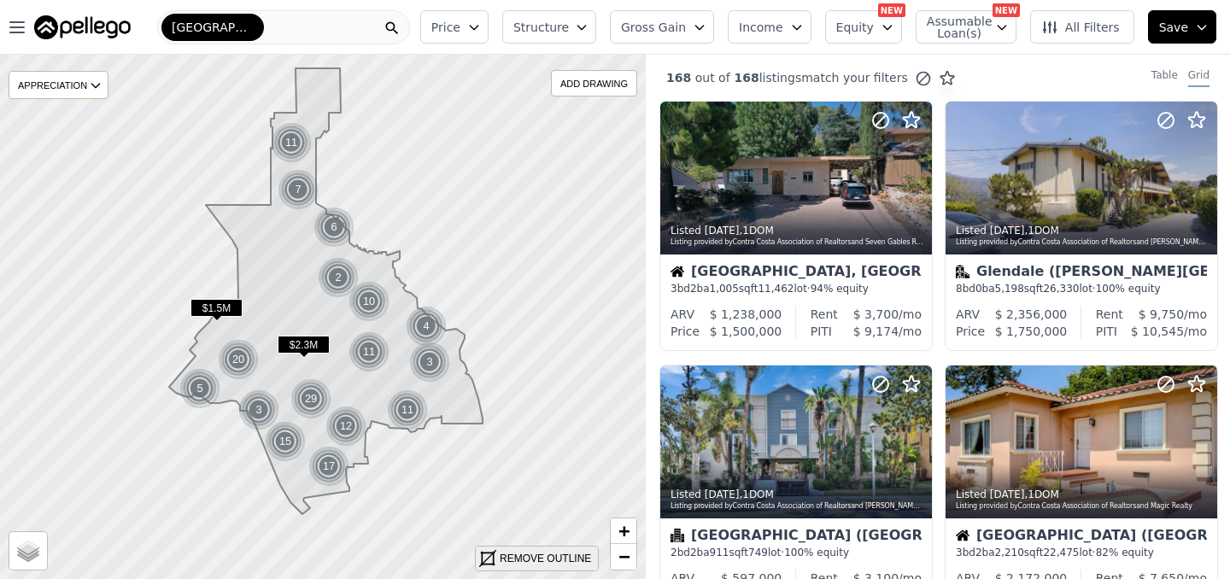
click at [532, 556] on div "REMOVE OUTLINE" at bounding box center [545, 558] width 91 height 15
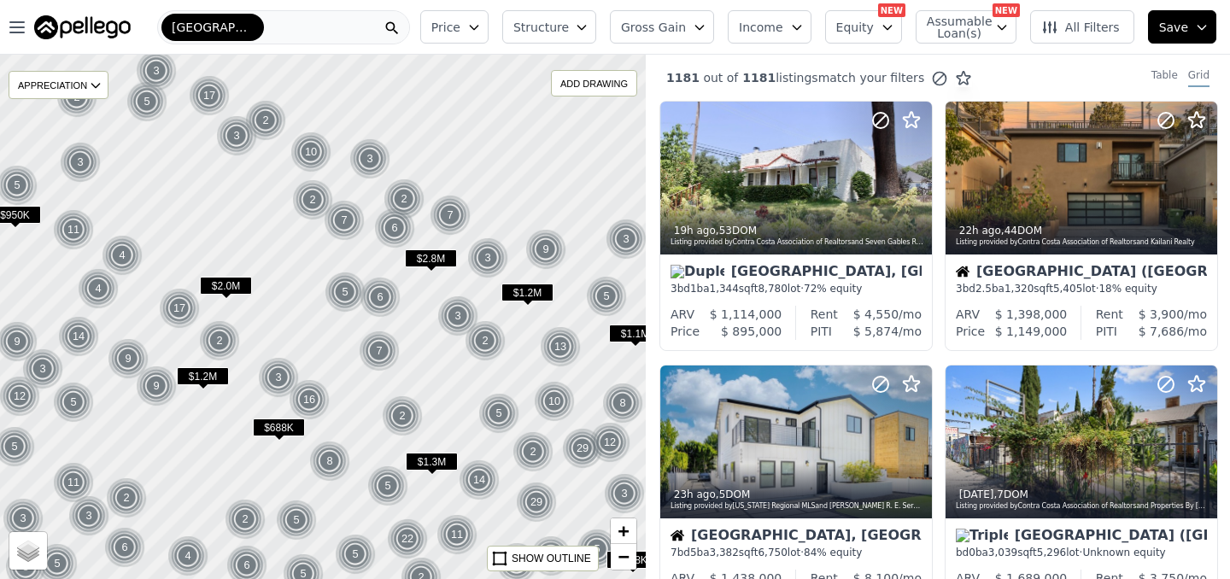
click at [264, 335] on div at bounding box center [322, 318] width 775 height 630
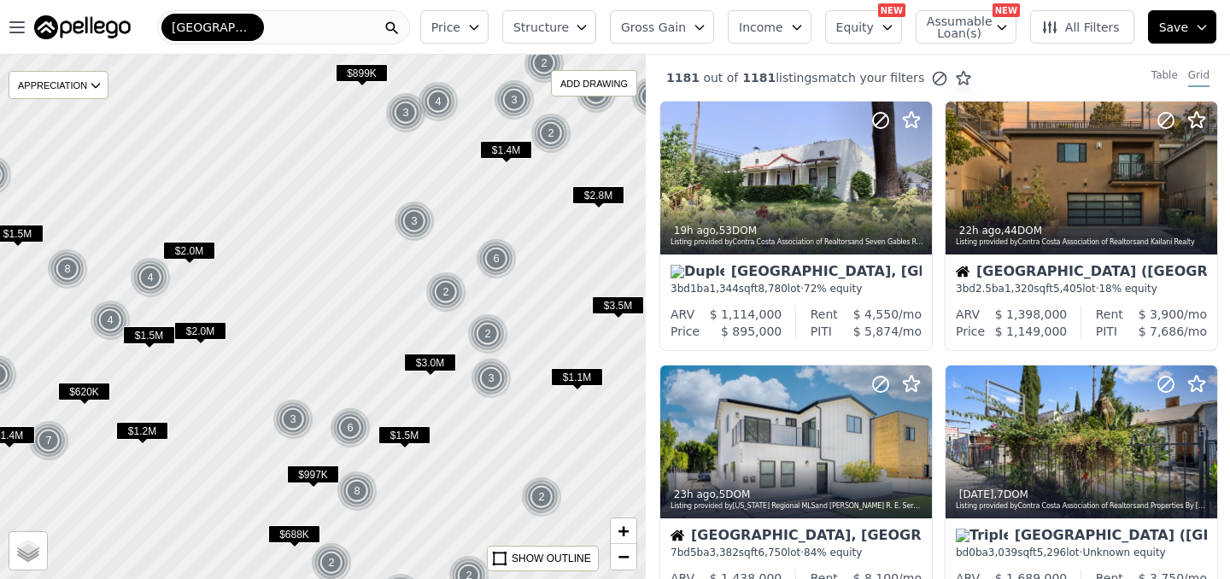
click at [249, 378] on div at bounding box center [322, 318] width 775 height 630
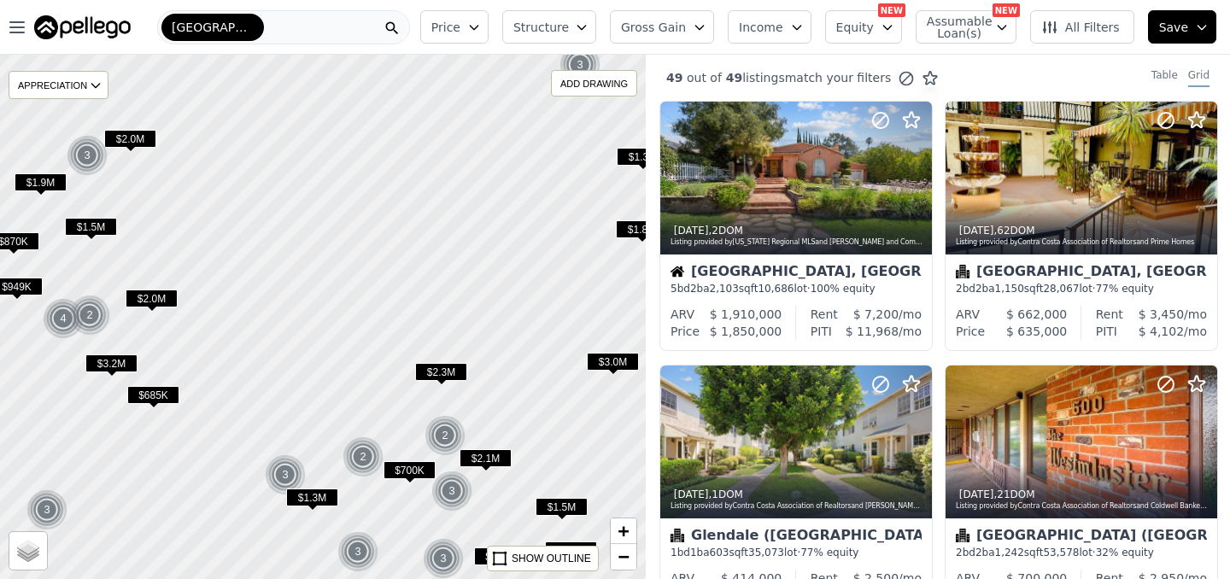
click at [343, 422] on div at bounding box center [322, 318] width 775 height 630
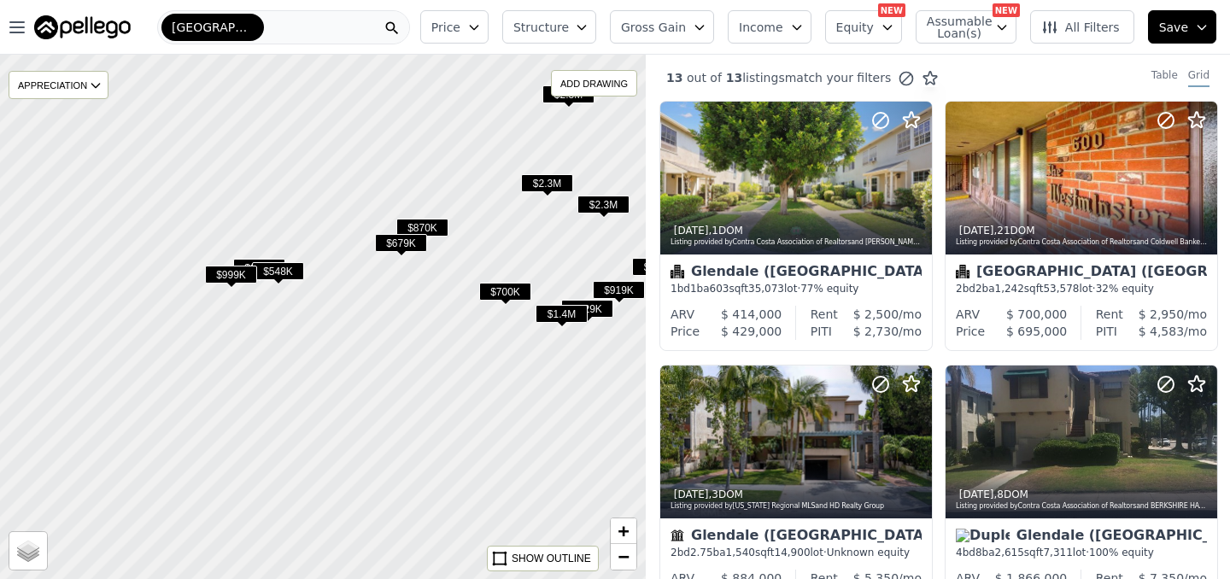
drag, startPoint x: 415, startPoint y: 543, endPoint x: 446, endPoint y: 291, distance: 254.8
click at [446, 291] on div at bounding box center [324, 315] width 775 height 630
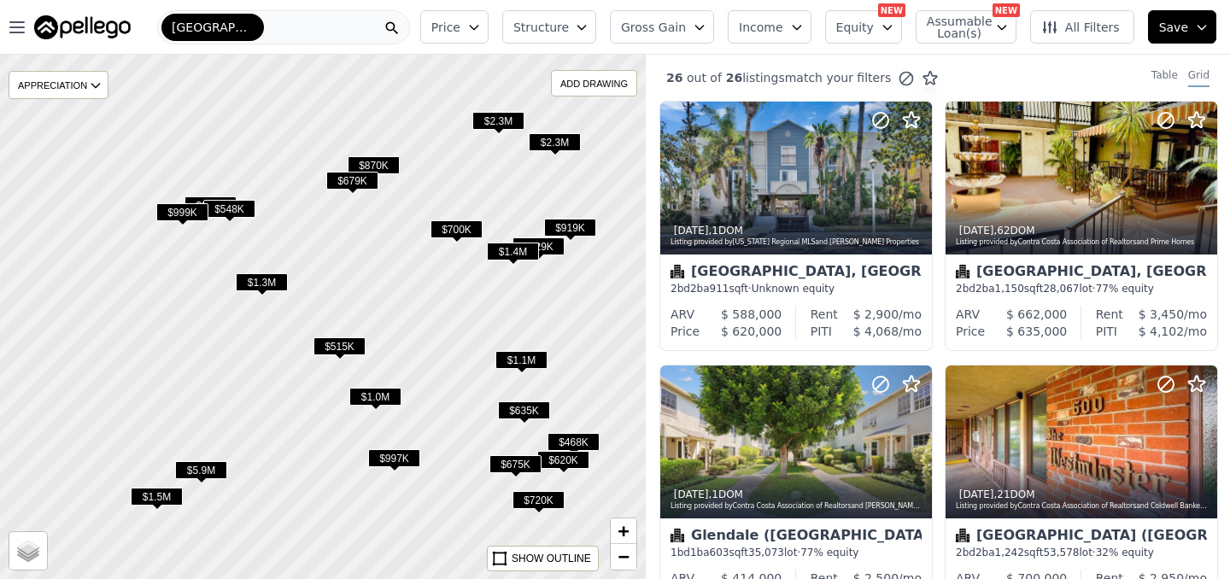
drag, startPoint x: 479, startPoint y: 364, endPoint x: 427, endPoint y: 313, distance: 72.5
click at [427, 313] on div at bounding box center [322, 318] width 775 height 630
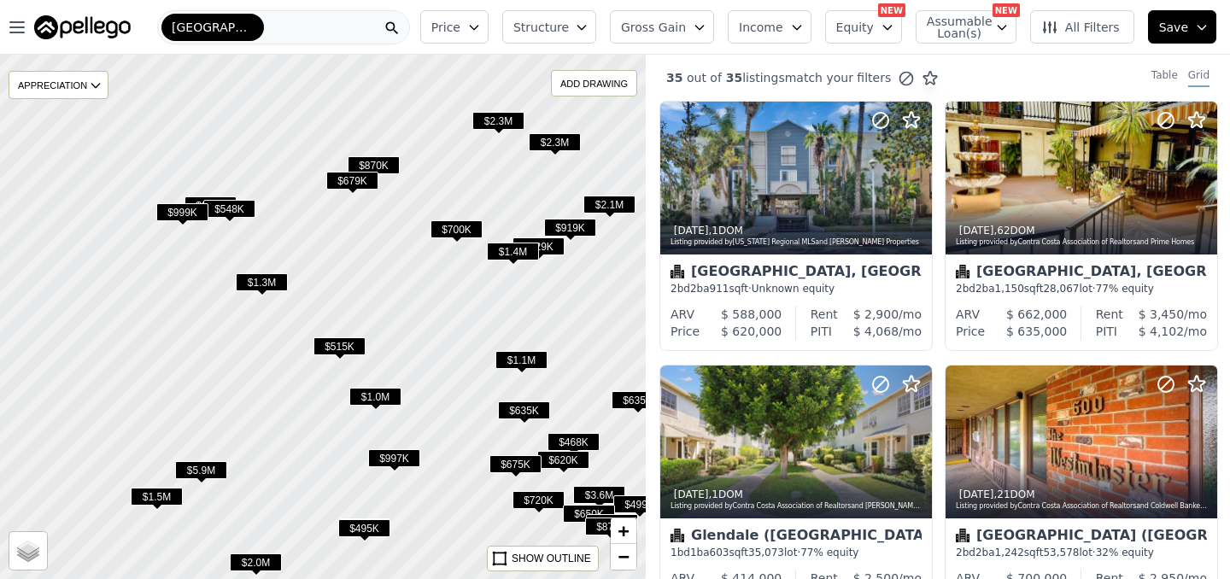
click at [514, 465] on span "$675K" at bounding box center [516, 464] width 52 height 18
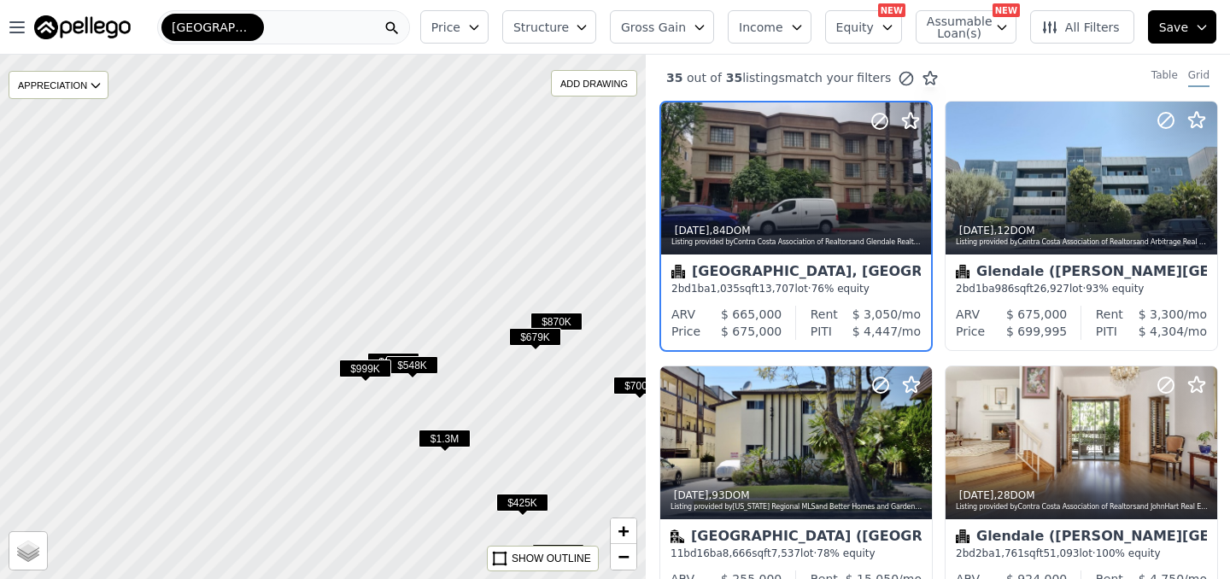
drag, startPoint x: 277, startPoint y: 164, endPoint x: 572, endPoint y: 403, distance: 379.7
click at [562, 396] on div at bounding box center [353, 341] width 775 height 630
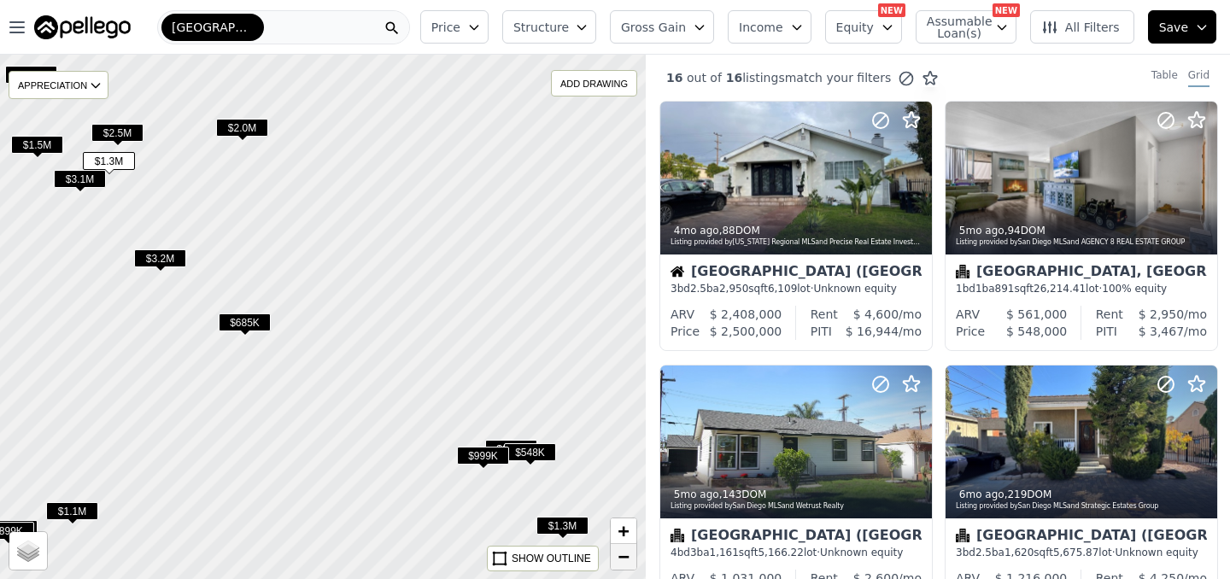
click at [622, 552] on span "−" at bounding box center [624, 556] width 11 height 21
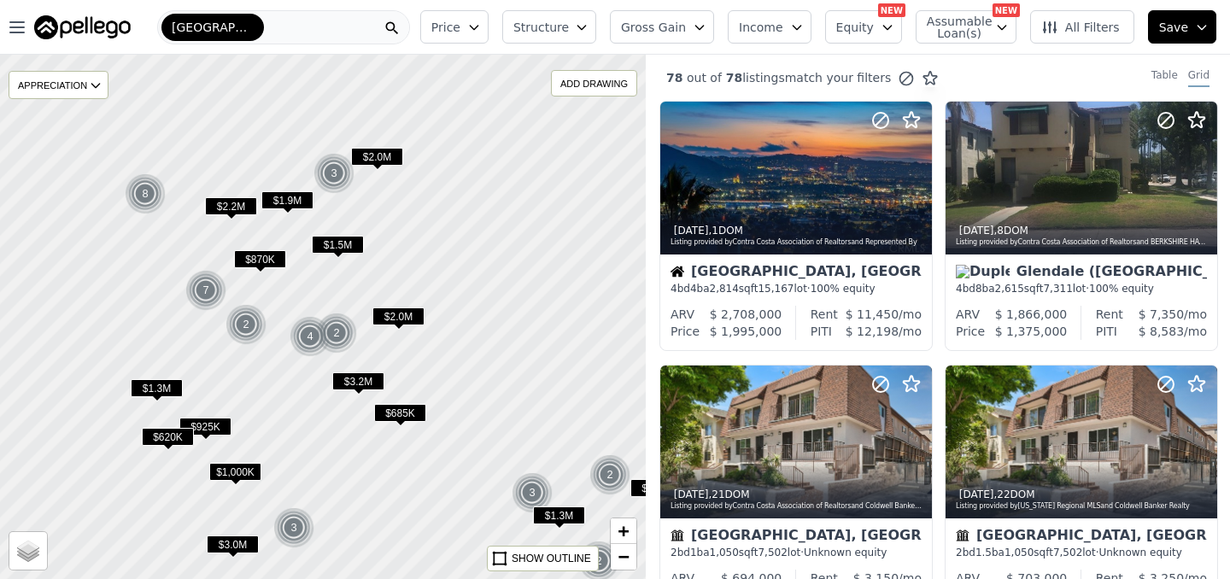
drag, startPoint x: 219, startPoint y: 173, endPoint x: 468, endPoint y: 384, distance: 326.2
click at [464, 379] on div at bounding box center [322, 318] width 775 height 630
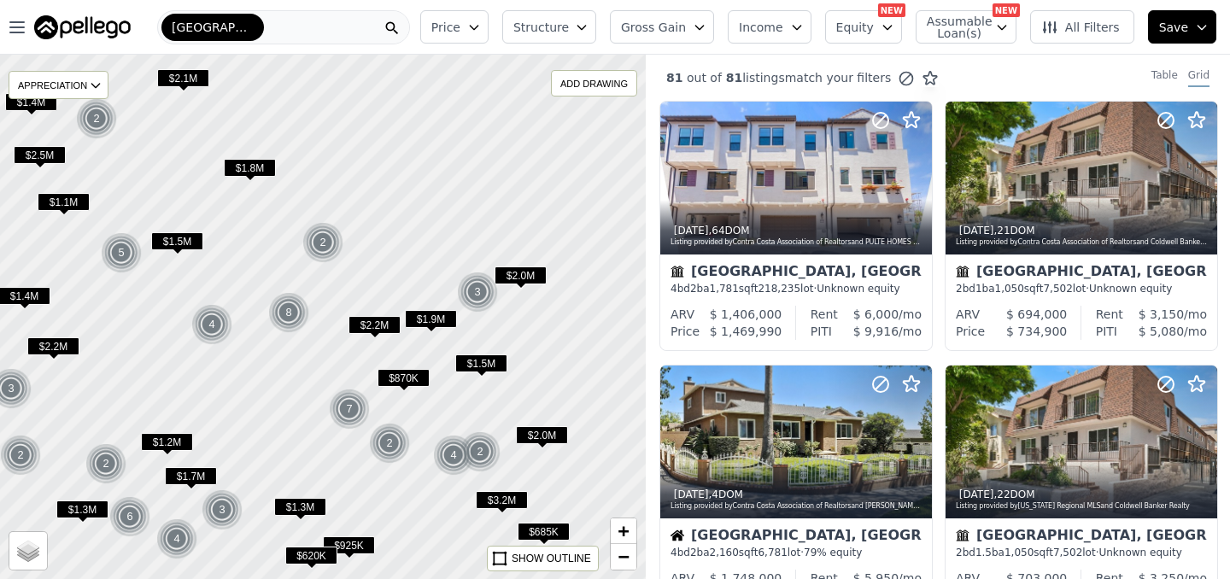
click at [1076, 35] on button "All Filters" at bounding box center [1082, 26] width 104 height 33
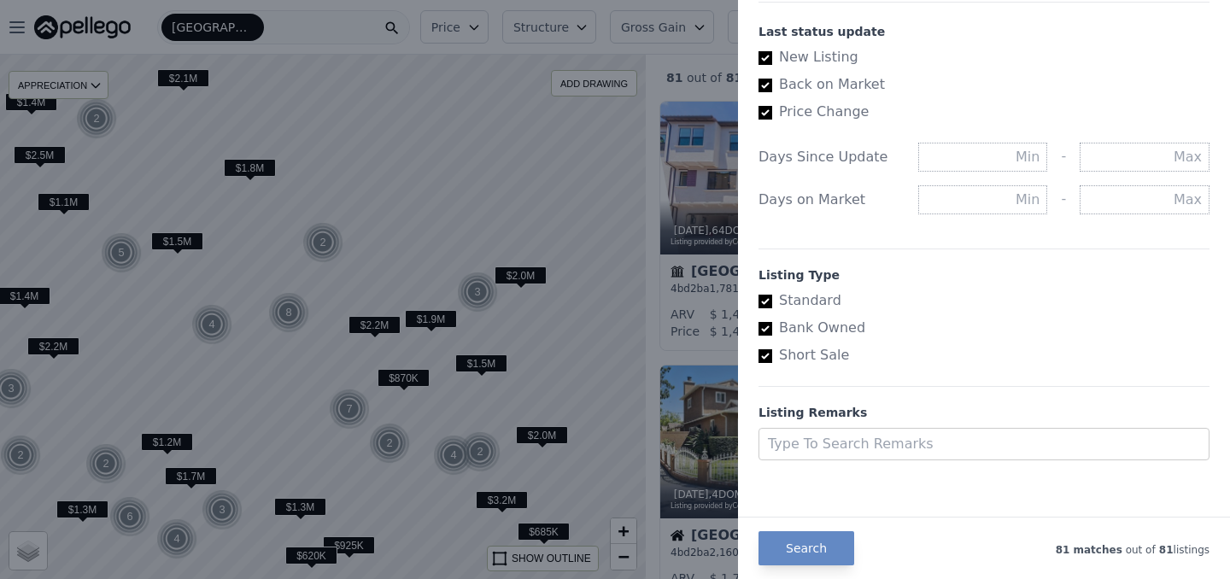
scroll to position [980, 0]
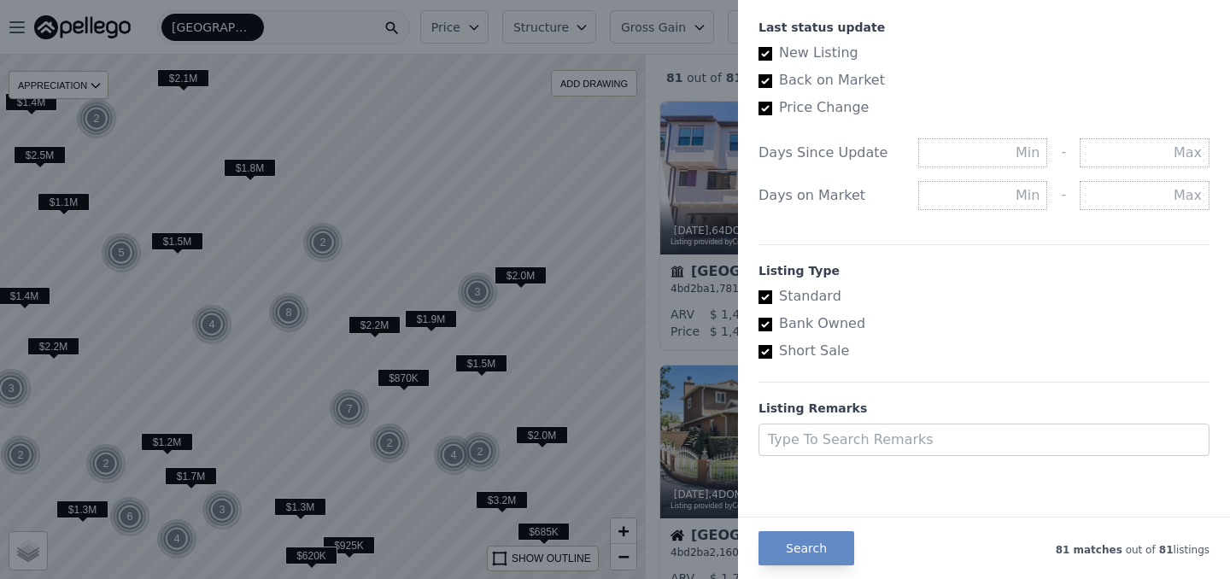
click at [769, 331] on input "Bank Owned" at bounding box center [766, 325] width 14 height 14
checkbox input "false"
click at [769, 356] on input "Short Sale" at bounding box center [766, 352] width 14 height 14
checkbox input "false"
click at [818, 552] on button "Search" at bounding box center [807, 548] width 96 height 34
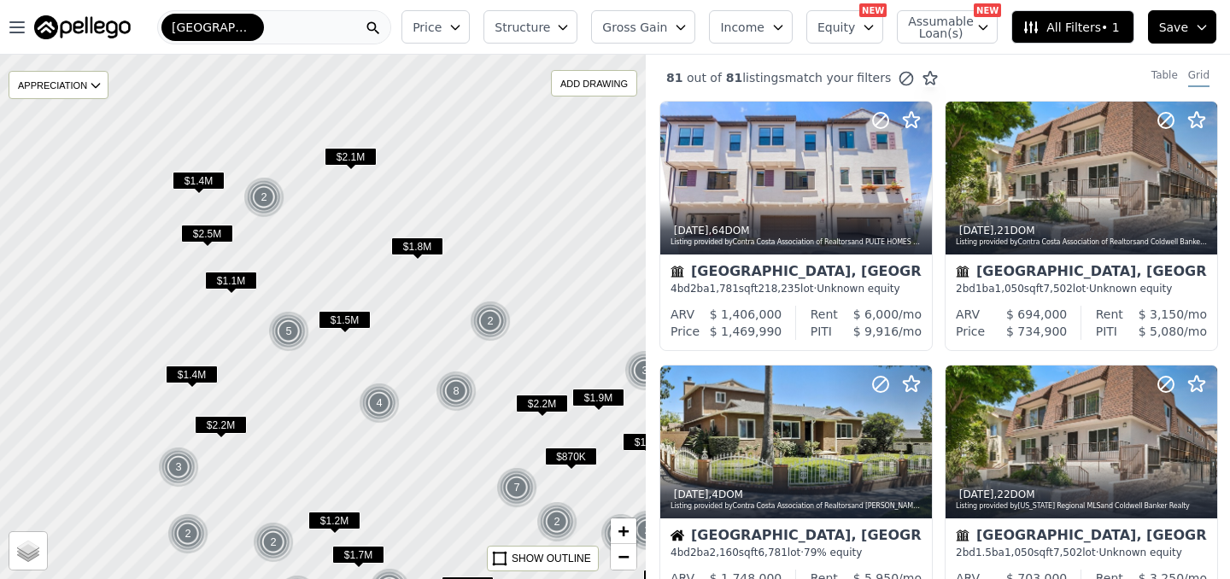
drag, startPoint x: 200, startPoint y: 229, endPoint x: 467, endPoint y: 367, distance: 300.0
click at [465, 366] on div at bounding box center [340, 328] width 775 height 630
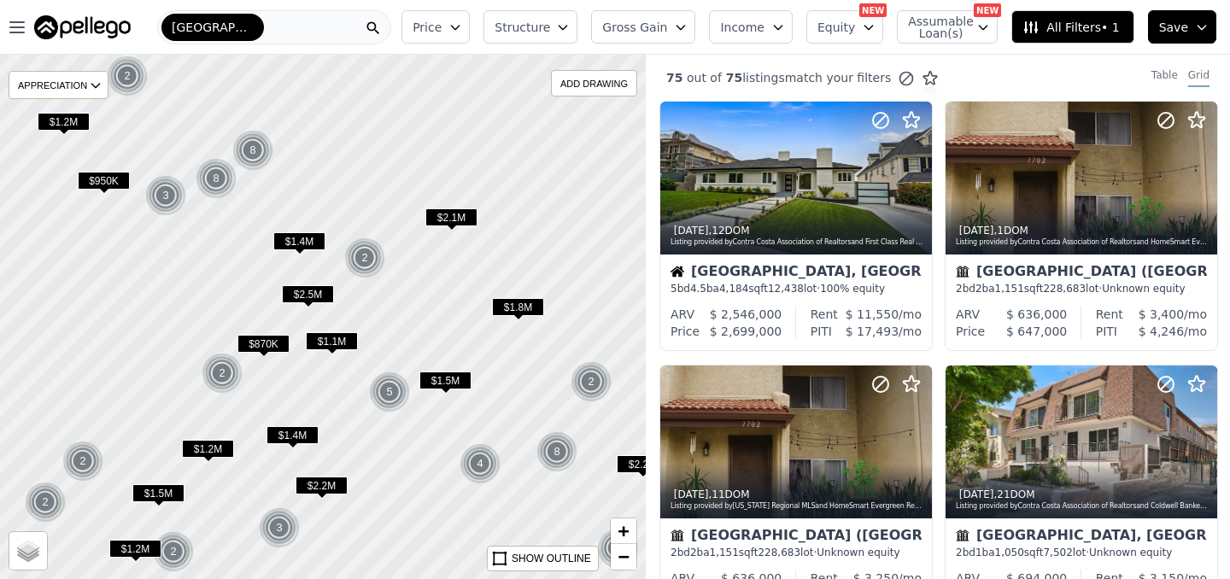
click at [462, 307] on div at bounding box center [322, 318] width 775 height 630
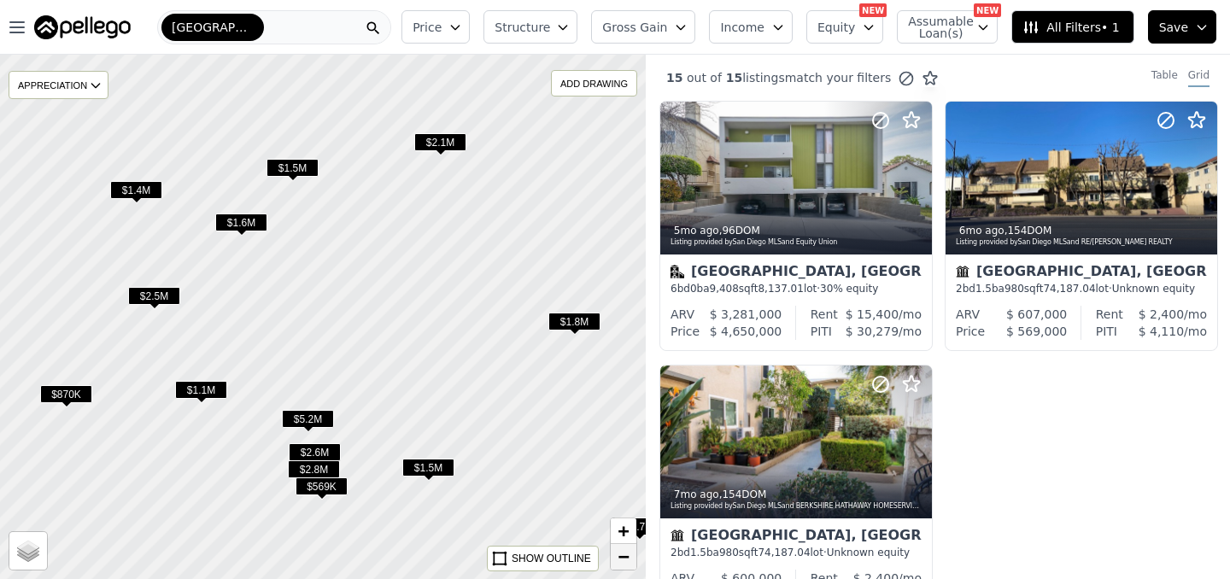
click at [625, 555] on span "−" at bounding box center [624, 556] width 11 height 21
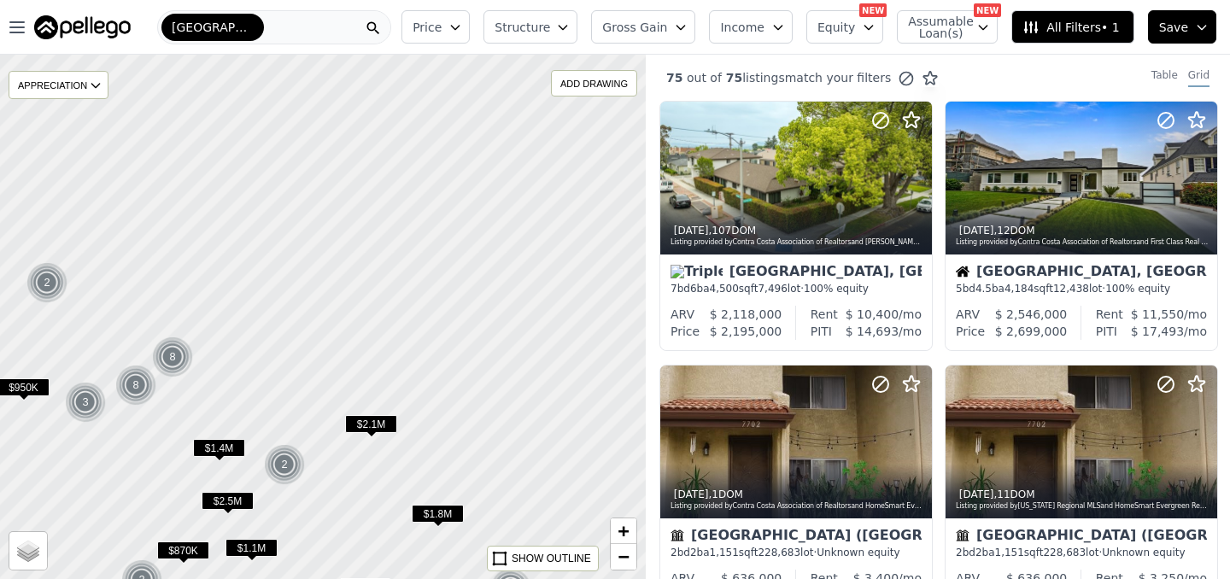
drag, startPoint x: 514, startPoint y: 261, endPoint x: 503, endPoint y: 532, distance: 271.1
click at [503, 520] on div at bounding box center [321, 350] width 775 height 630
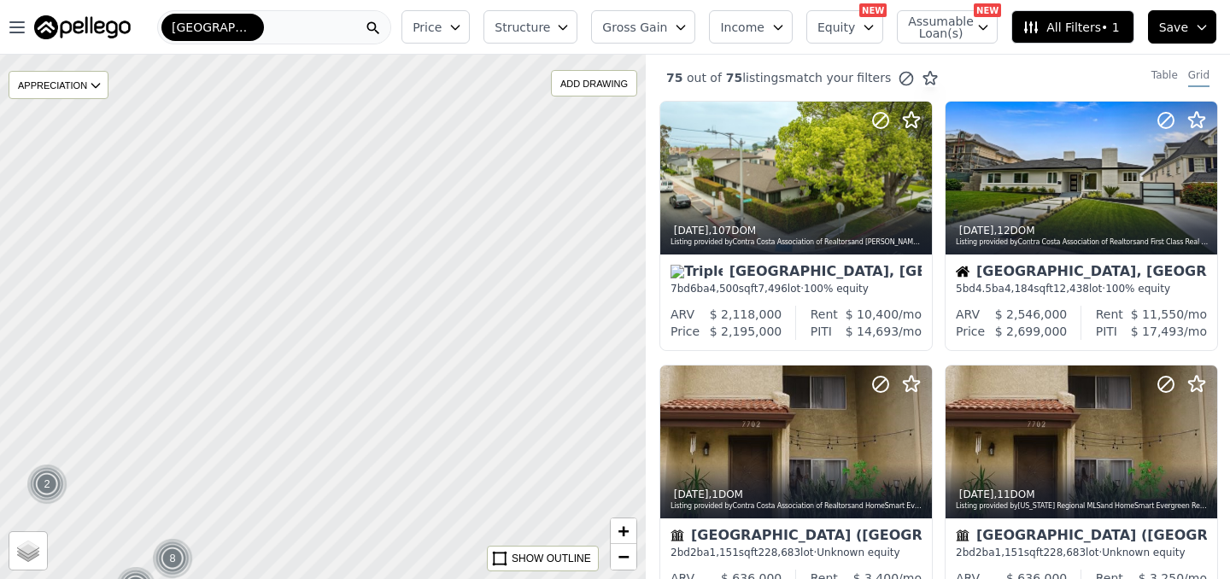
drag, startPoint x: 496, startPoint y: 220, endPoint x: 442, endPoint y: 492, distance: 277.0
click at [442, 491] on div at bounding box center [322, 328] width 775 height 630
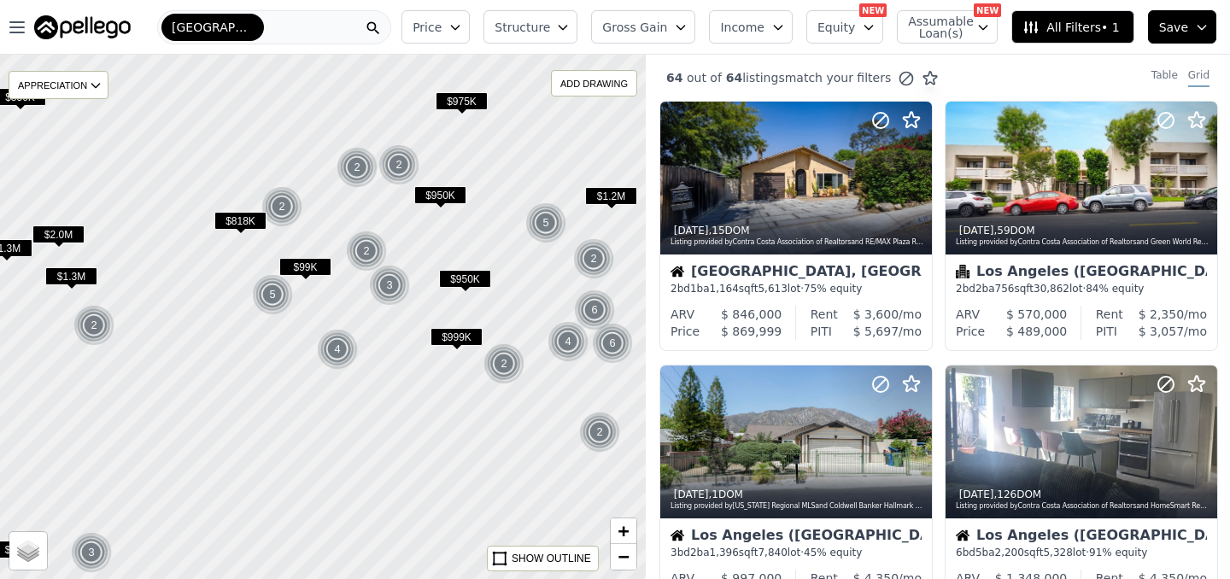
click at [411, 240] on div at bounding box center [322, 318] width 775 height 630
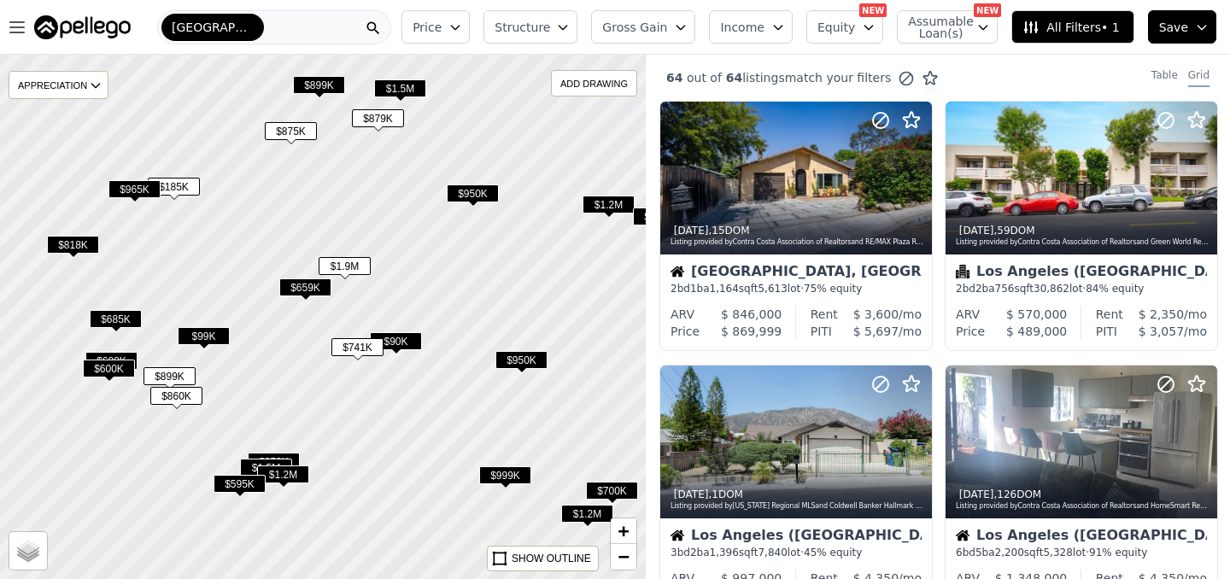
drag, startPoint x: 417, startPoint y: 252, endPoint x: 437, endPoint y: 326, distance: 77.1
click at [437, 326] on div at bounding box center [322, 318] width 775 height 630
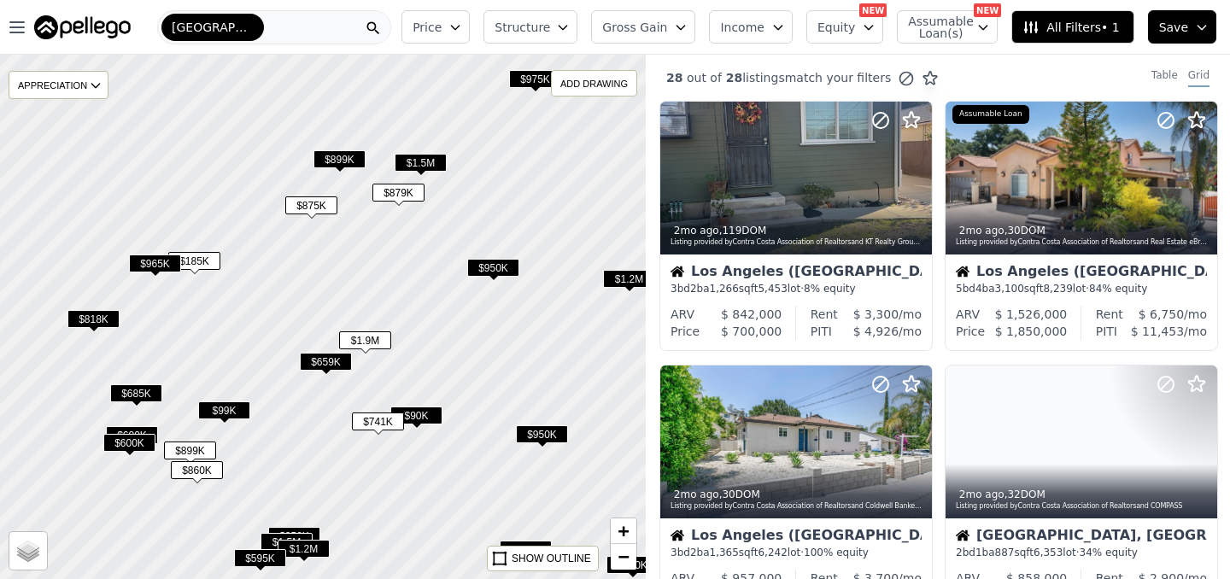
click at [403, 187] on span "$879K" at bounding box center [399, 193] width 52 height 18
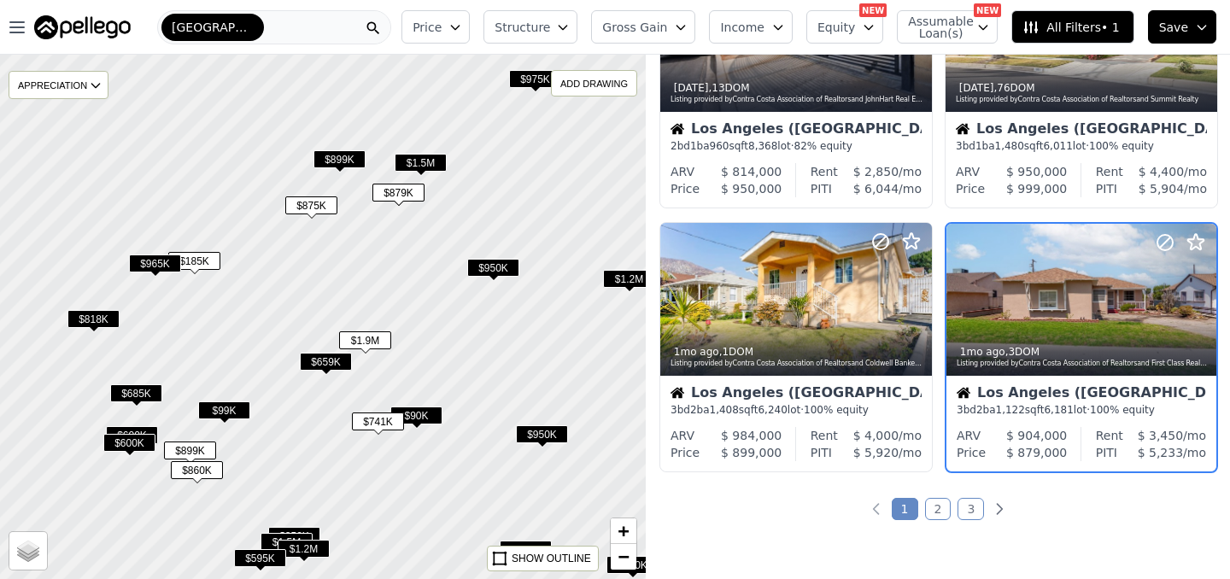
scroll to position [1201, 0]
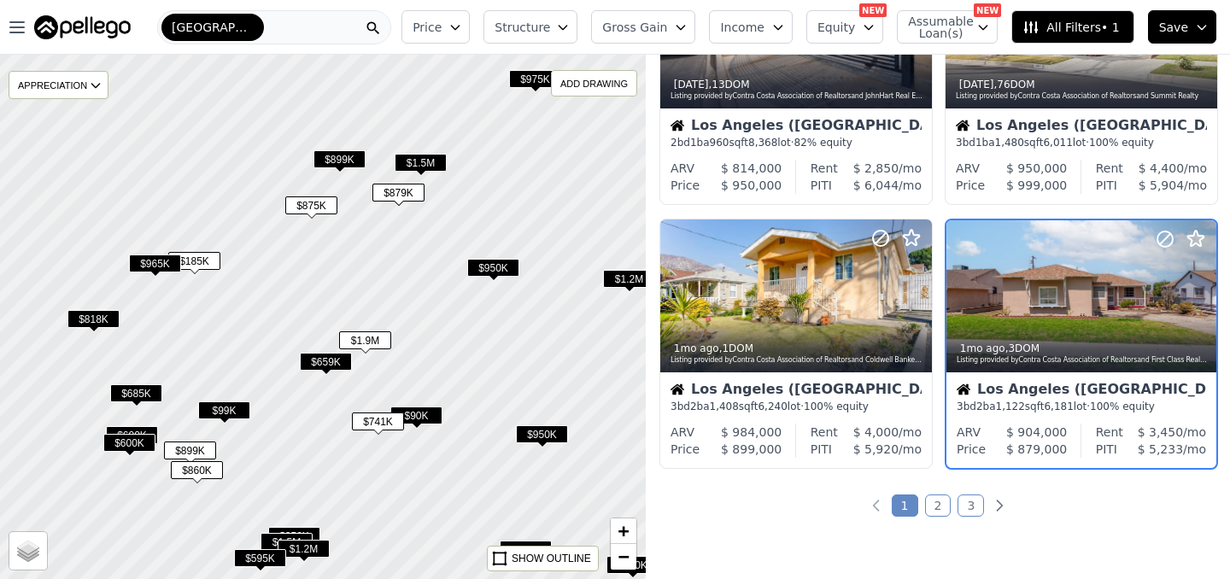
click at [313, 208] on span "$875K" at bounding box center [311, 206] width 52 height 18
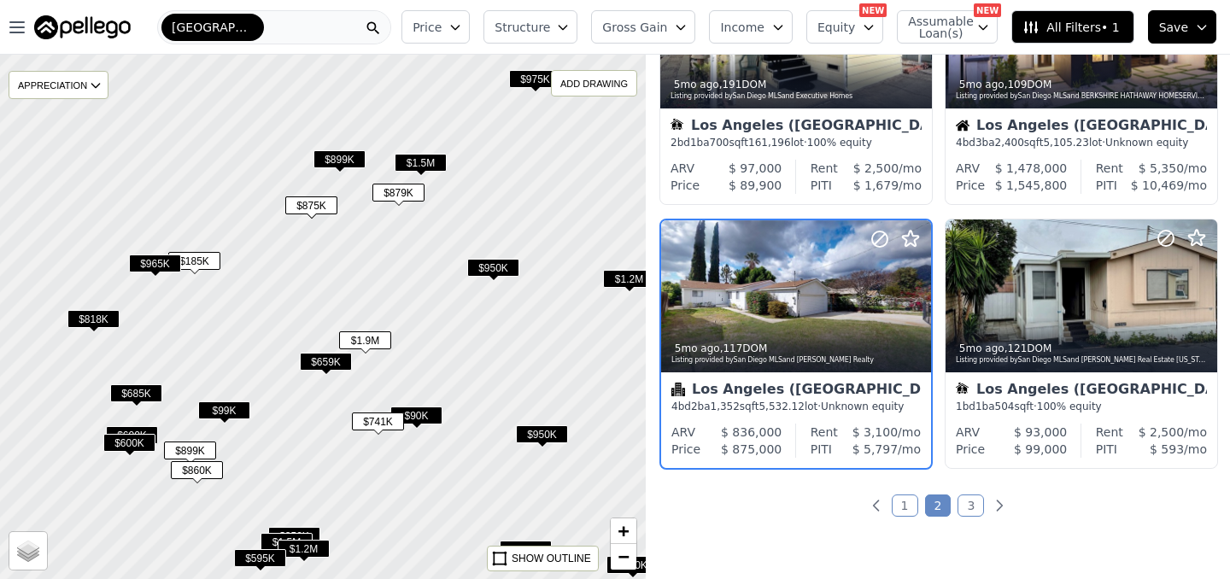
click at [332, 167] on span "$899K" at bounding box center [340, 159] width 52 height 18
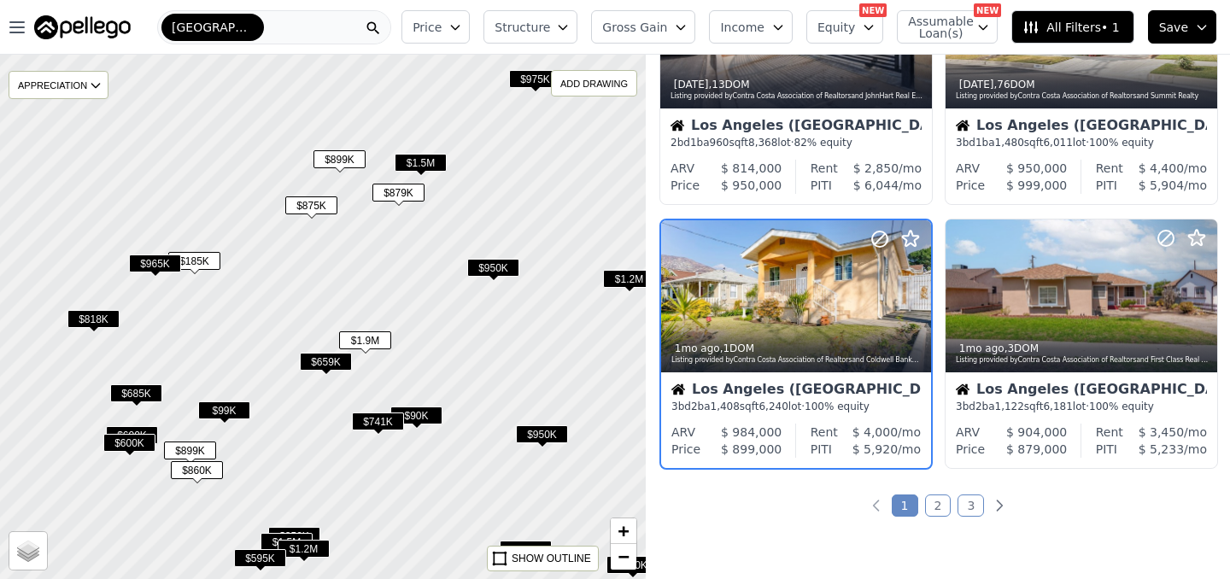
click at [418, 158] on span "$1.5M" at bounding box center [421, 163] width 52 height 18
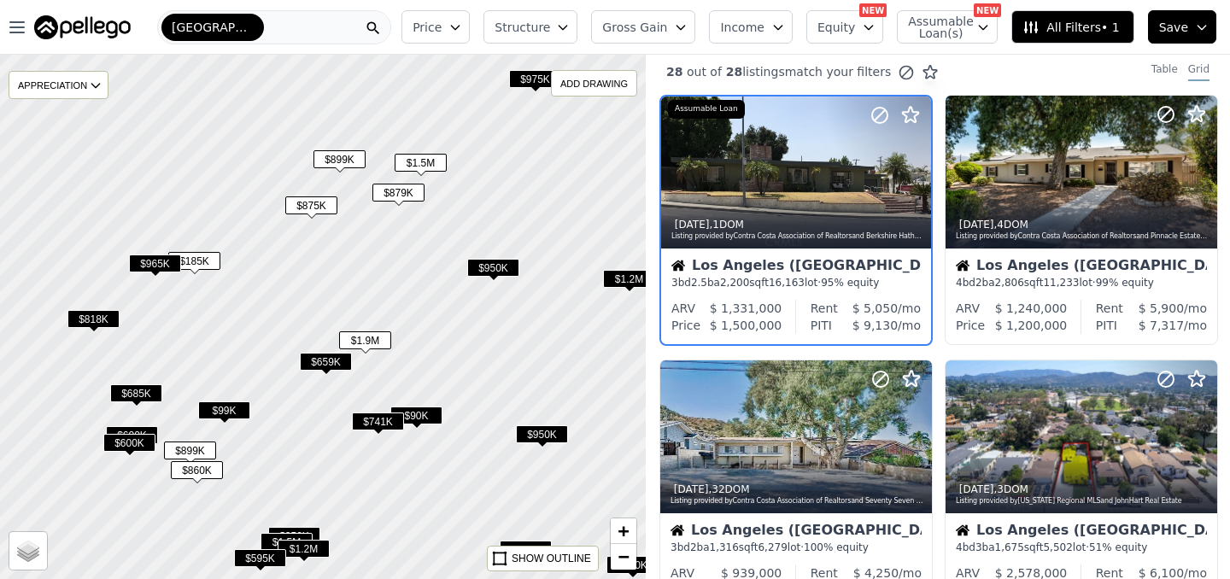
scroll to position [0, 0]
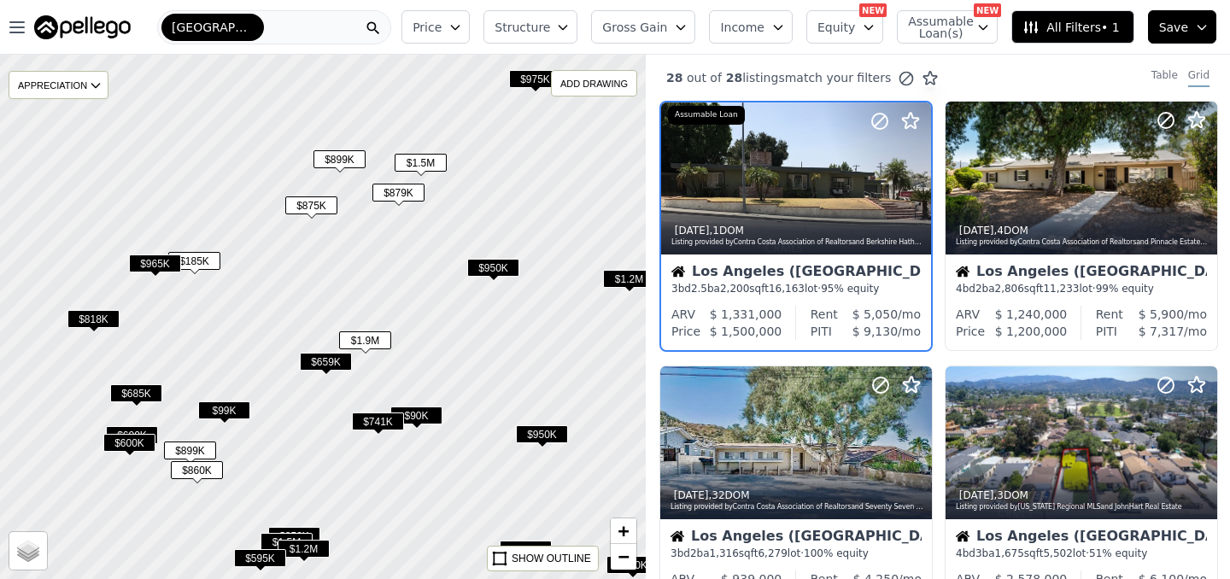
click at [529, 78] on span "$975K" at bounding box center [535, 79] width 52 height 18
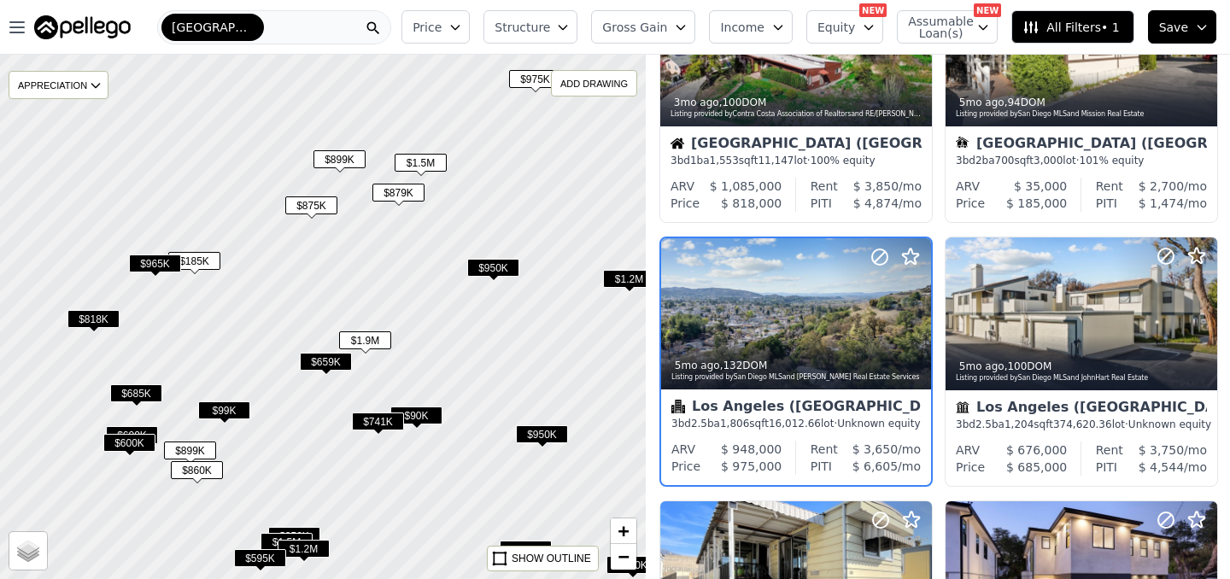
scroll to position [673, 0]
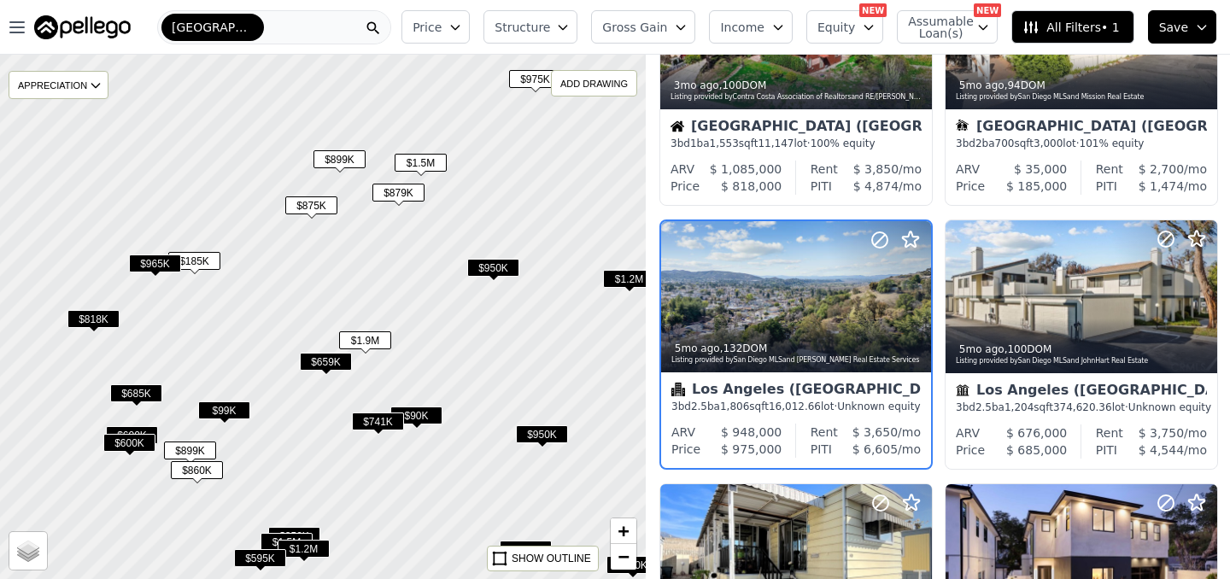
click at [491, 270] on span "$950K" at bounding box center [493, 268] width 52 height 18
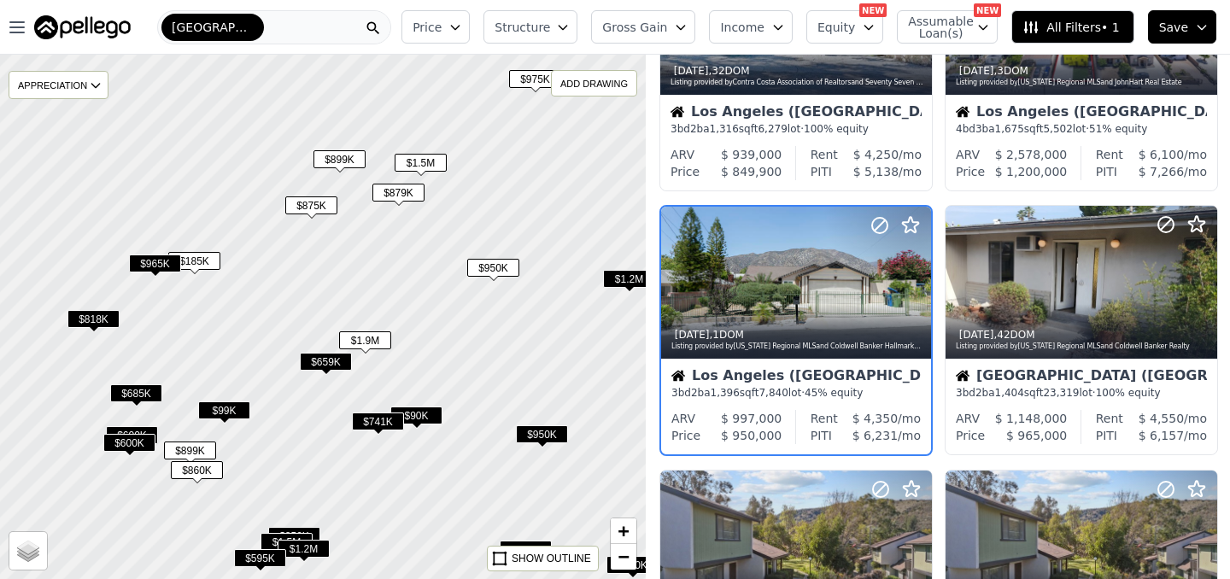
scroll to position [409, 0]
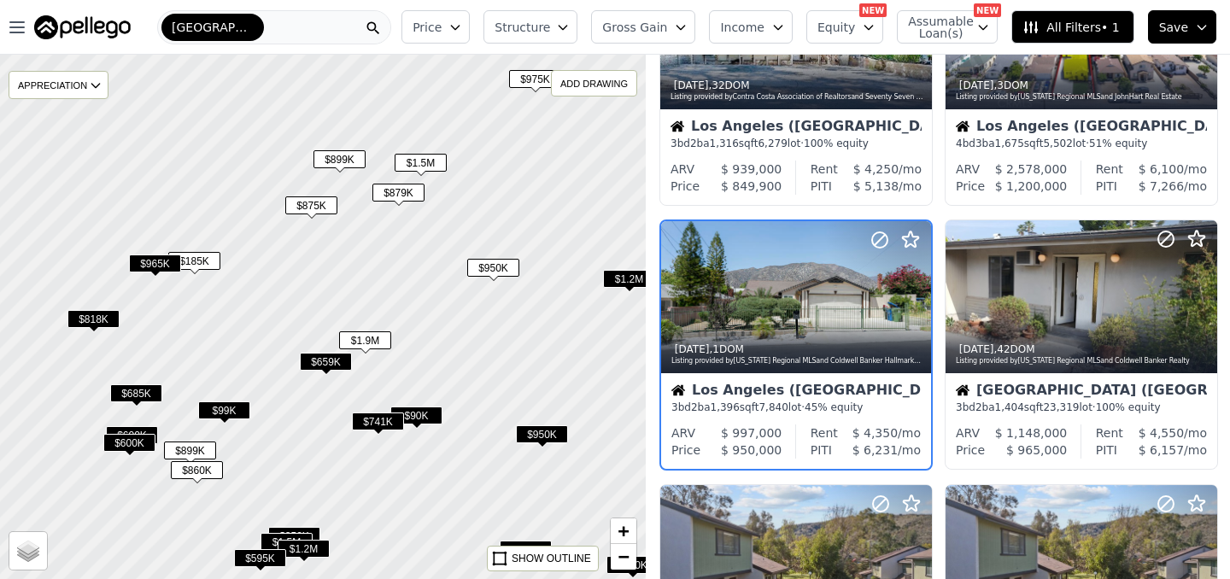
click at [332, 357] on span "$659K" at bounding box center [326, 362] width 52 height 18
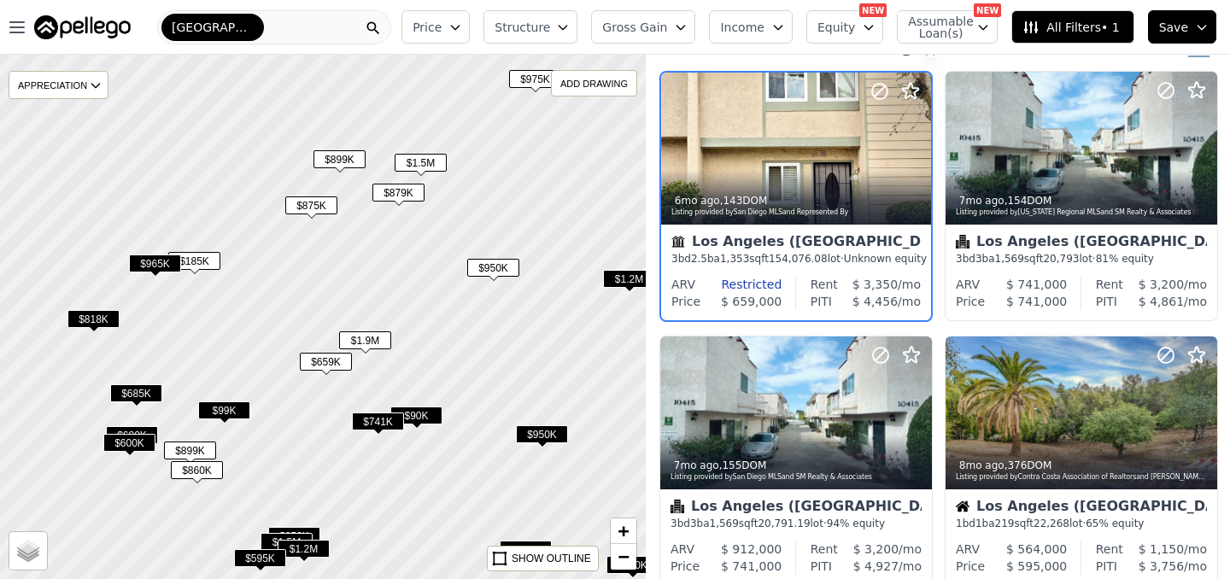
scroll to position [0, 0]
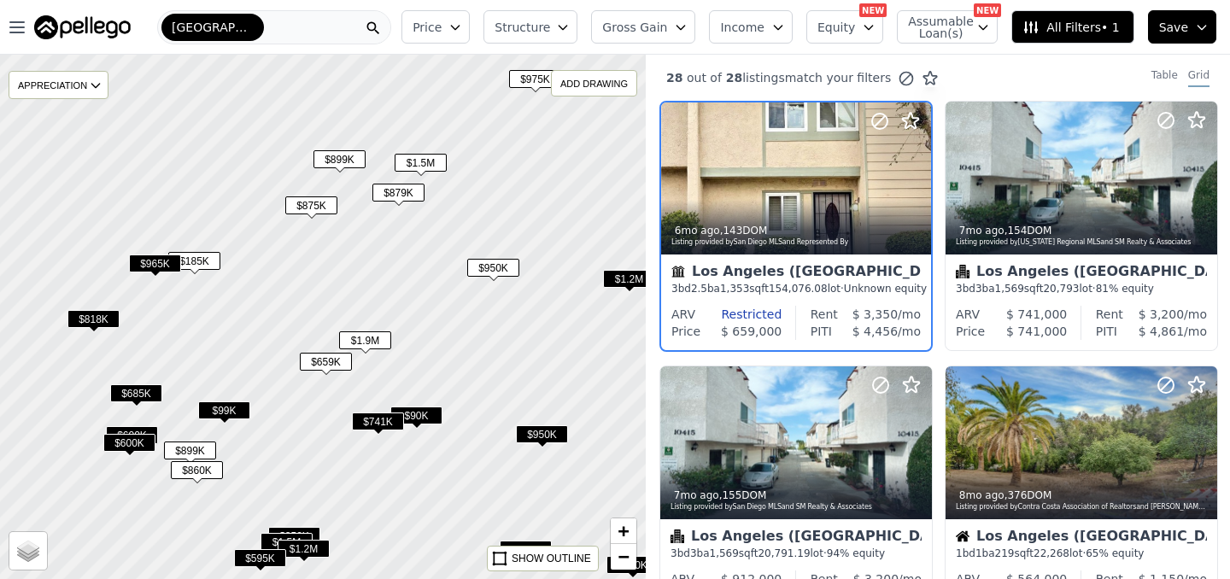
click at [208, 260] on span "$185K" at bounding box center [194, 261] width 52 height 18
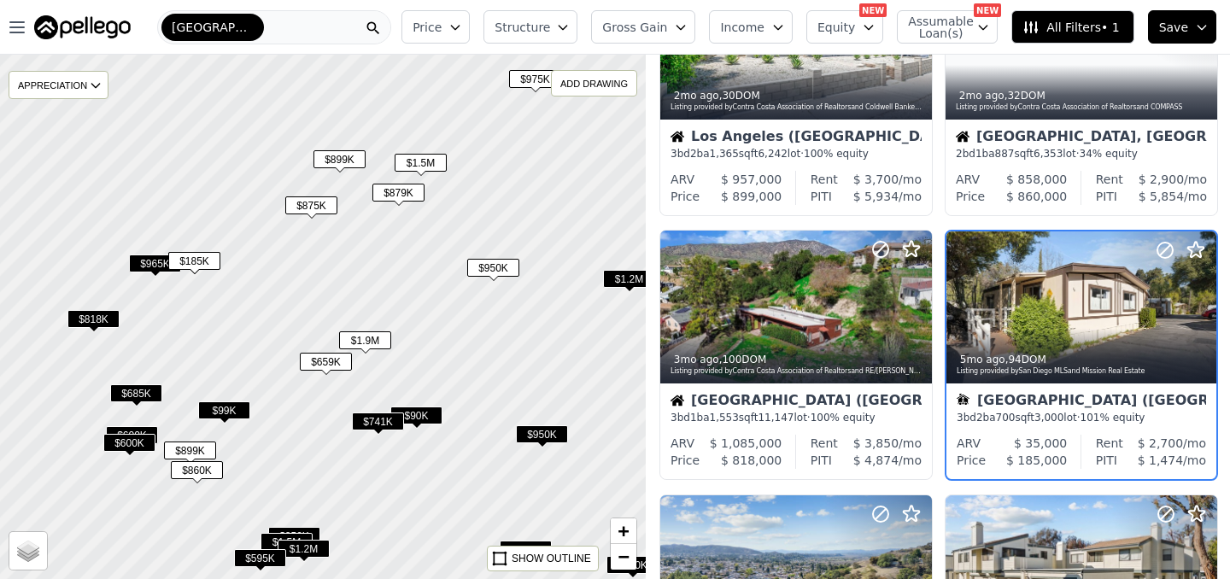
scroll to position [409, 0]
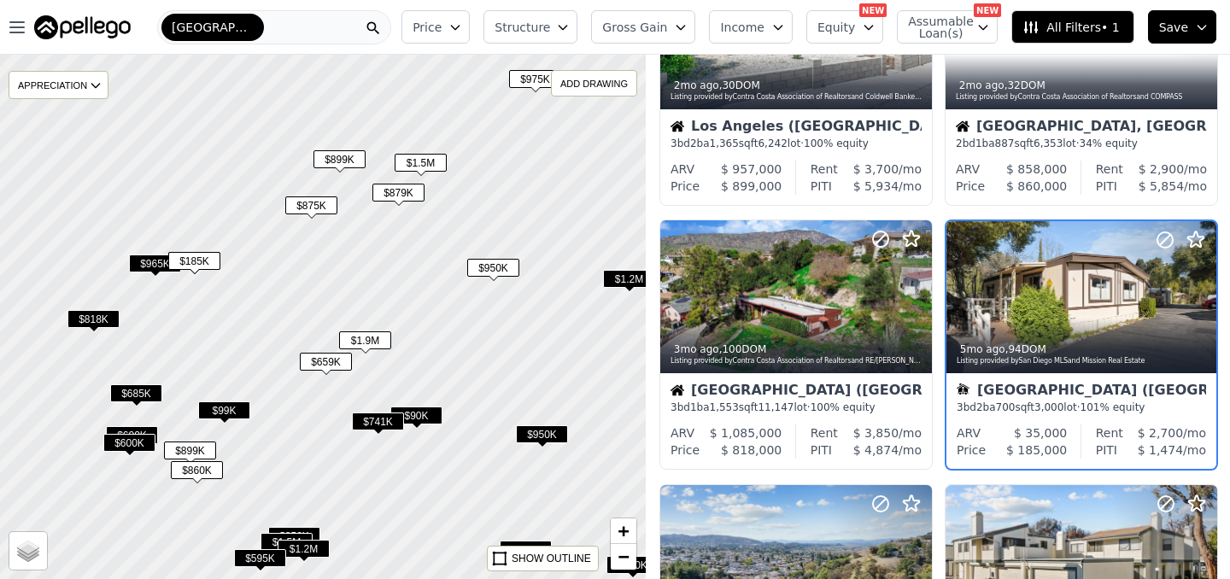
click at [542, 433] on span "$950K" at bounding box center [542, 435] width 52 height 18
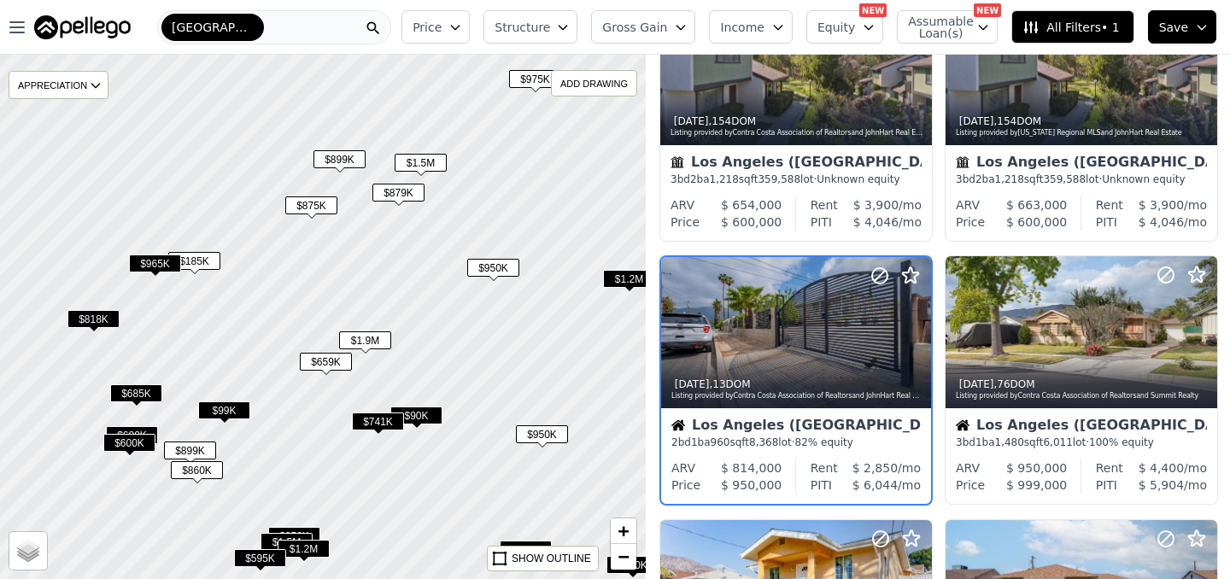
scroll to position [937, 0]
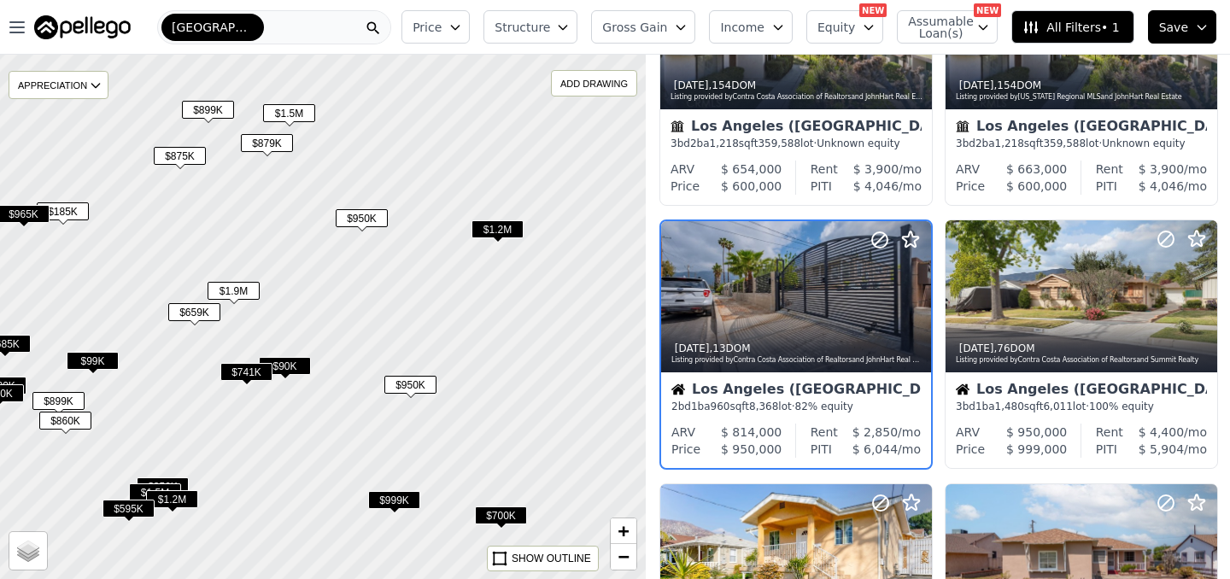
drag, startPoint x: 564, startPoint y: 349, endPoint x: 408, endPoint y: 291, distance: 166.5
click at [411, 292] on div at bounding box center [317, 316] width 775 height 630
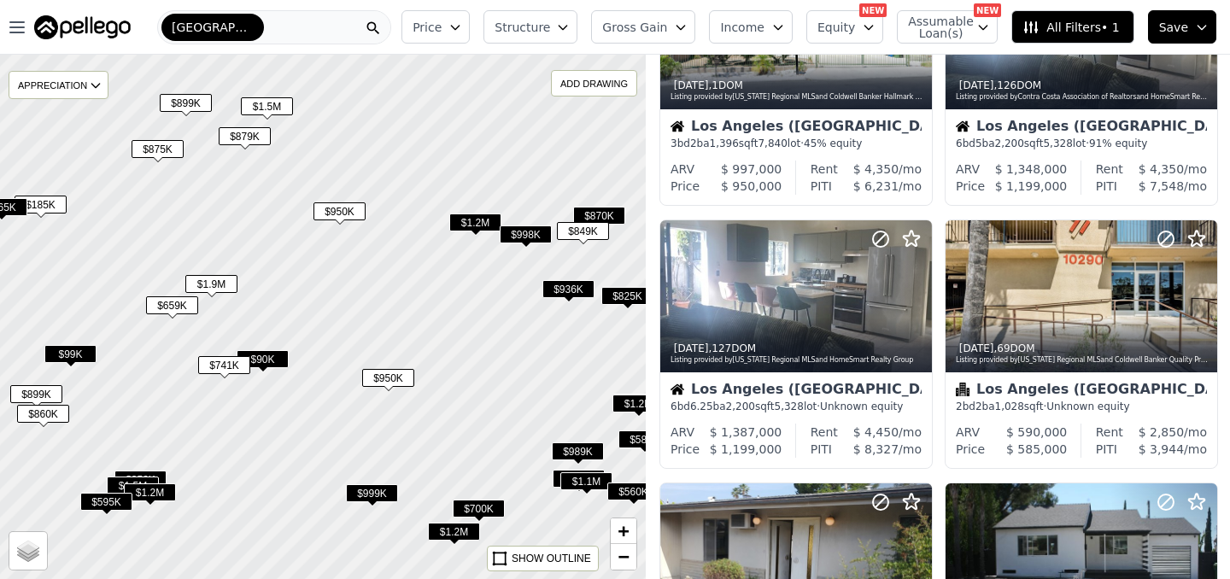
click at [477, 224] on span "$1.2M" at bounding box center [475, 223] width 52 height 18
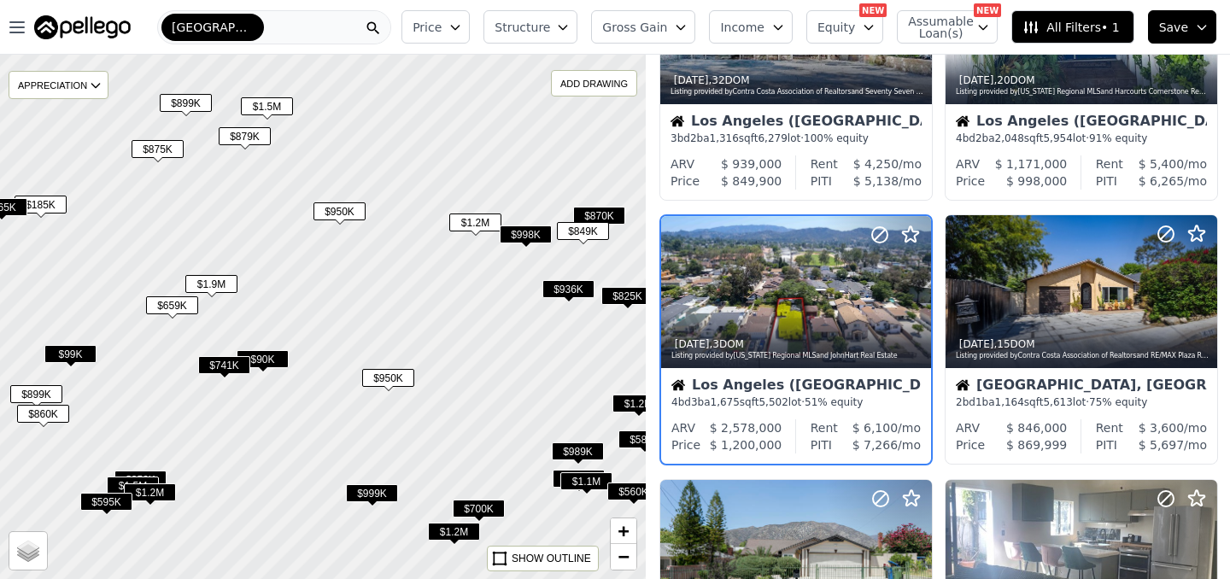
scroll to position [409, 0]
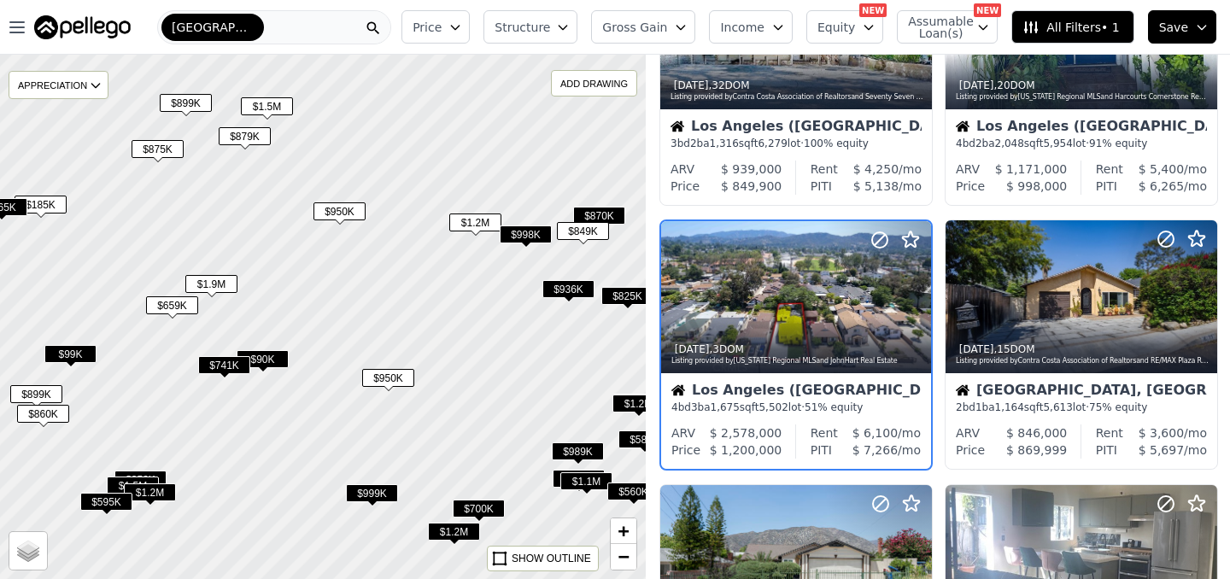
click at [527, 232] on span "$998K" at bounding box center [526, 235] width 52 height 18
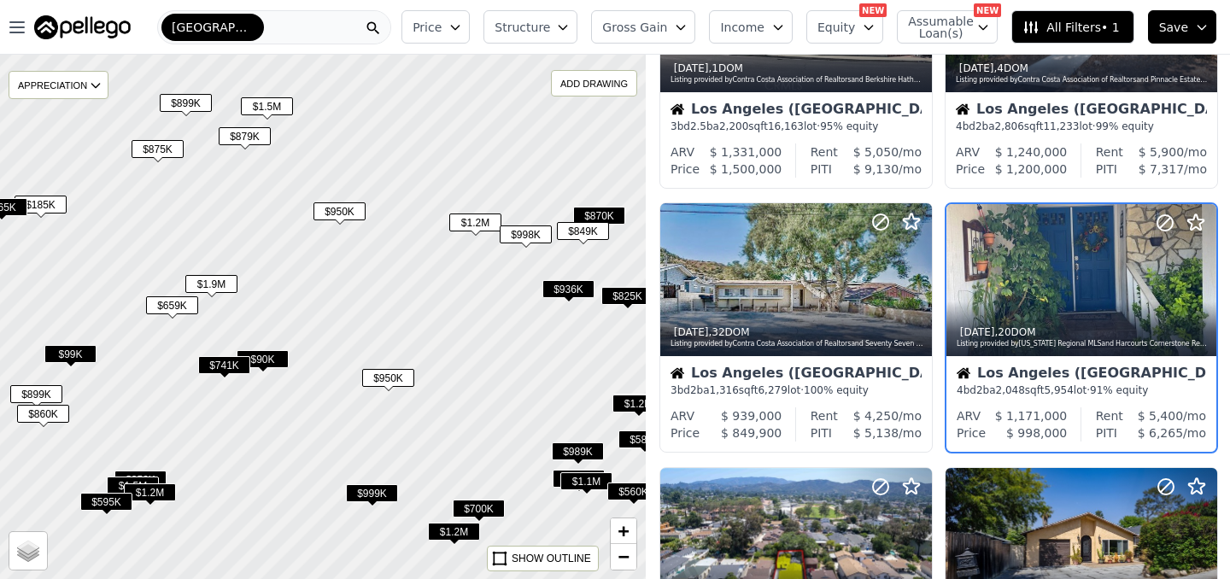
scroll to position [146, 0]
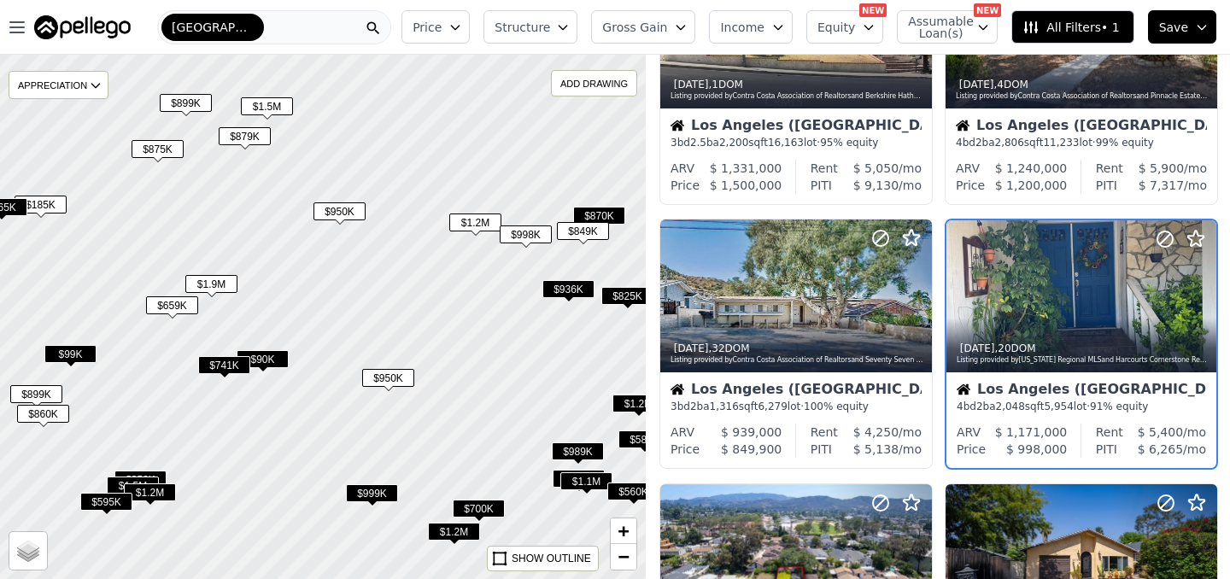
click at [587, 232] on span "$849K" at bounding box center [583, 231] width 52 height 18
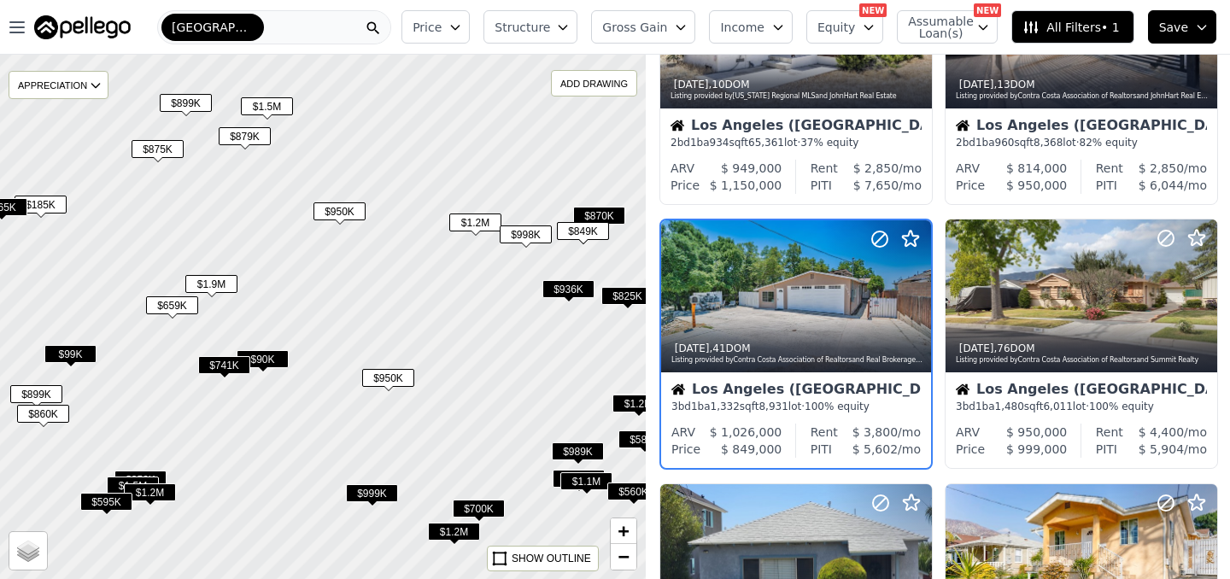
click at [611, 213] on span "$870K" at bounding box center [599, 216] width 52 height 18
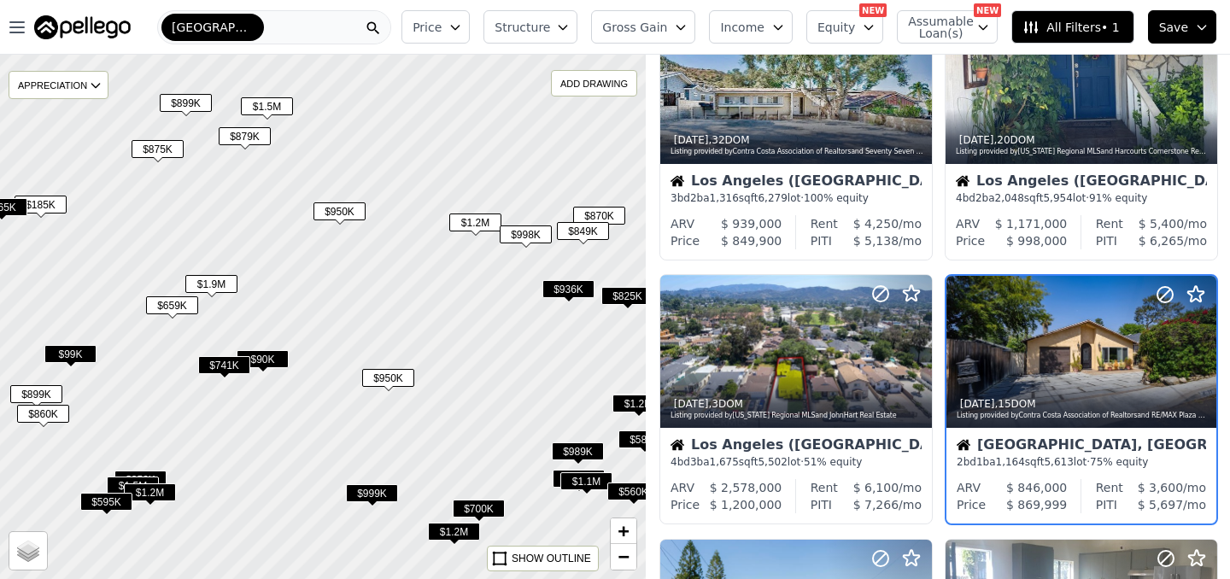
scroll to position [409, 0]
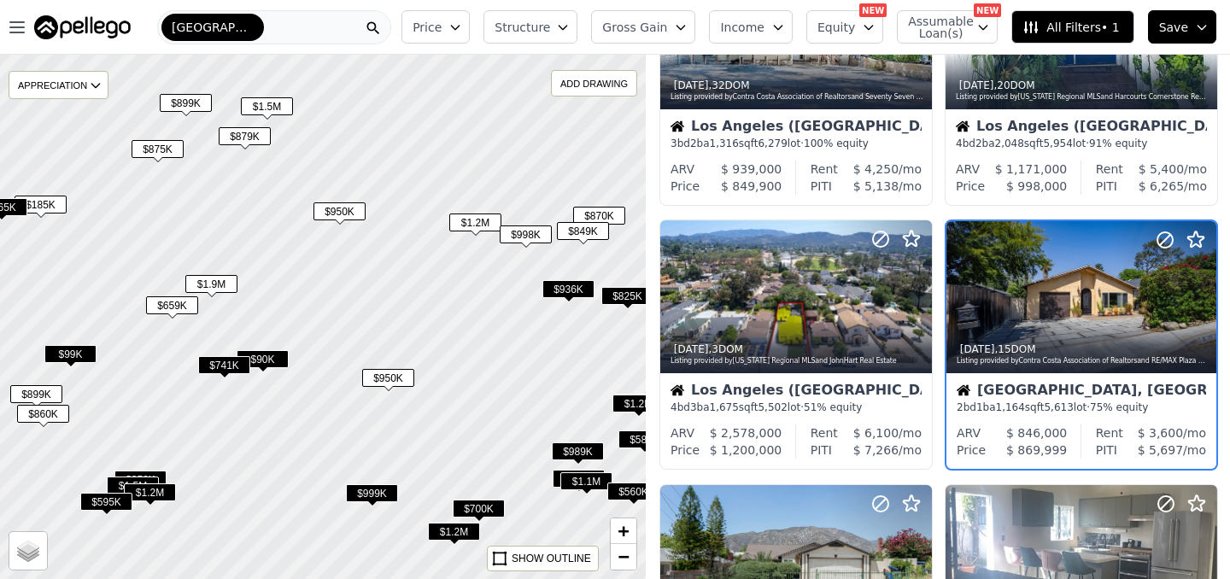
click at [590, 231] on span "$849K" at bounding box center [583, 231] width 52 height 18
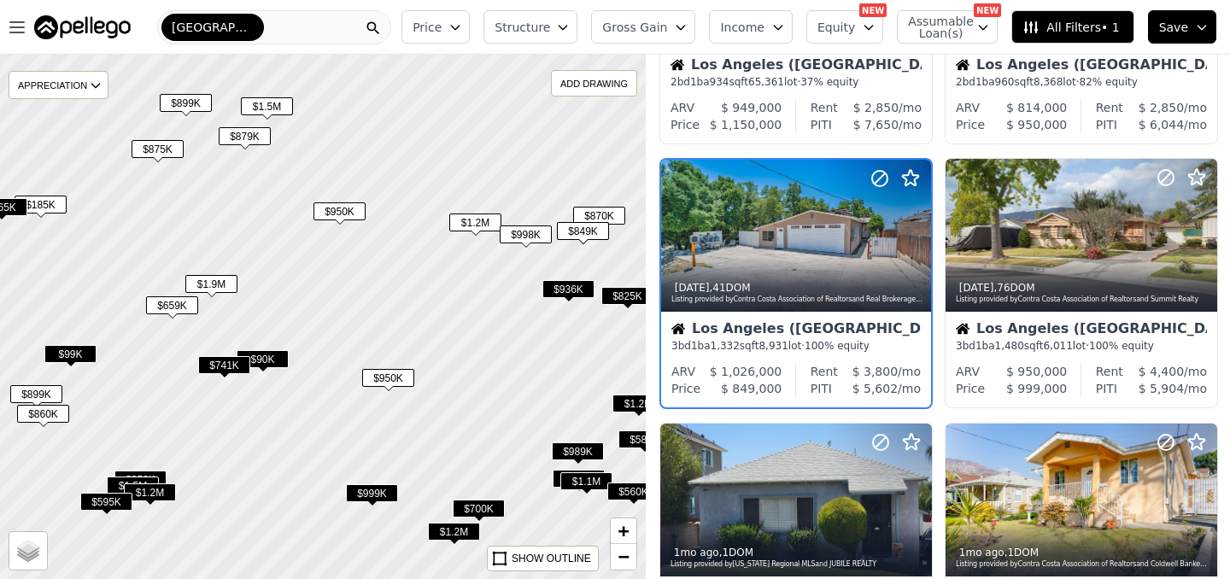
scroll to position [146, 0]
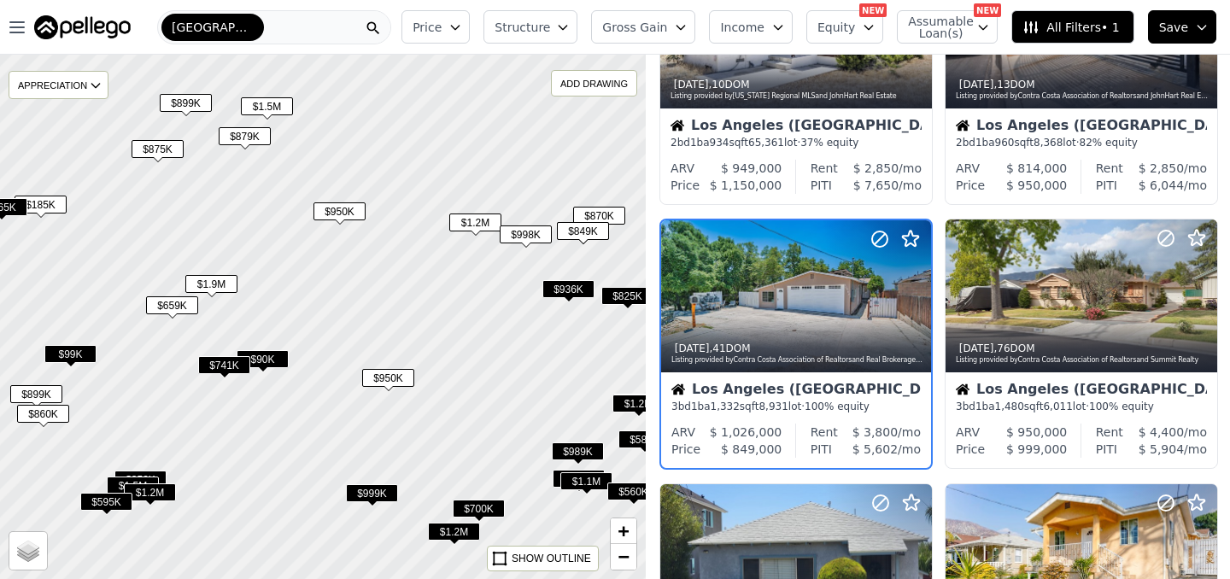
click at [568, 291] on span "$936K" at bounding box center [569, 289] width 52 height 18
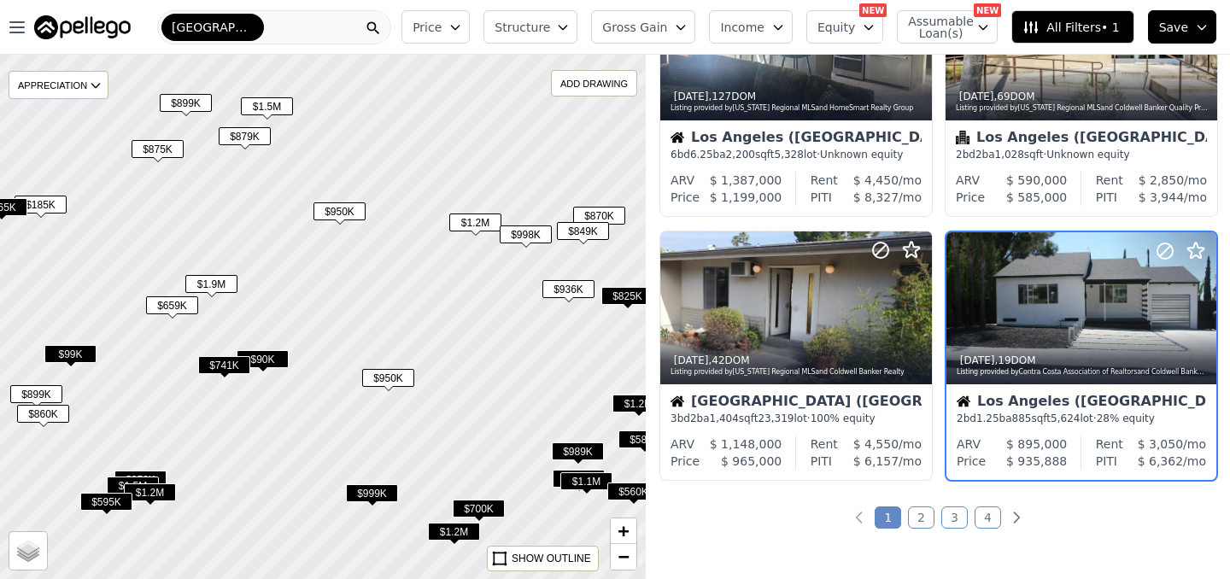
scroll to position [1201, 0]
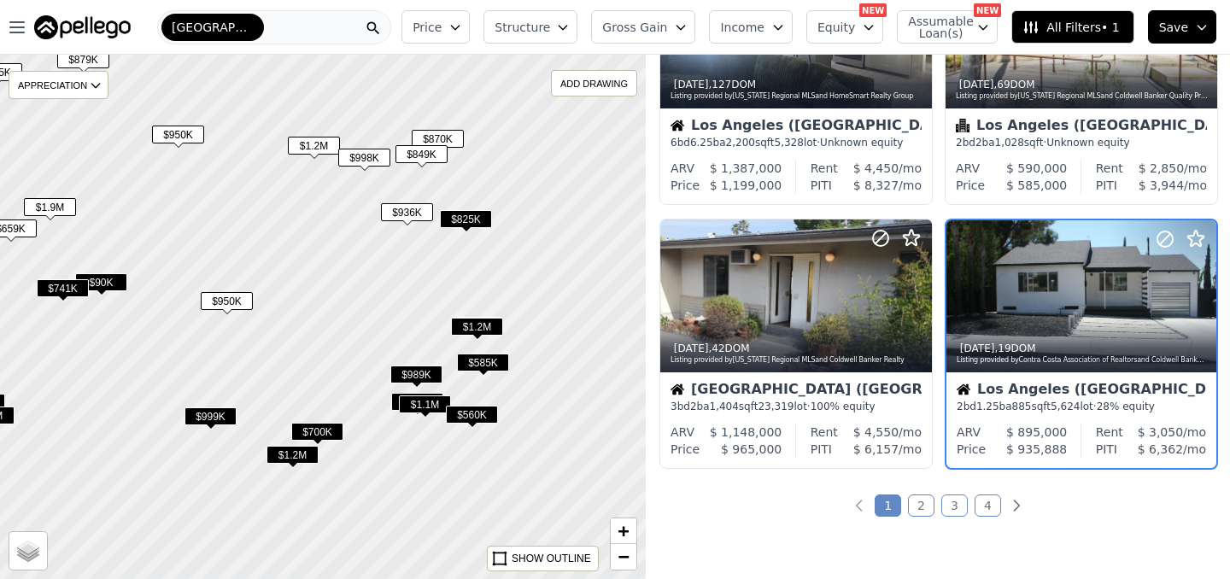
drag, startPoint x: 582, startPoint y: 378, endPoint x: 420, endPoint y: 300, distance: 180.0
click at [420, 300] on div at bounding box center [320, 317] width 775 height 630
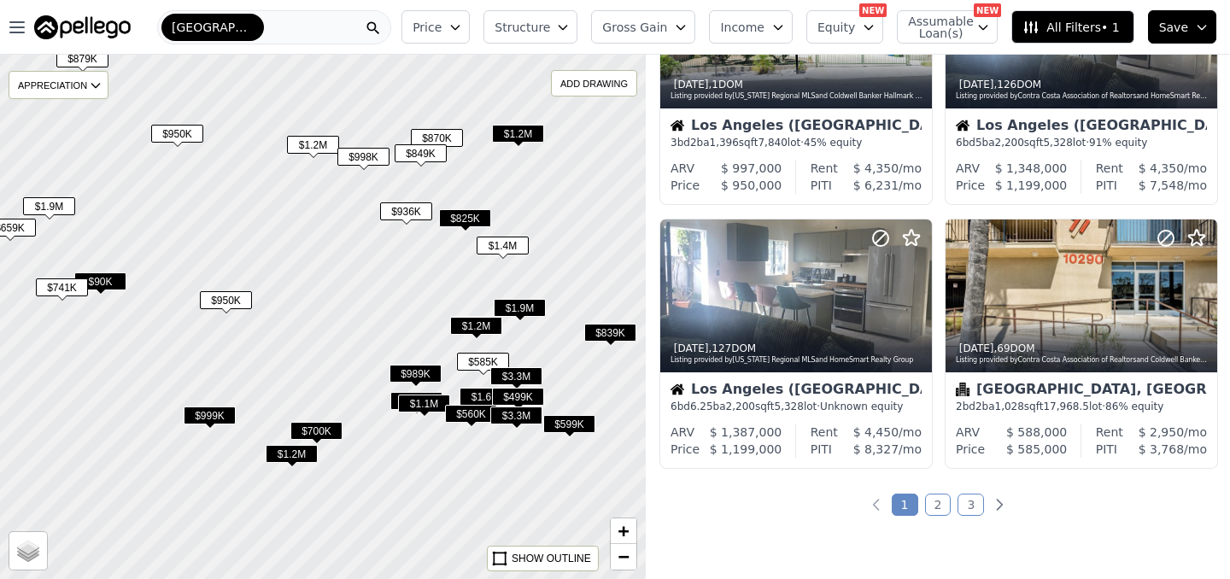
scroll to position [1465, 0]
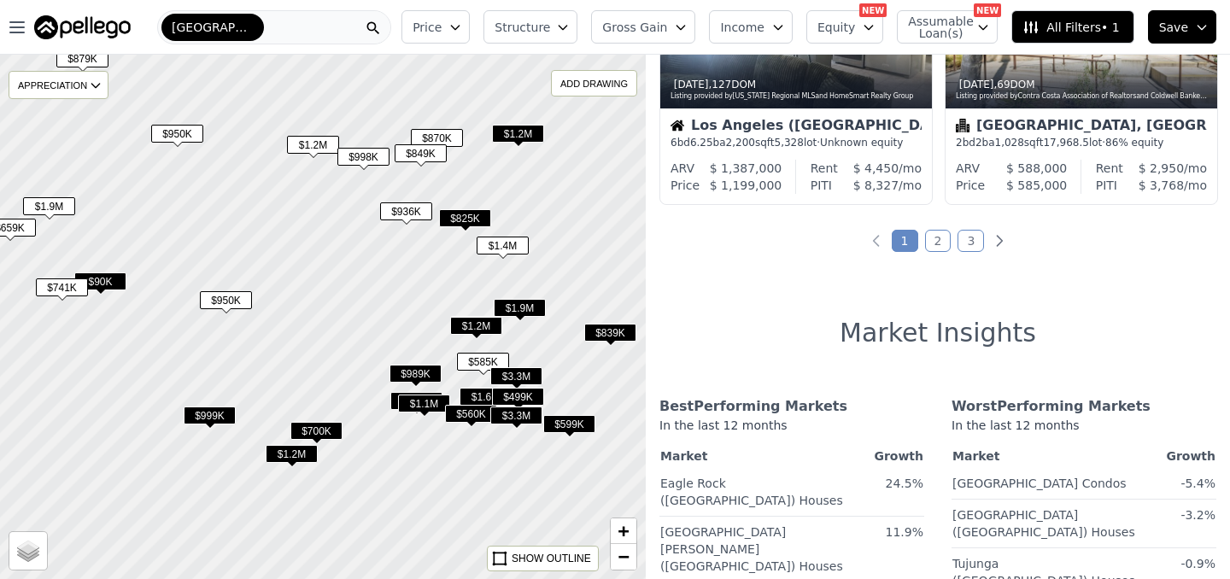
click at [461, 216] on span "$825K" at bounding box center [465, 218] width 52 height 18
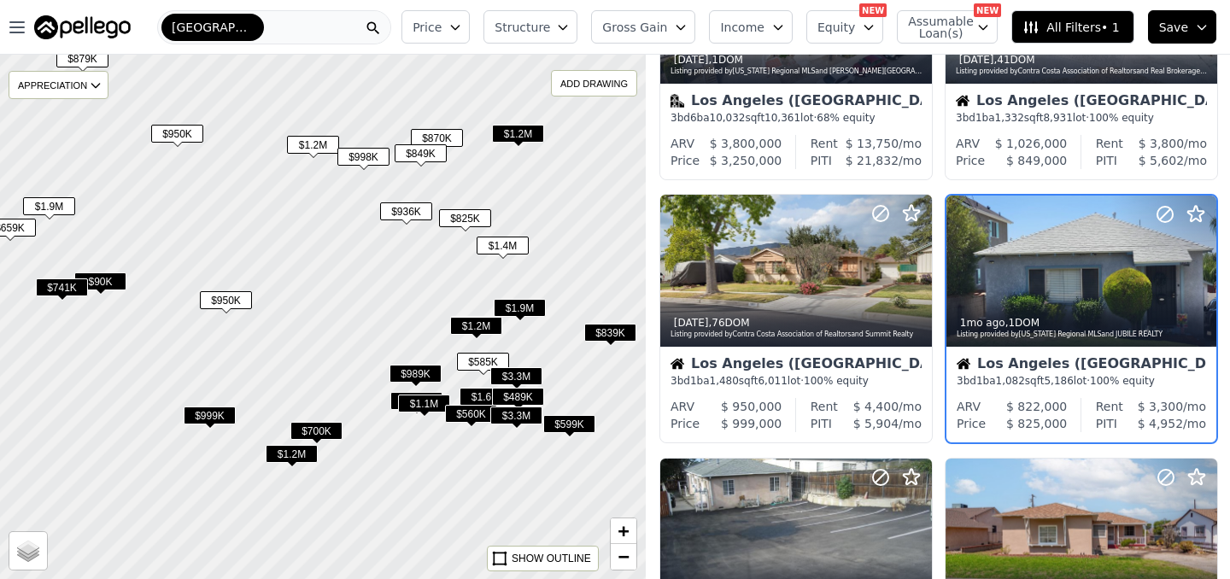
scroll to position [937, 0]
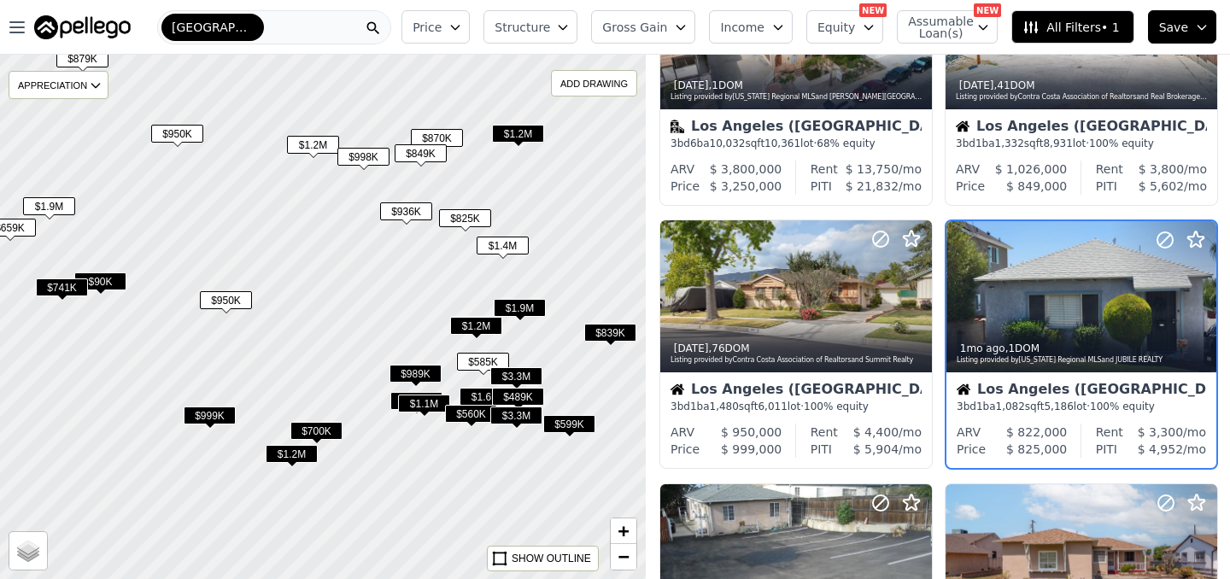
click at [596, 340] on span "$839K" at bounding box center [610, 333] width 52 height 18
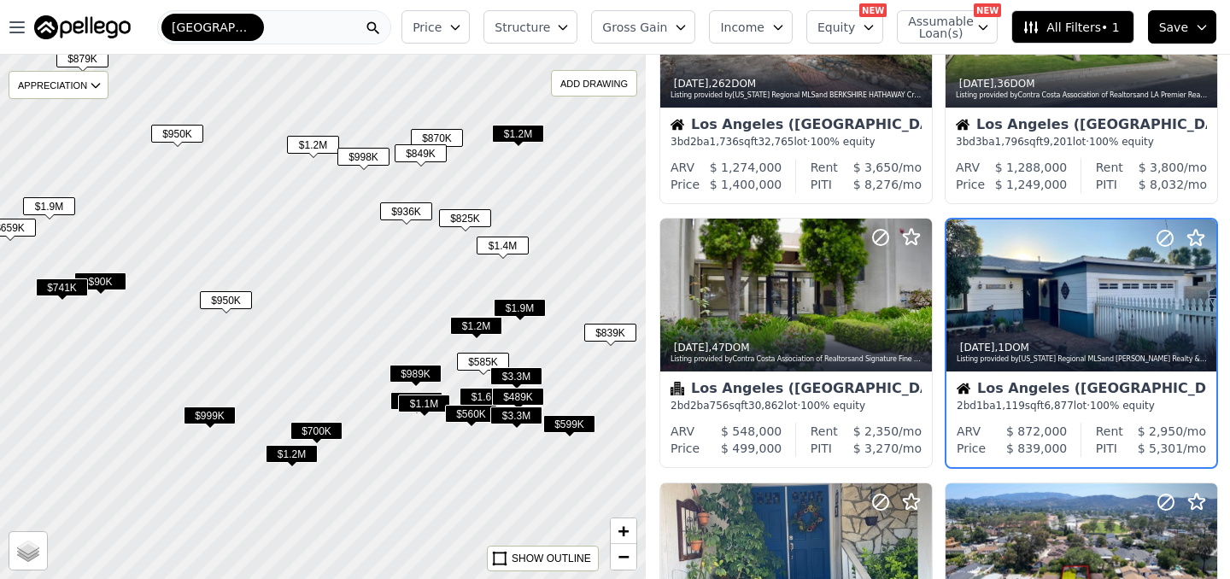
scroll to position [146, 0]
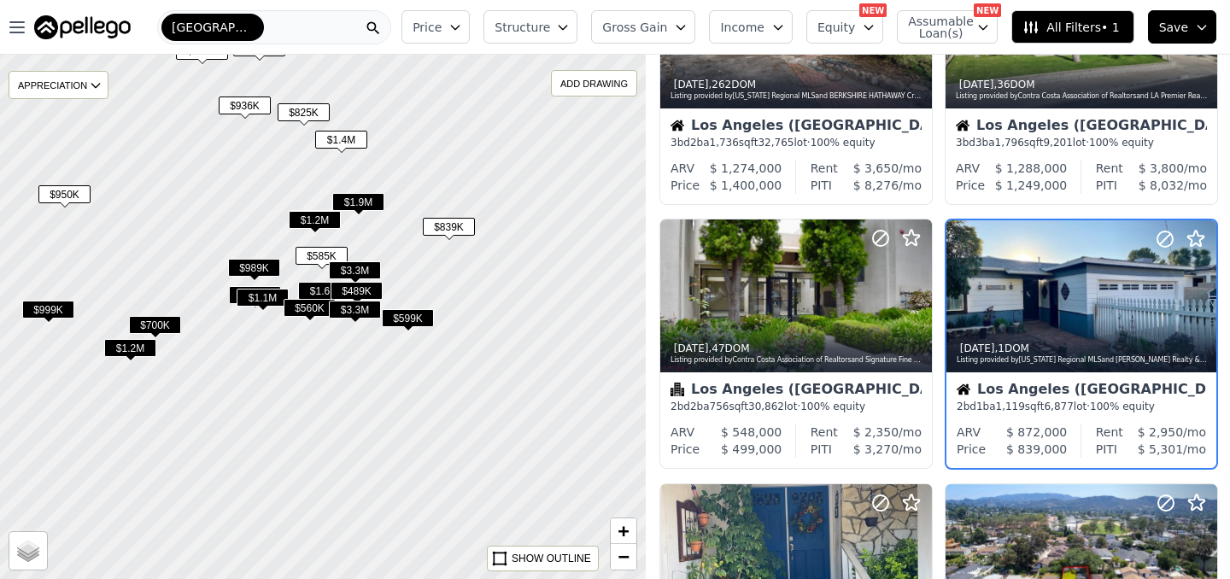
drag, startPoint x: 608, startPoint y: 394, endPoint x: 427, endPoint y: 279, distance: 214.3
click at [427, 279] on div at bounding box center [316, 316] width 775 height 630
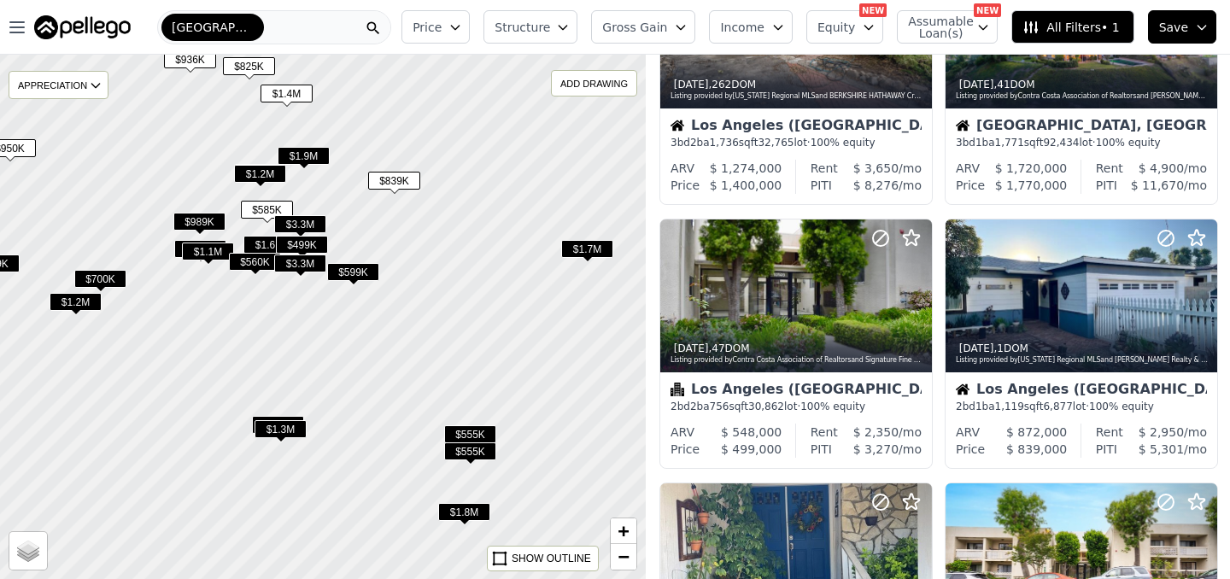
drag, startPoint x: 531, startPoint y: 361, endPoint x: 357, endPoint y: 212, distance: 229.1
click at [359, 214] on div at bounding box center [308, 300] width 775 height 630
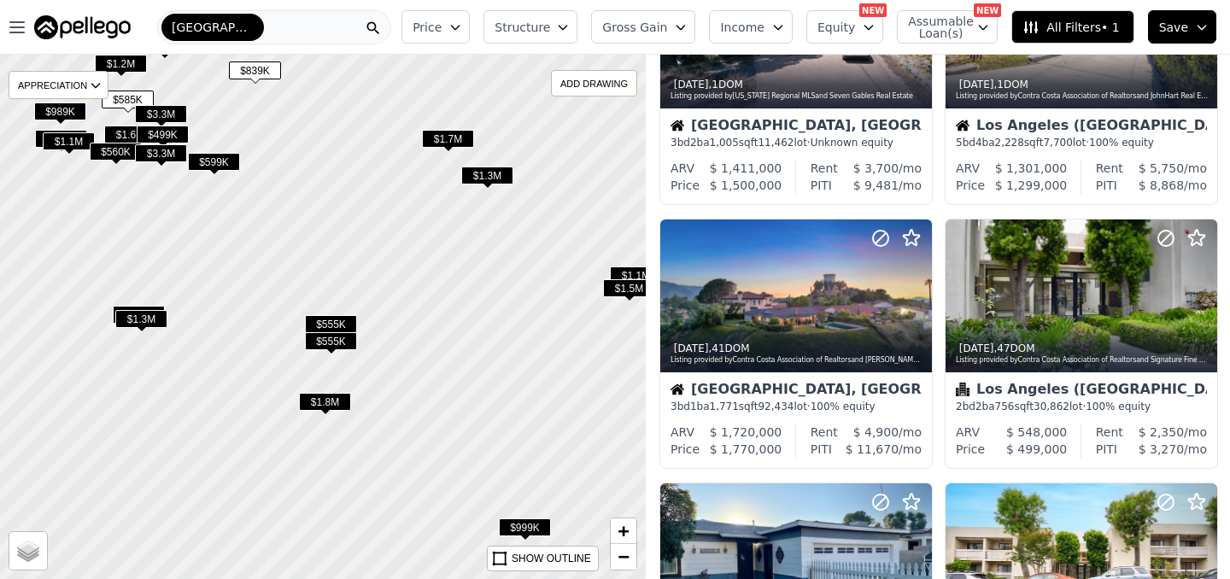
scroll to position [410, 0]
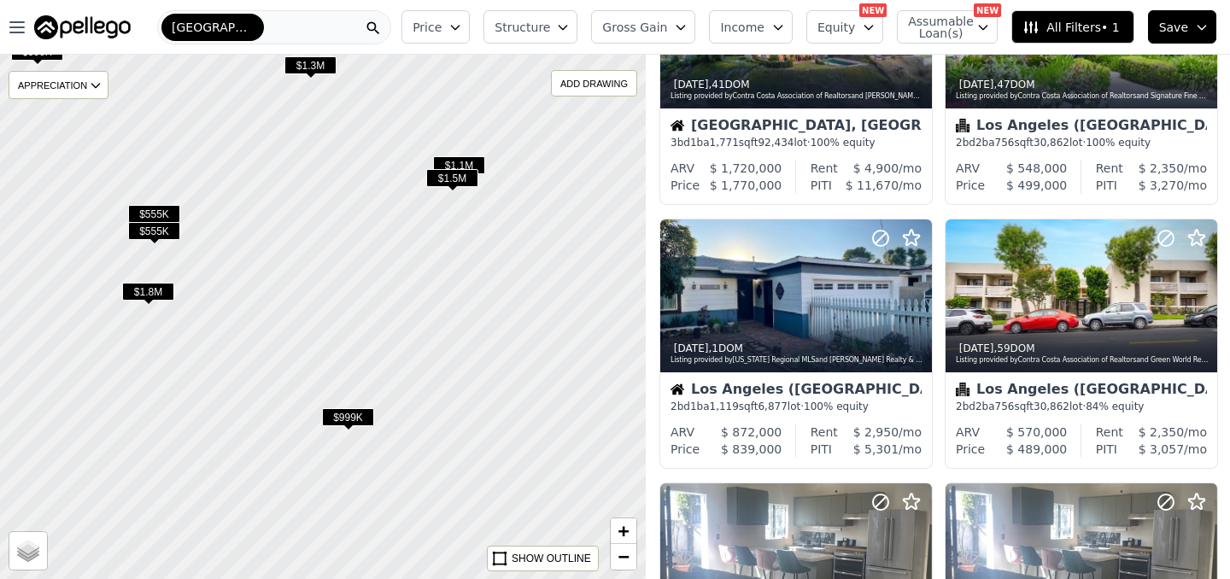
drag, startPoint x: 509, startPoint y: 316, endPoint x: 332, endPoint y: 205, distance: 209.6
click at [332, 205] on div at bounding box center [322, 317] width 775 height 630
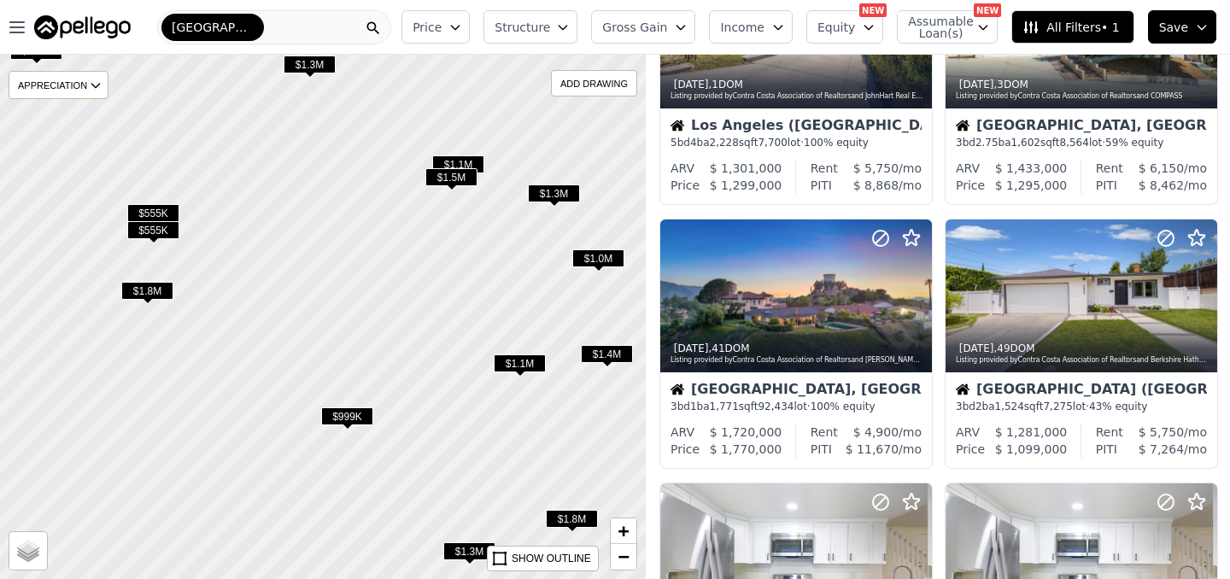
scroll to position [674, 0]
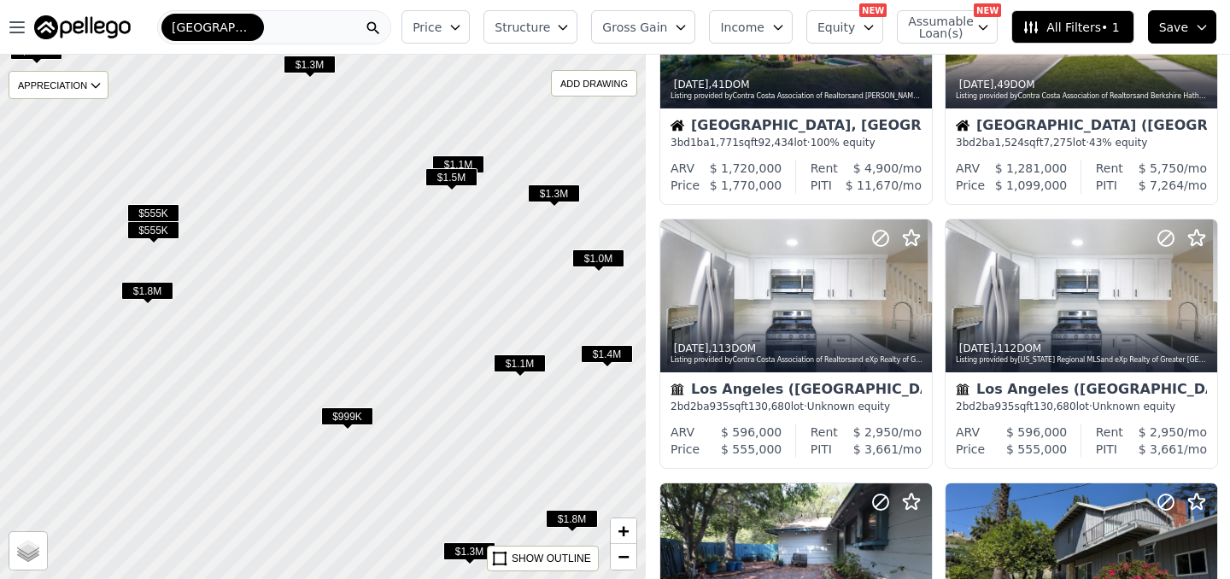
click at [356, 419] on span "$999K" at bounding box center [347, 417] width 52 height 18
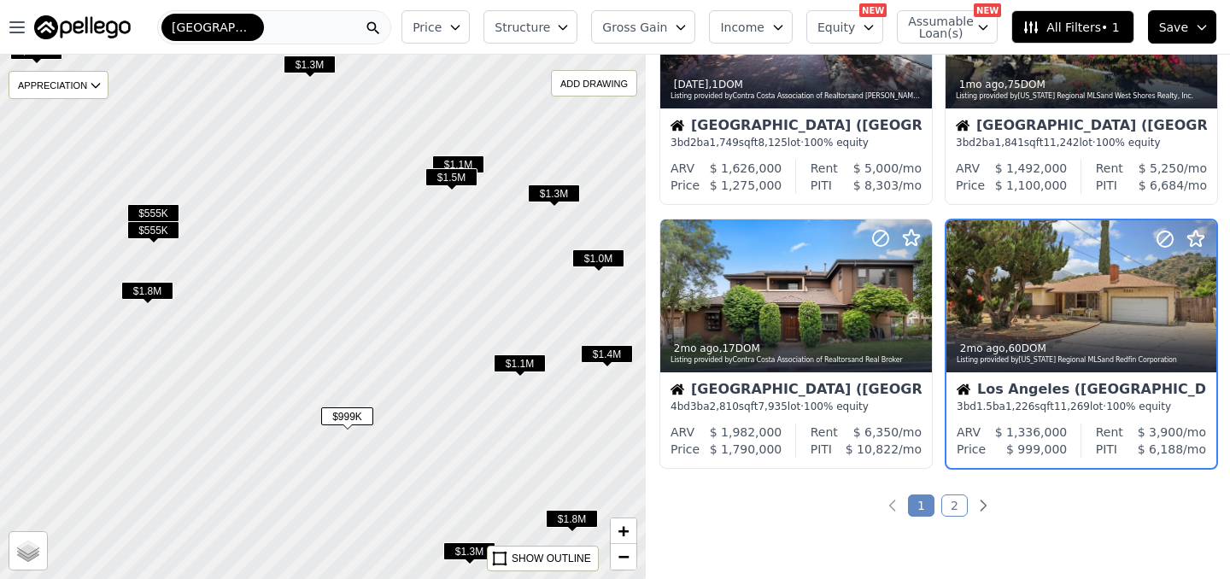
scroll to position [1201, 0]
click at [355, 416] on span "$999K" at bounding box center [347, 417] width 52 height 18
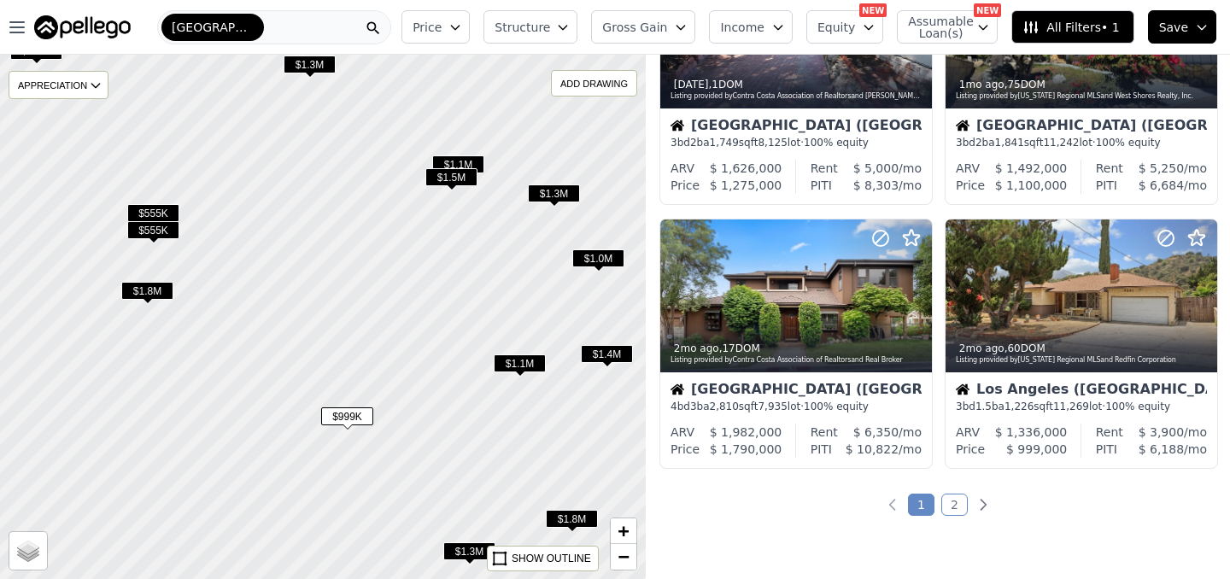
click at [531, 360] on span "$1.1M" at bounding box center [520, 364] width 52 height 18
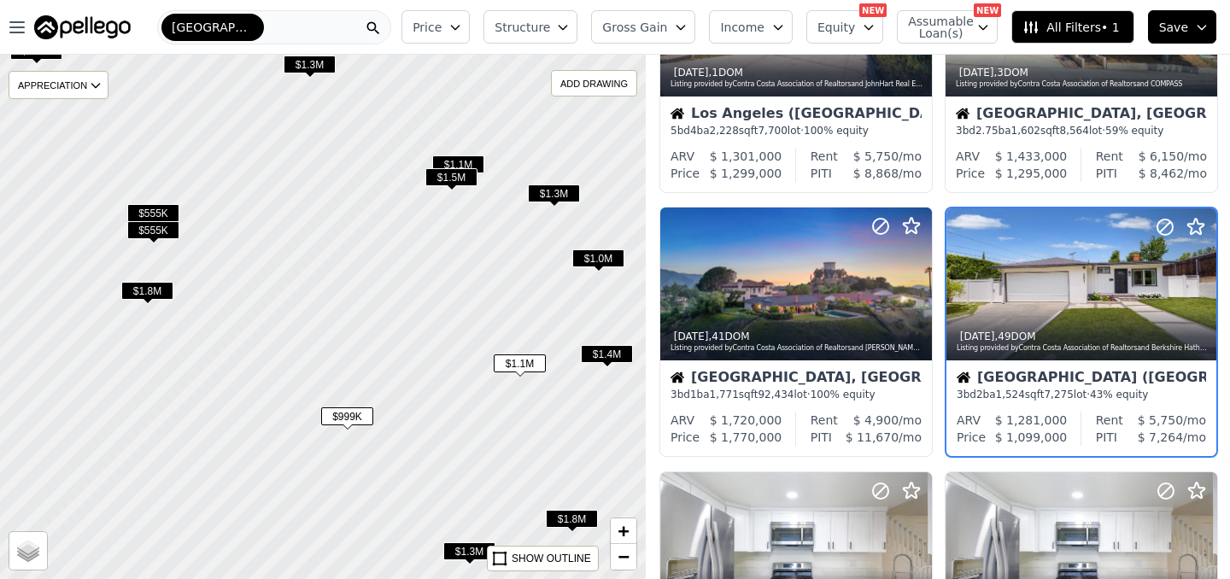
scroll to position [409, 0]
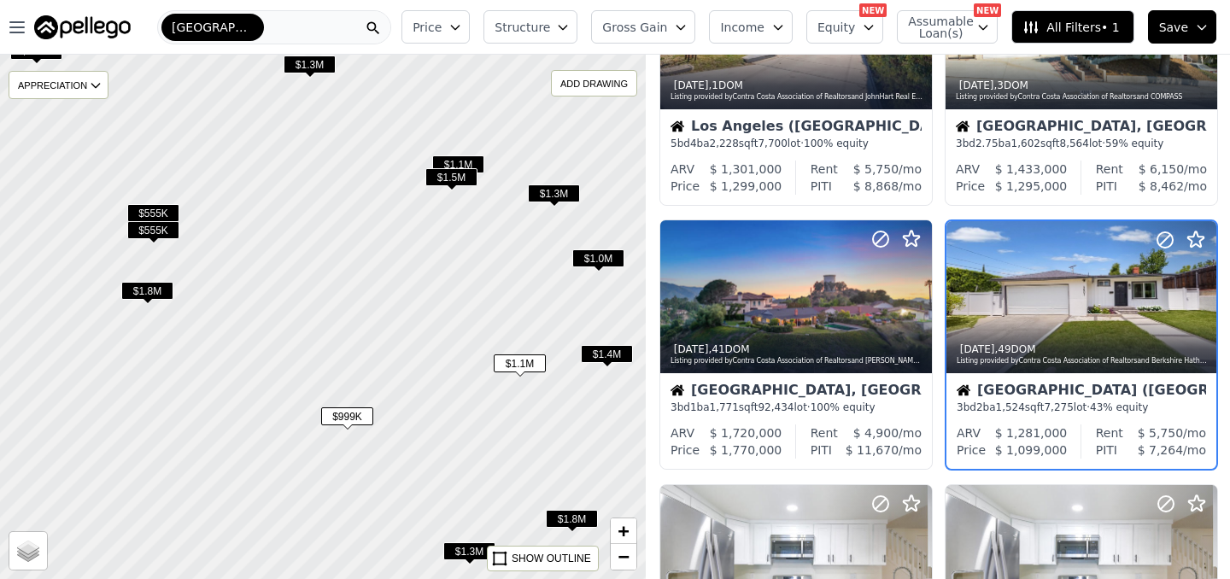
click at [477, 169] on span "$1.5M" at bounding box center [452, 177] width 52 height 18
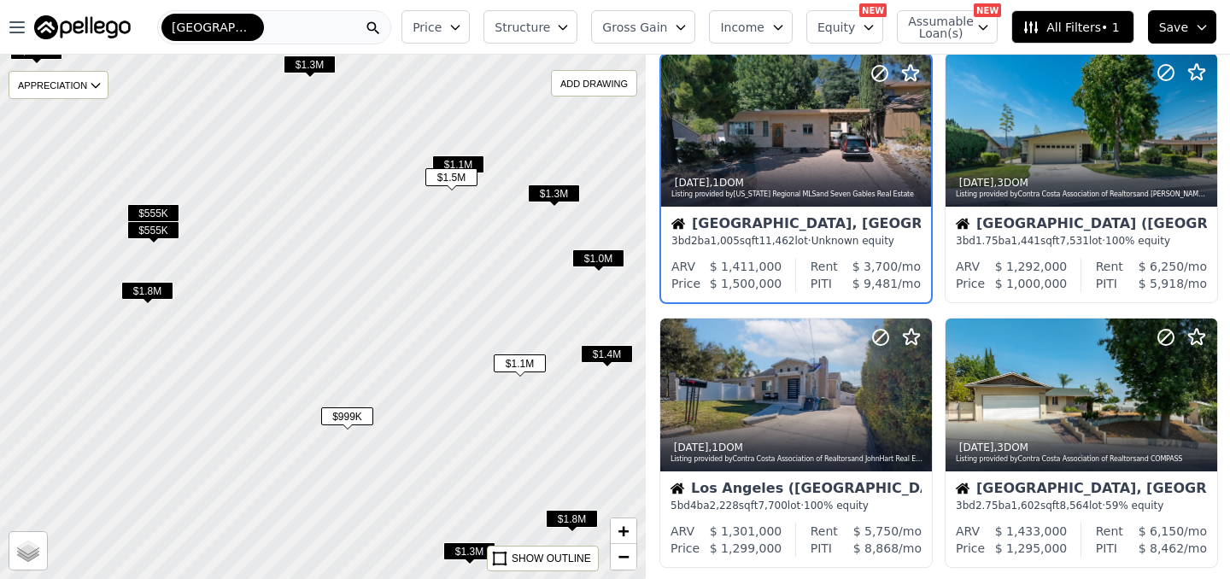
scroll to position [0, 0]
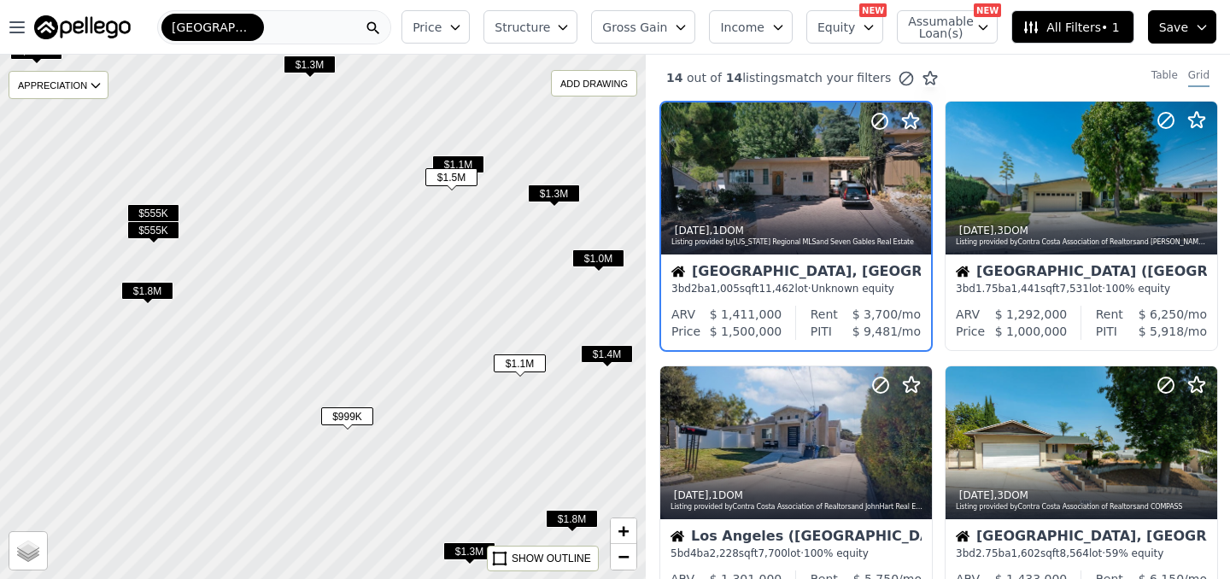
click at [466, 159] on span "$1.1M" at bounding box center [458, 165] width 52 height 18
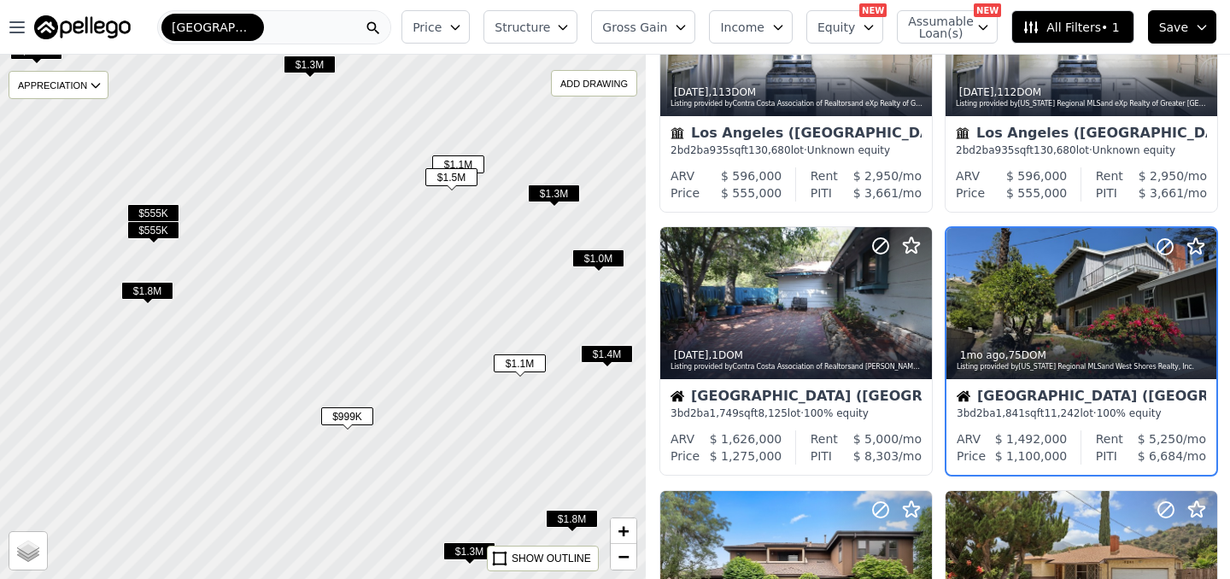
scroll to position [937, 0]
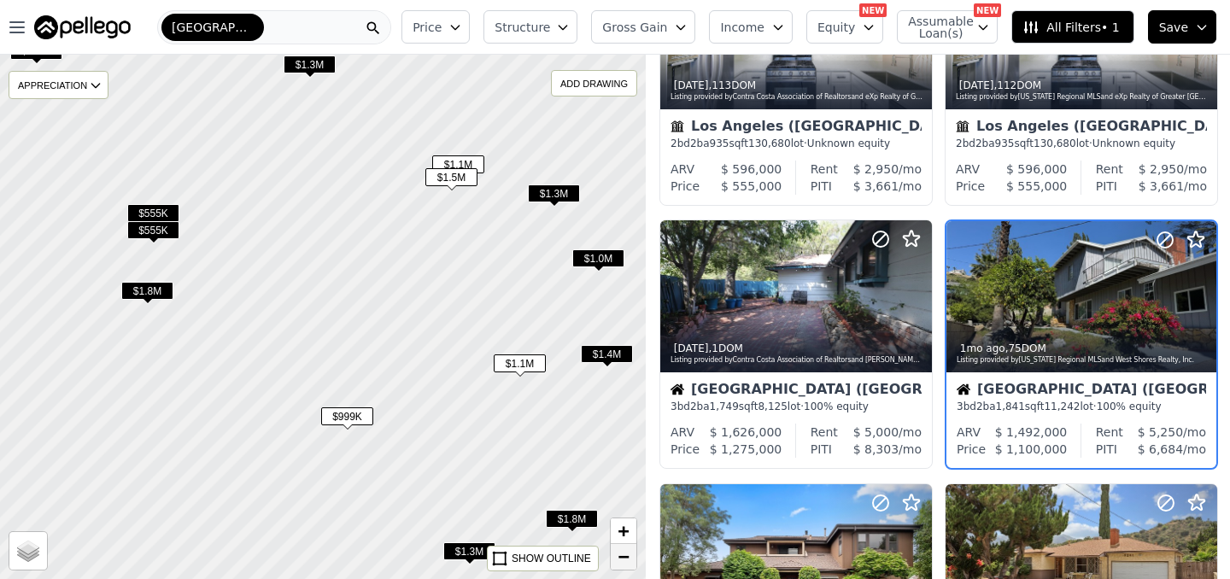
click at [620, 561] on span "−" at bounding box center [624, 556] width 11 height 21
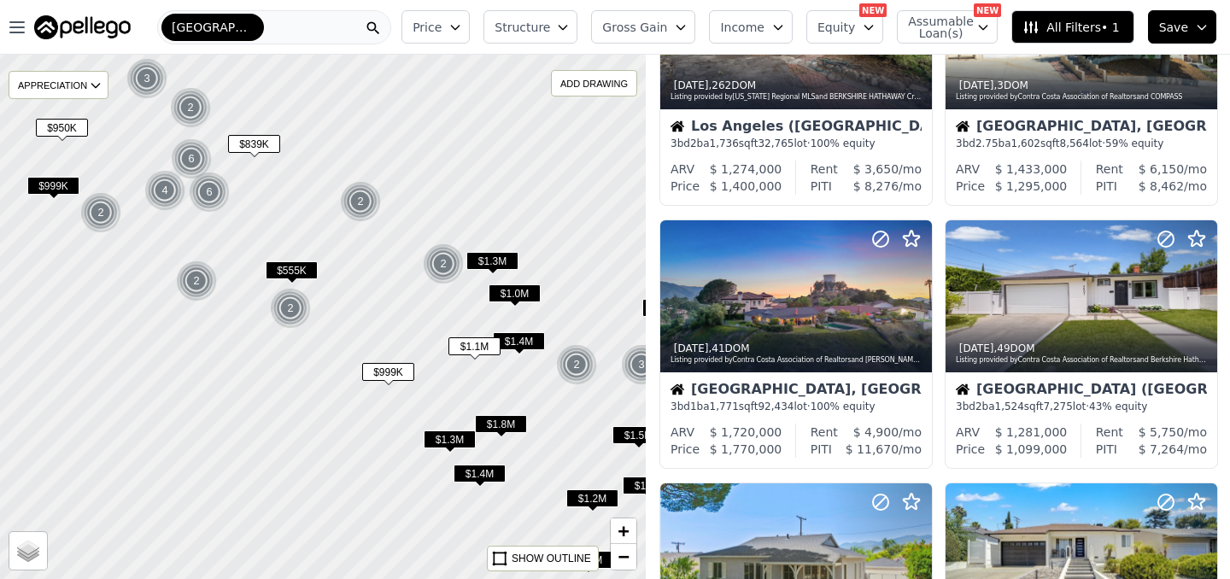
drag, startPoint x: 312, startPoint y: 308, endPoint x: 636, endPoint y: 449, distance: 353.2
click at [623, 442] on div at bounding box center [349, 327] width 775 height 630
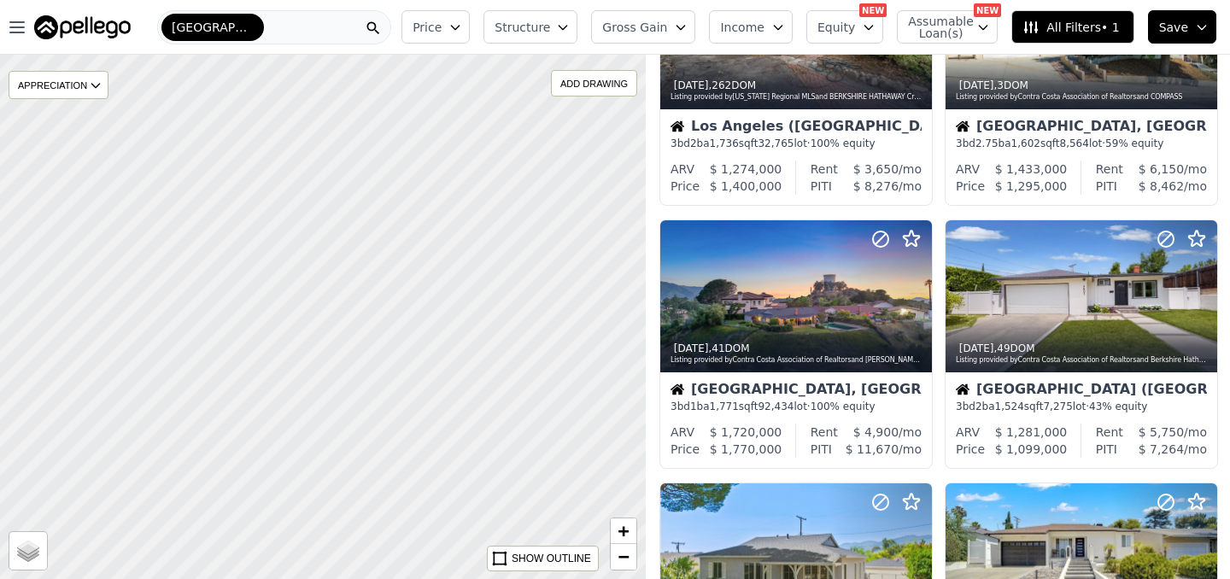
drag, startPoint x: 353, startPoint y: 314, endPoint x: 565, endPoint y: 338, distance: 213.2
click at [530, 333] on div at bounding box center [324, 318] width 775 height 630
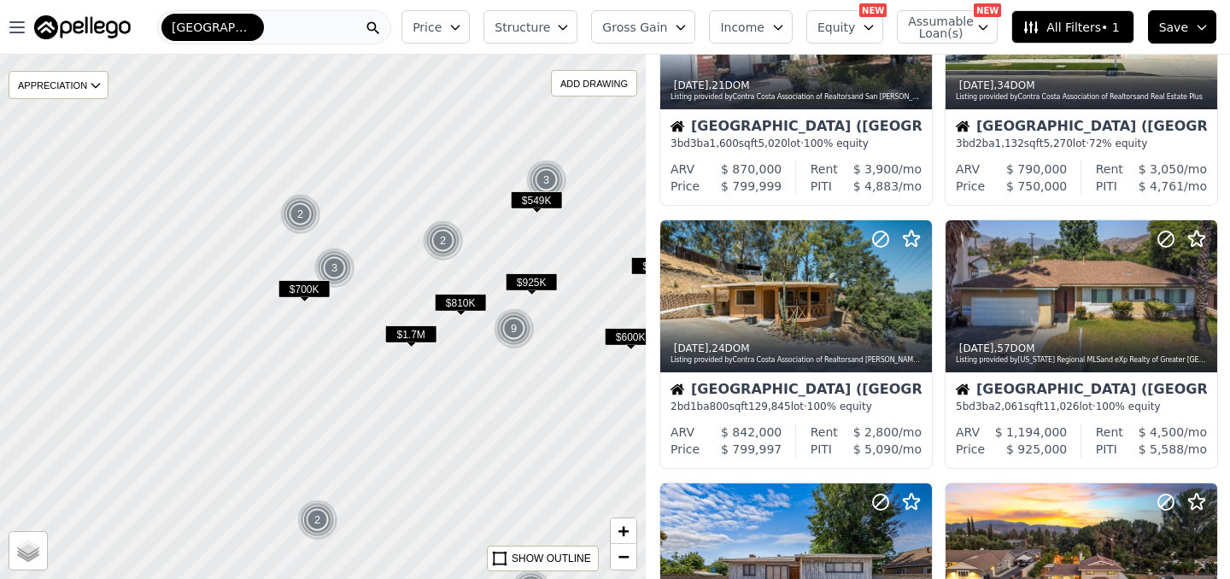
drag, startPoint x: 231, startPoint y: 267, endPoint x: 595, endPoint y: 314, distance: 367.0
click at [558, 291] on span "$925K" at bounding box center [532, 282] width 52 height 18
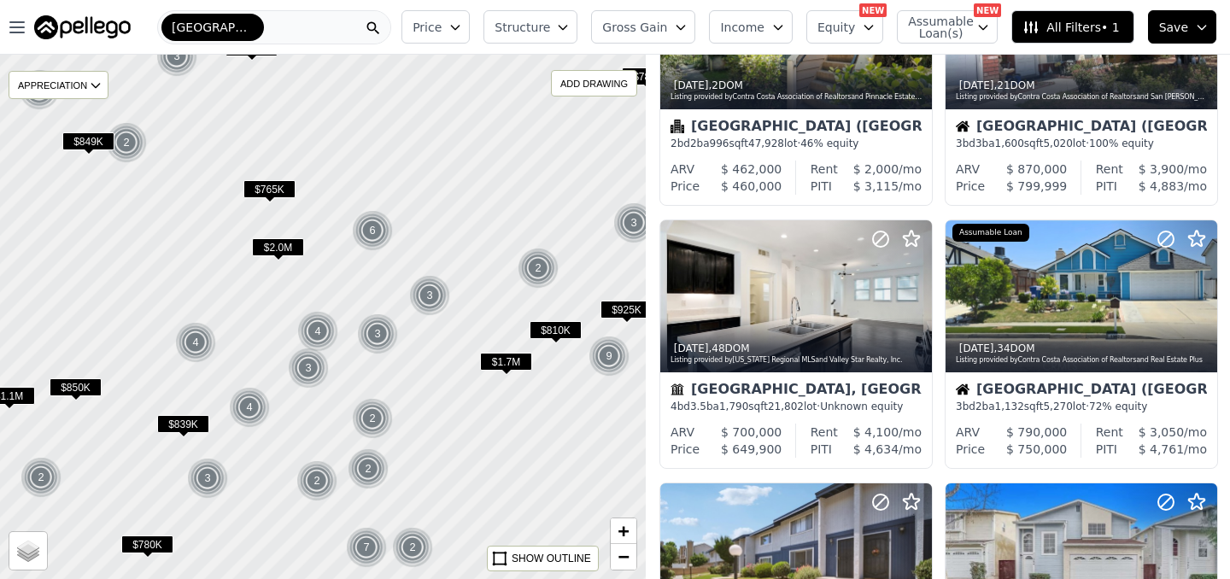
drag, startPoint x: 165, startPoint y: 268, endPoint x: 517, endPoint y: 294, distance: 353.0
click at [511, 293] on div at bounding box center [322, 318] width 775 height 630
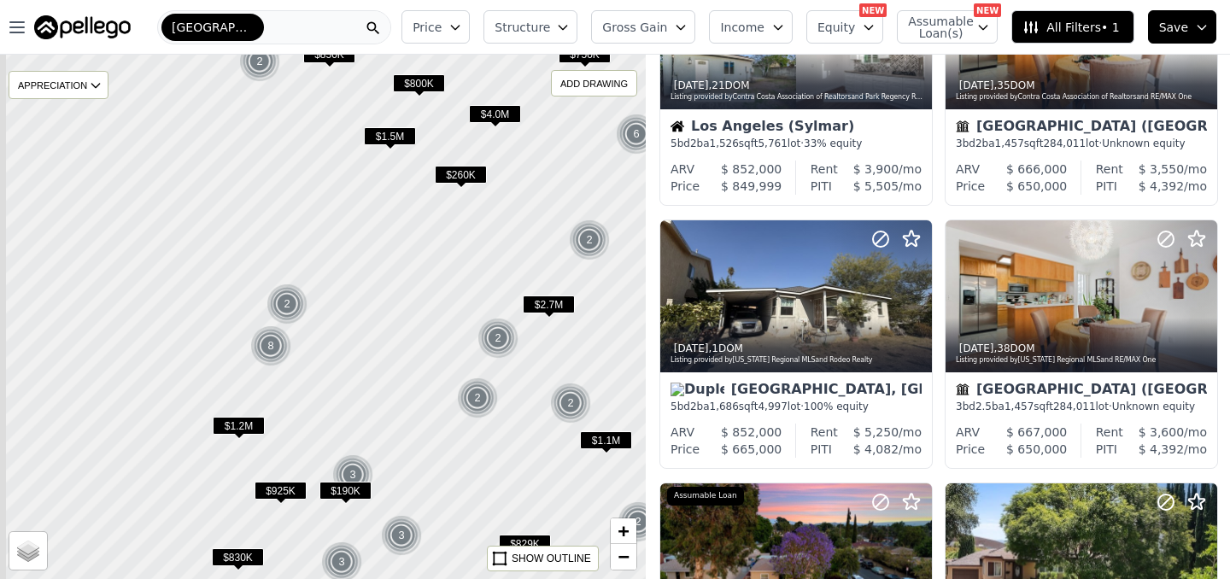
drag, startPoint x: 86, startPoint y: 284, endPoint x: 381, endPoint y: 298, distance: 295.2
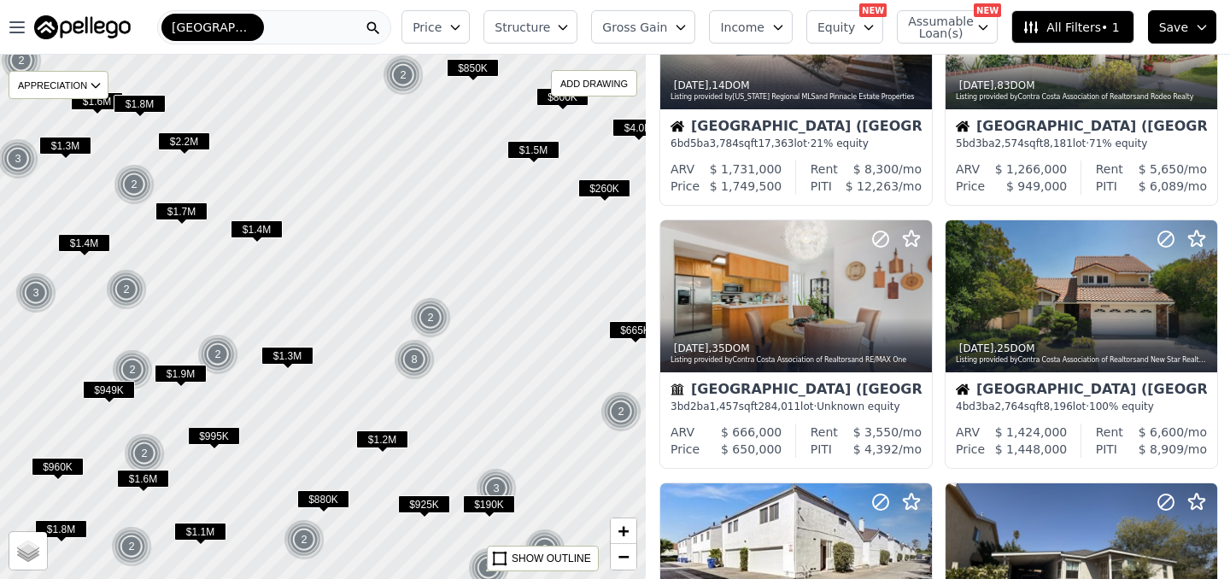
click at [269, 297] on div at bounding box center [322, 318] width 775 height 630
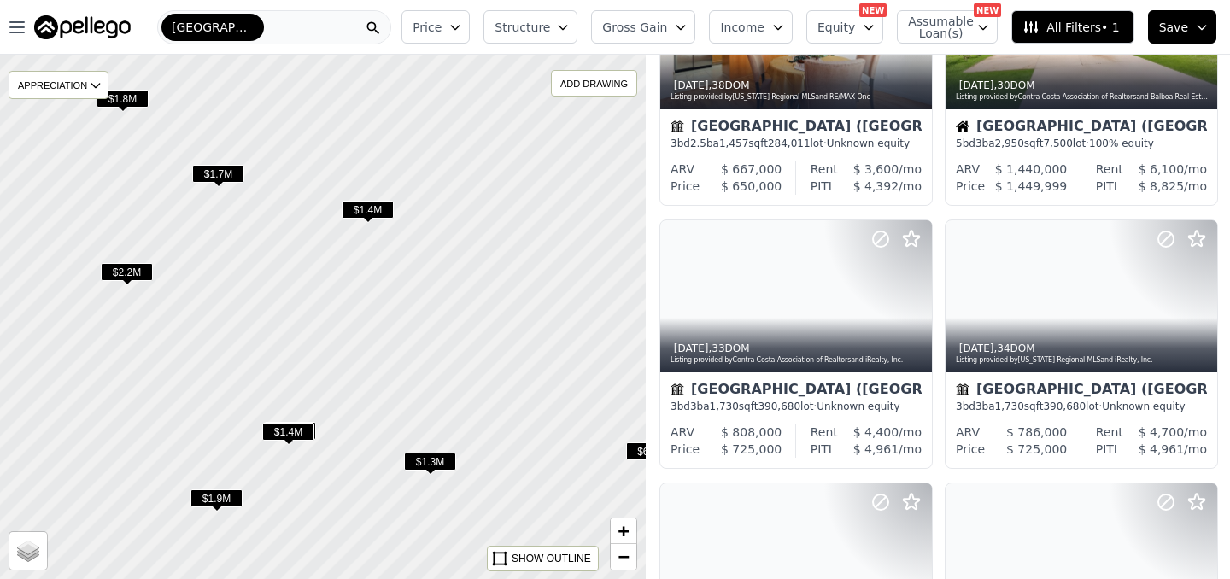
drag, startPoint x: 190, startPoint y: 251, endPoint x: 345, endPoint y: 281, distance: 158.4
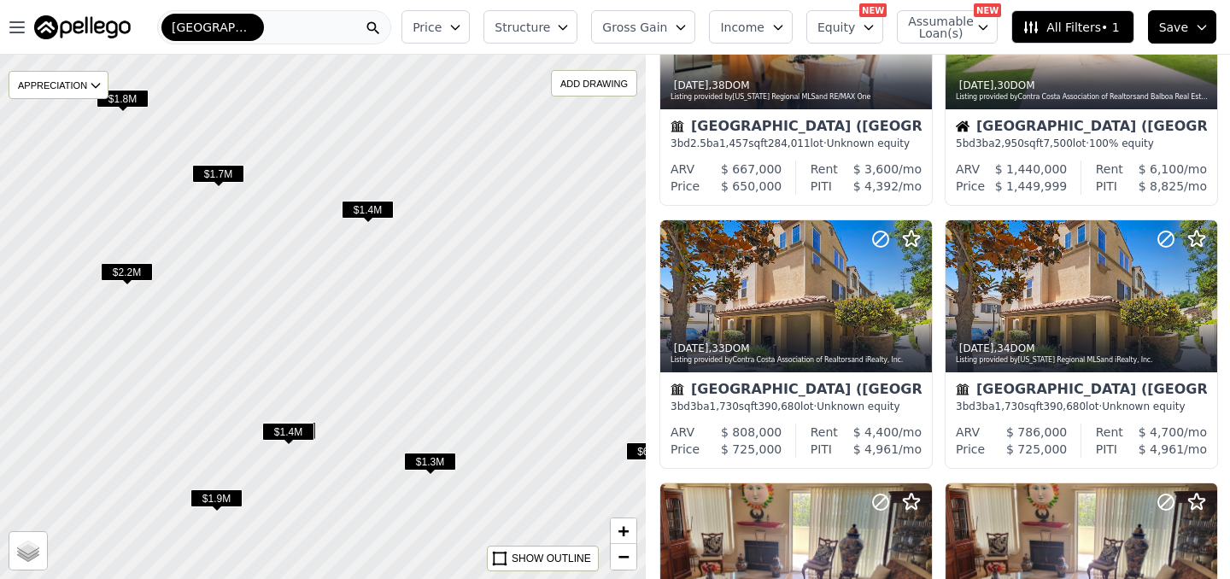
click at [343, 281] on div at bounding box center [325, 318] width 775 height 630
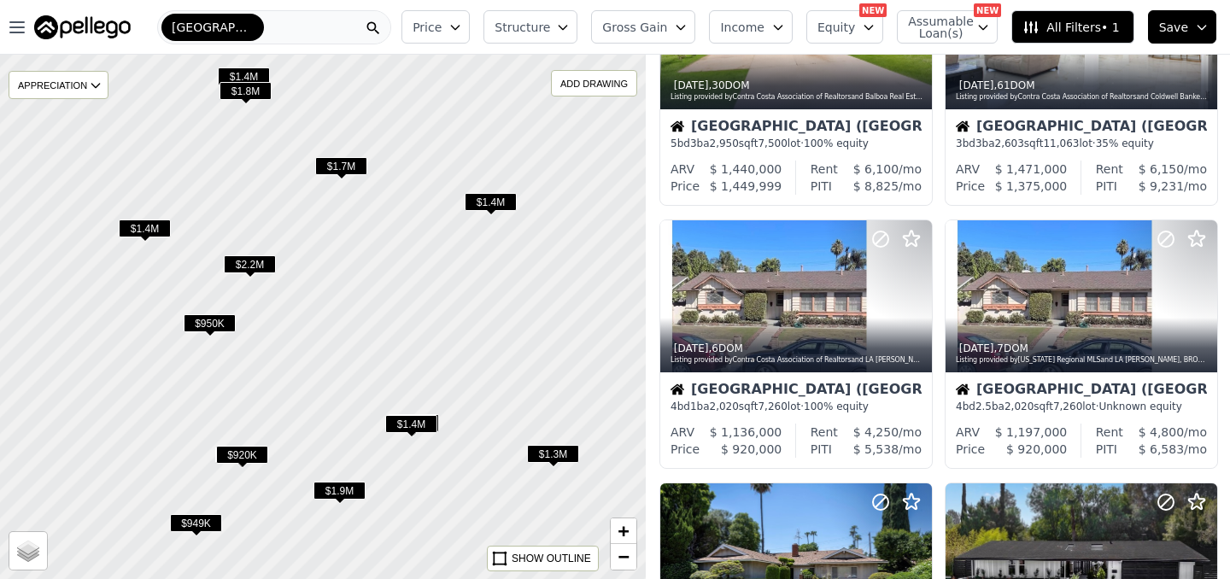
drag, startPoint x: 370, startPoint y: 260, endPoint x: 468, endPoint y: 257, distance: 98.3
click at [467, 257] on div at bounding box center [323, 318] width 775 height 630
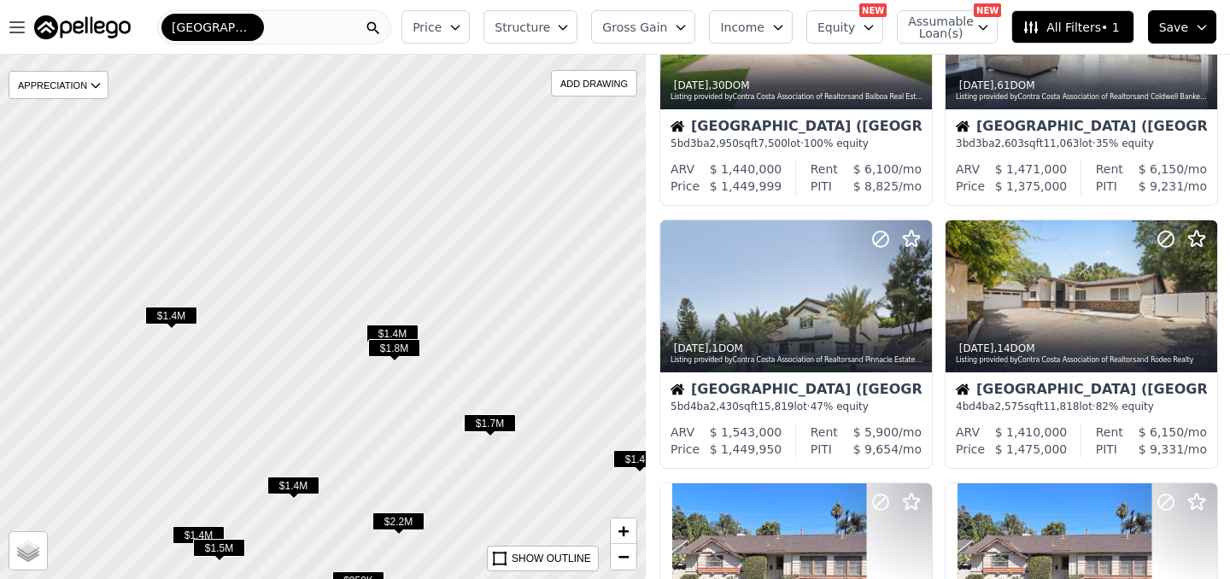
drag, startPoint x: 201, startPoint y: 193, endPoint x: 344, endPoint y: 449, distance: 293.1
click at [344, 449] on div at bounding box center [322, 318] width 775 height 630
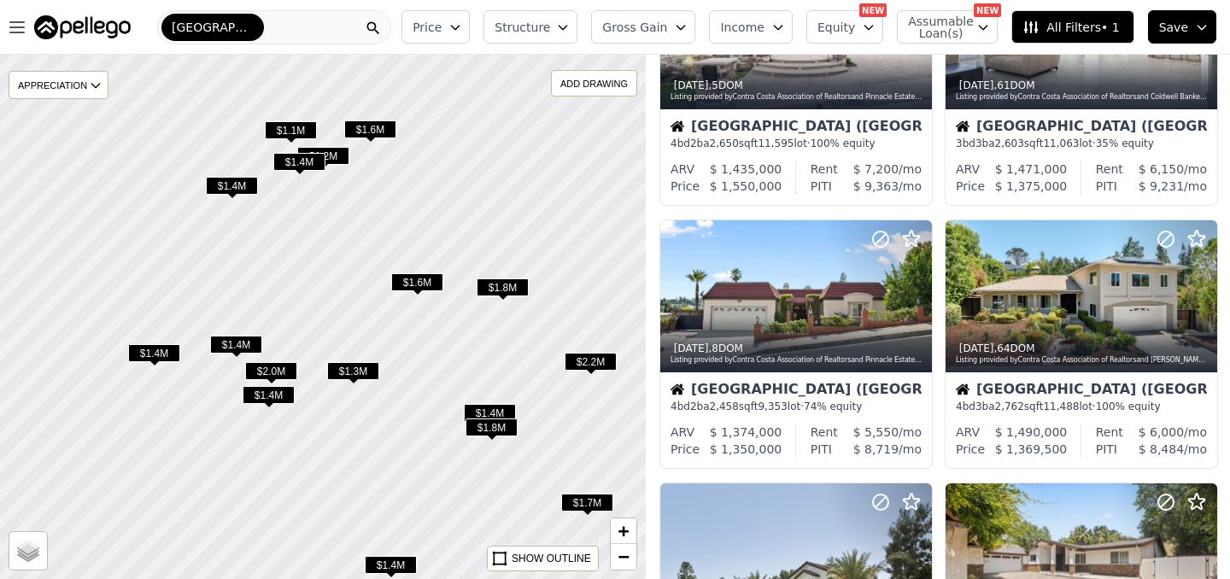
drag, startPoint x: 267, startPoint y: 244, endPoint x: 364, endPoint y: 324, distance: 125.7
click at [364, 324] on div at bounding box center [322, 318] width 775 height 630
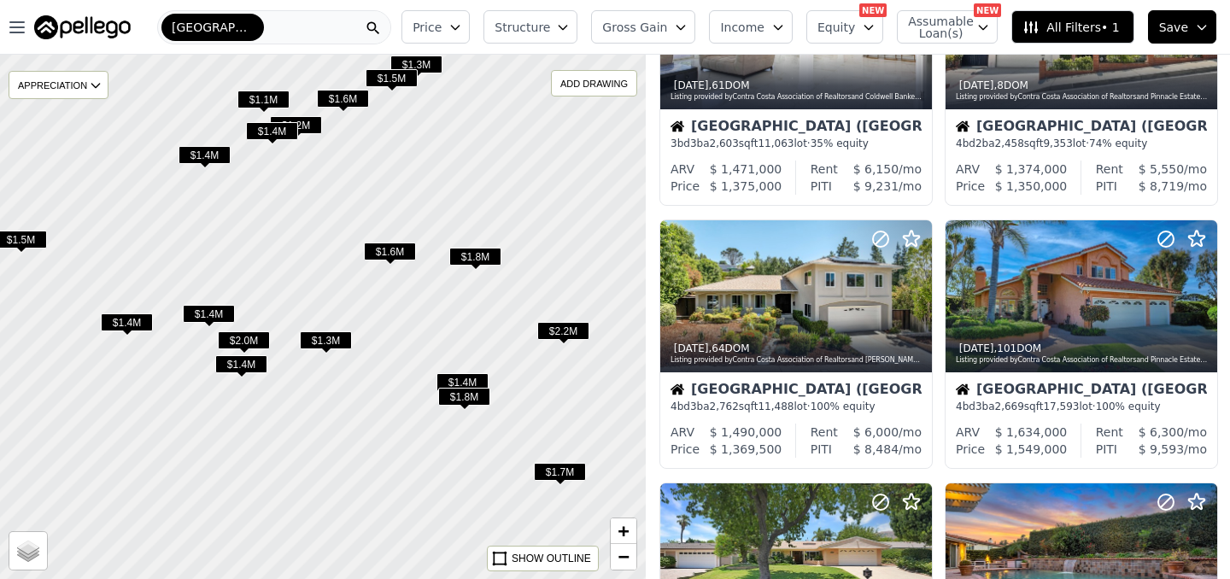
drag, startPoint x: 451, startPoint y: 476, endPoint x: 314, endPoint y: 262, distance: 254.1
click at [318, 267] on div at bounding box center [322, 318] width 775 height 630
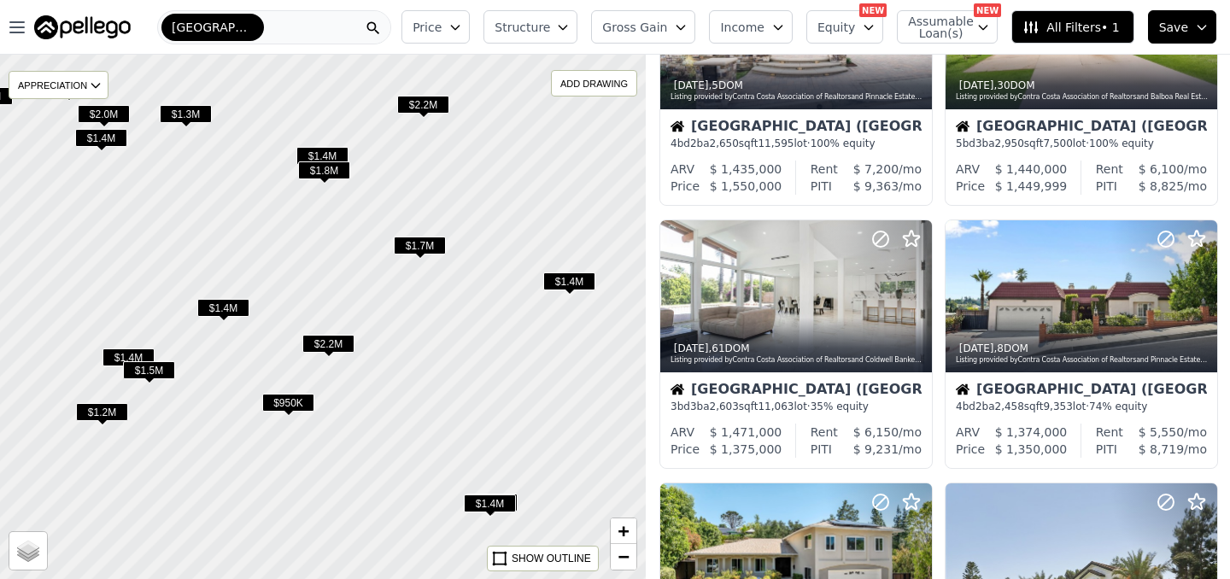
drag, startPoint x: 458, startPoint y: 409, endPoint x: 309, endPoint y: 226, distance: 236.3
click at [312, 228] on div at bounding box center [322, 318] width 775 height 630
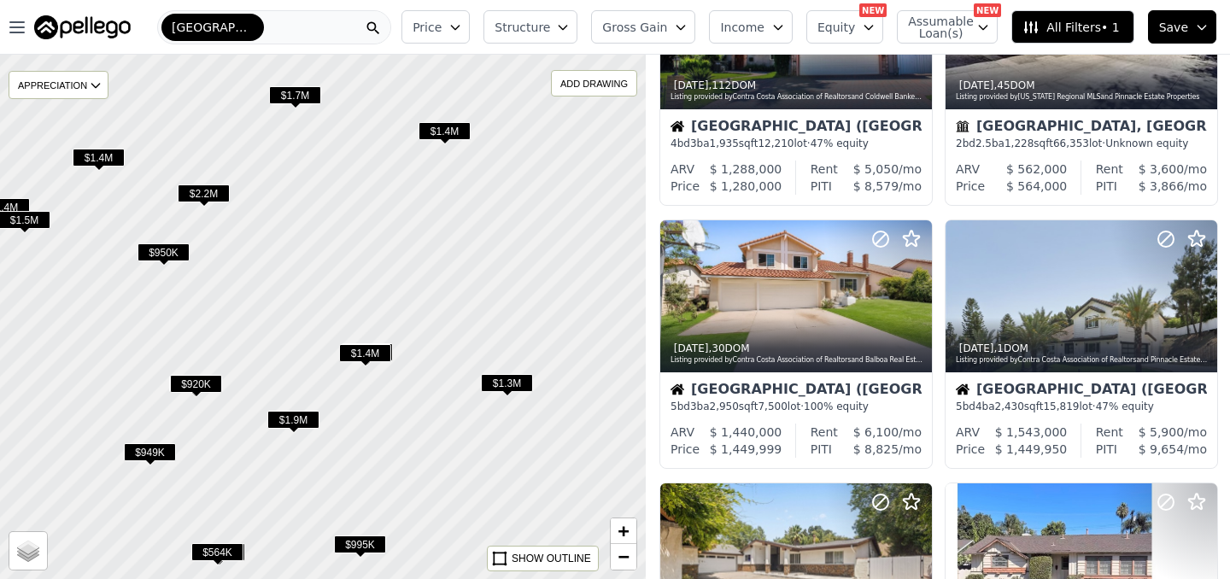
click at [362, 351] on span "$1.4M" at bounding box center [365, 353] width 52 height 18
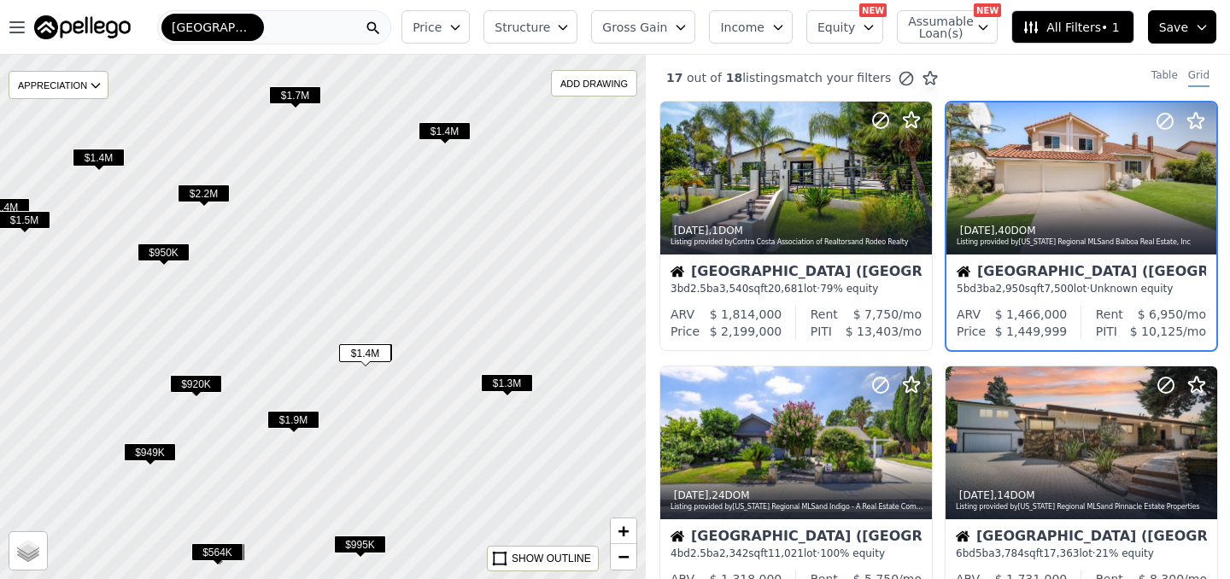
click at [437, 132] on span "$1.4M" at bounding box center [445, 131] width 52 height 18
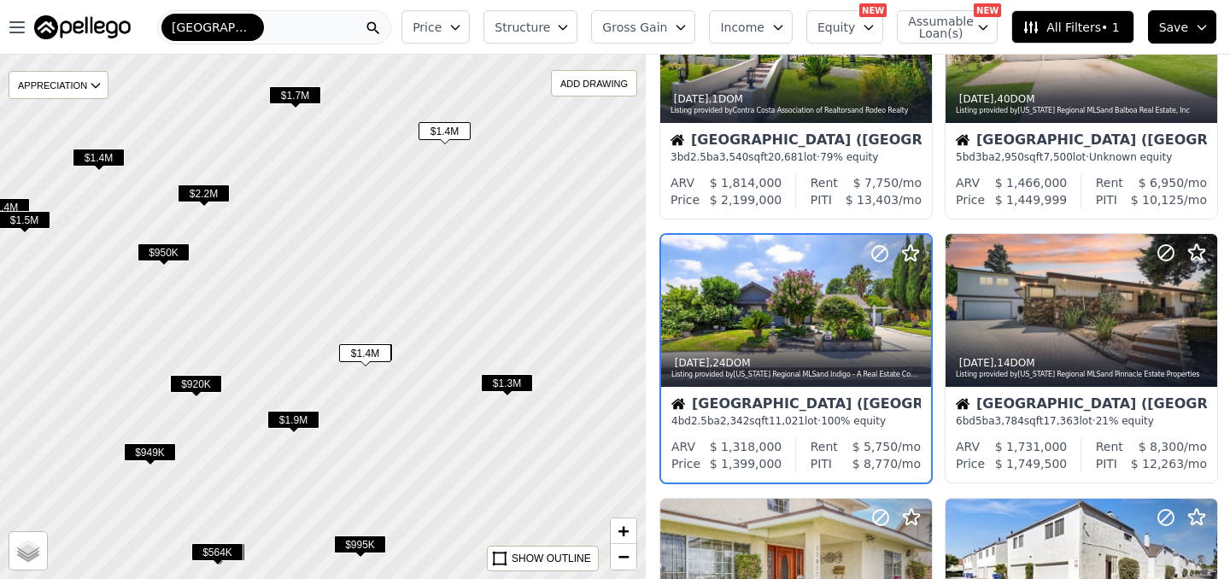
scroll to position [146, 0]
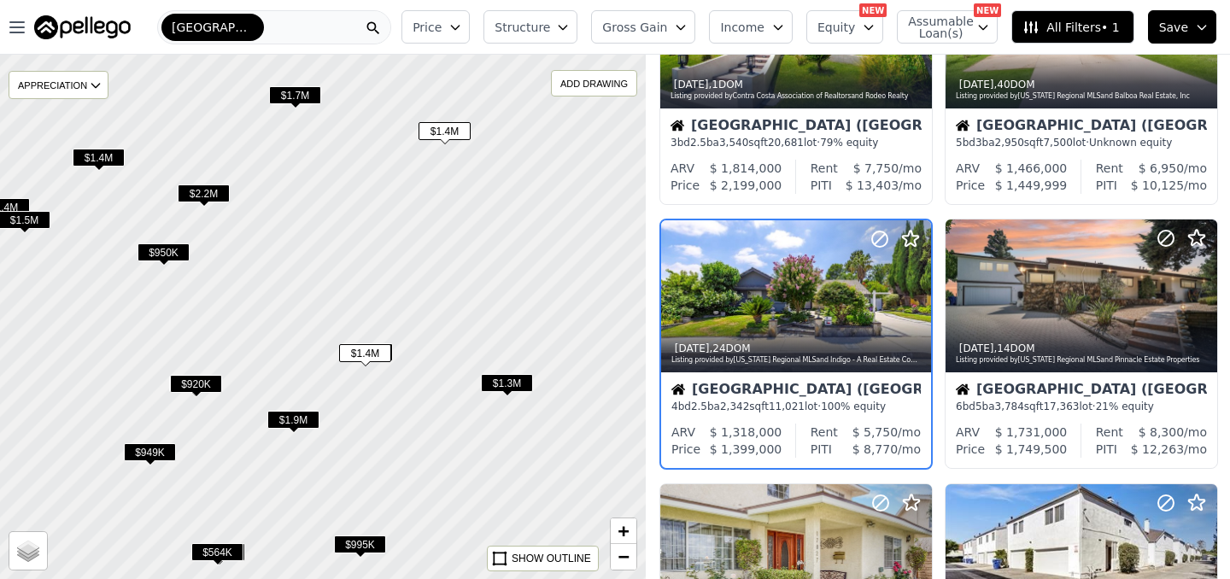
click at [508, 377] on span "$1.3M" at bounding box center [507, 383] width 52 height 18
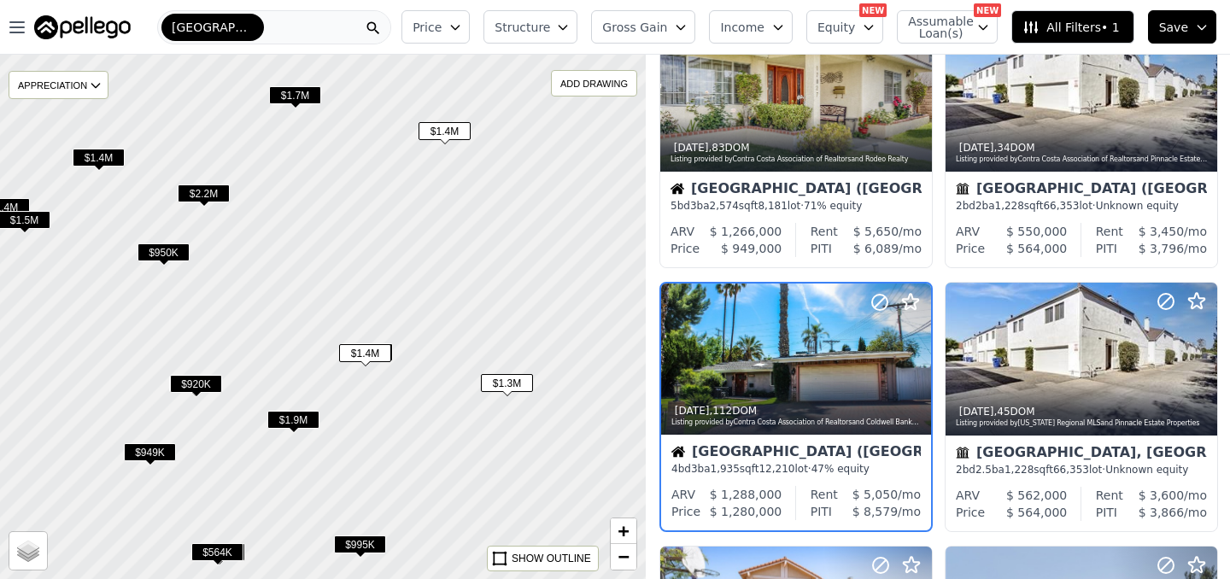
scroll to position [673, 0]
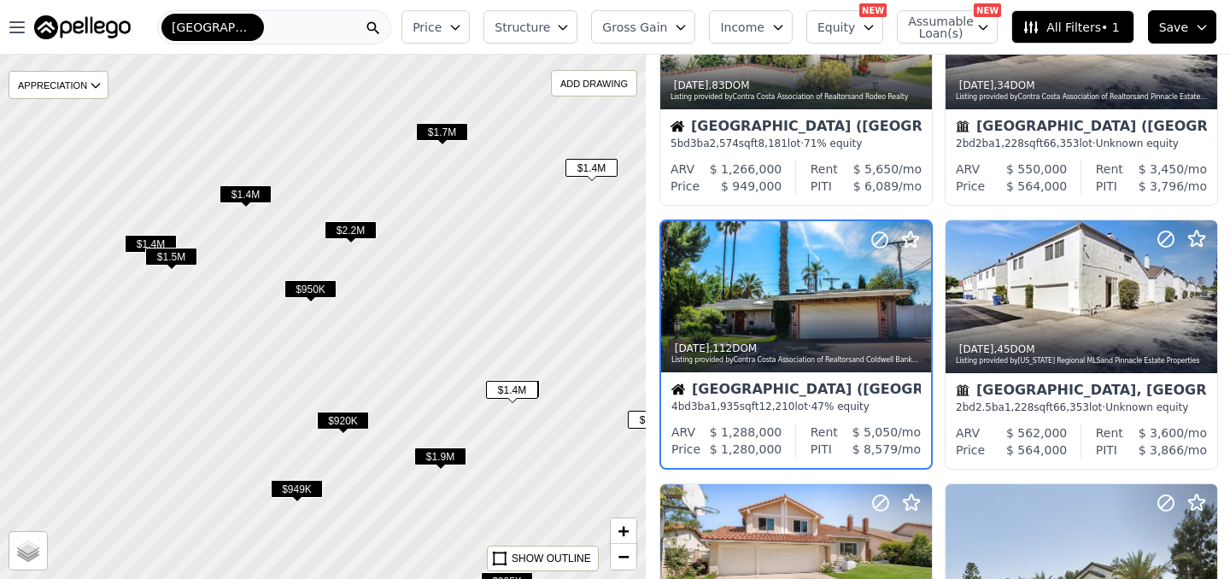
drag, startPoint x: 338, startPoint y: 230, endPoint x: 639, endPoint y: 367, distance: 330.4
click at [636, 363] on div at bounding box center [322, 318] width 775 height 630
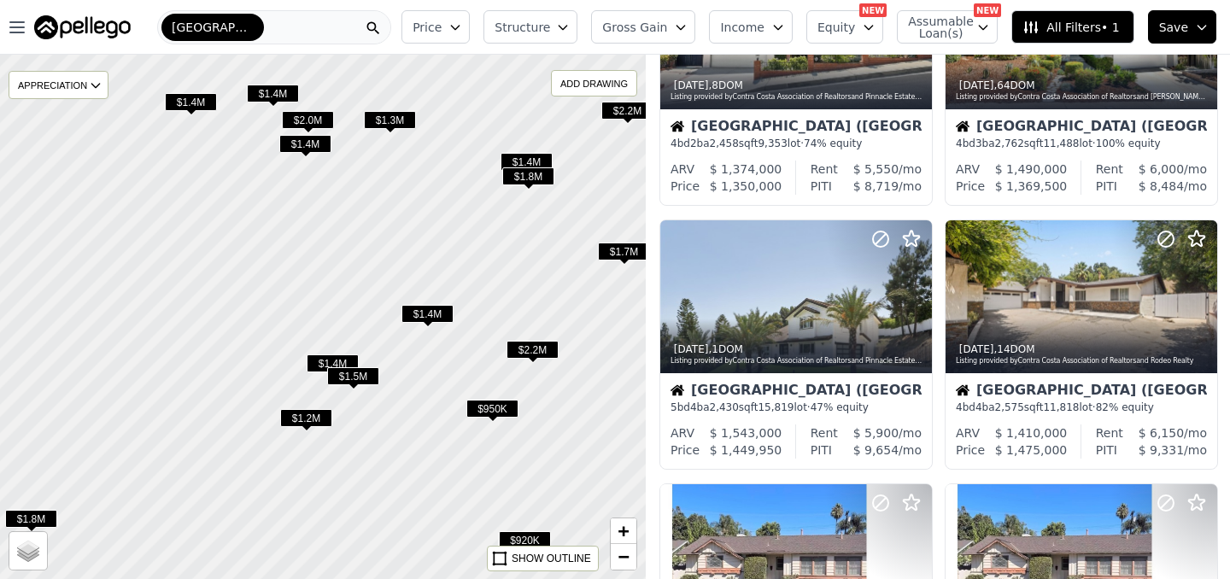
scroll to position [409, 0]
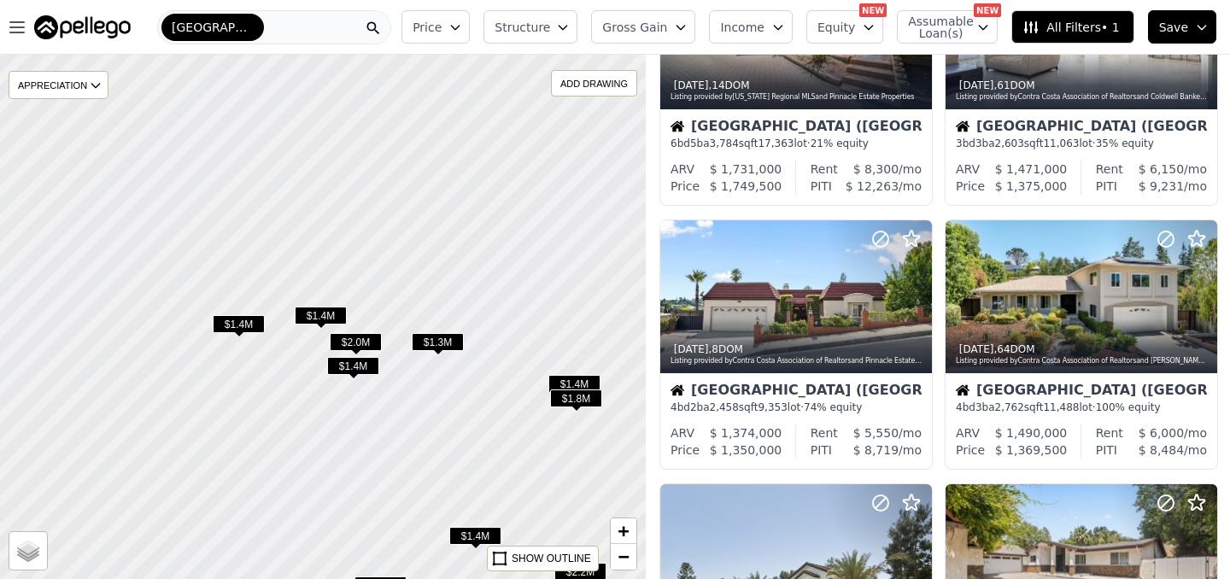
drag, startPoint x: 472, startPoint y: 81, endPoint x: 524, endPoint y: 313, distance: 237.4
click at [522, 311] on div at bounding box center [325, 322] width 775 height 630
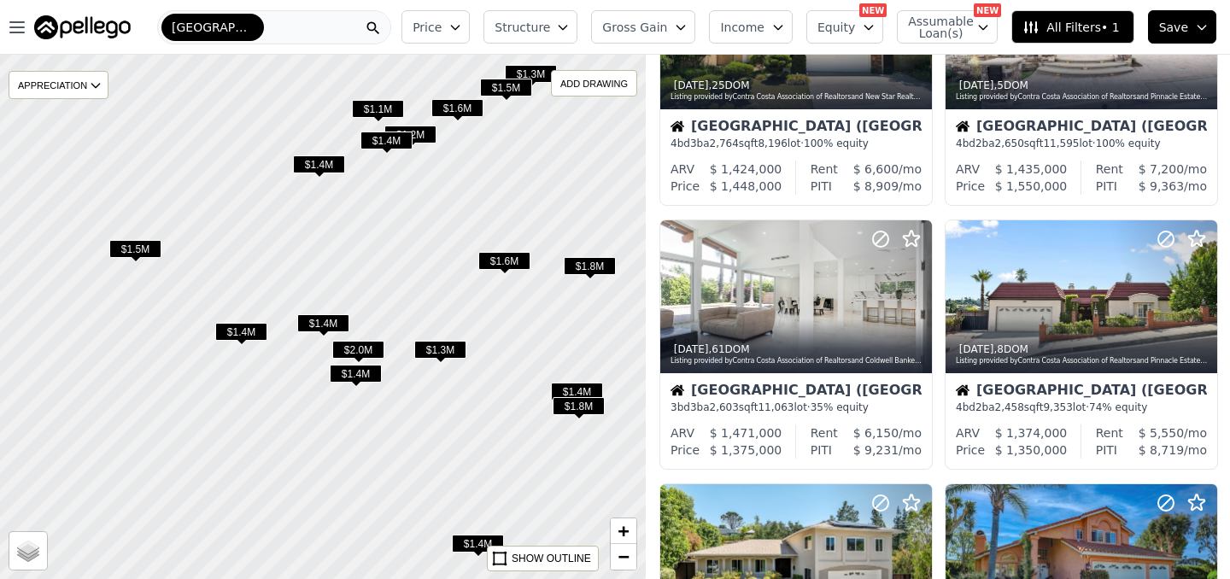
scroll to position [673, 0]
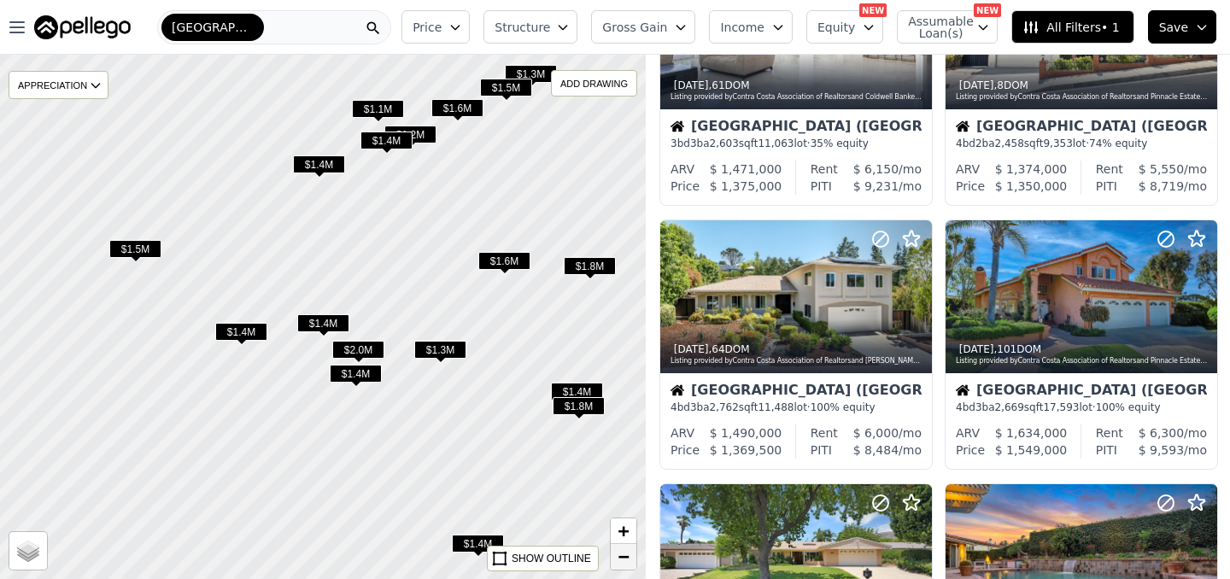
click at [626, 559] on span "−" at bounding box center [624, 556] width 11 height 21
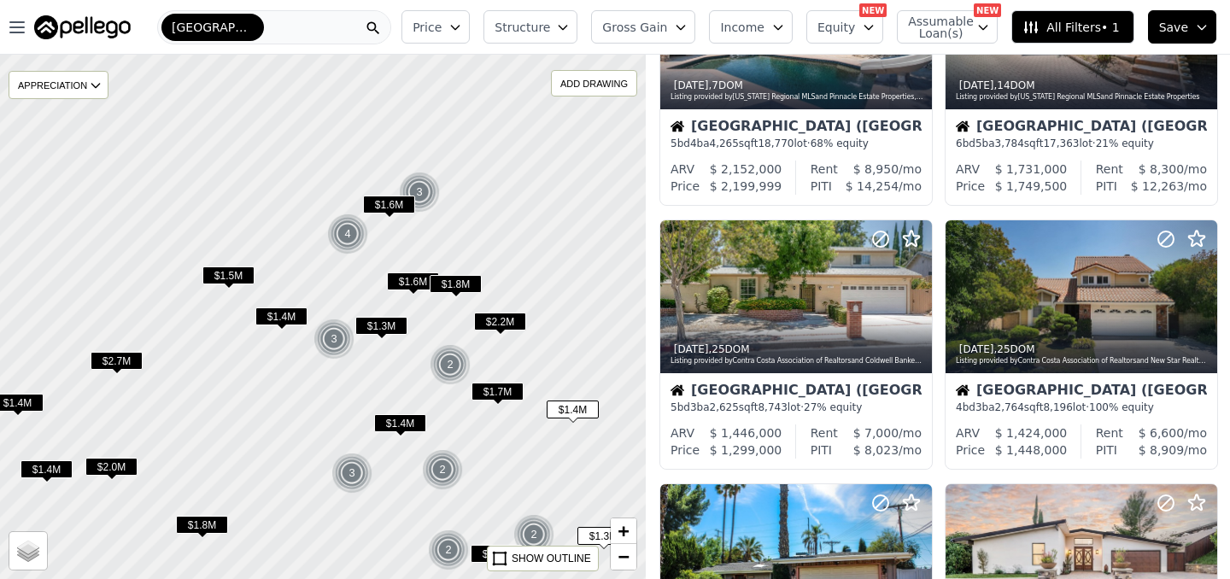
scroll to position [1465, 0]
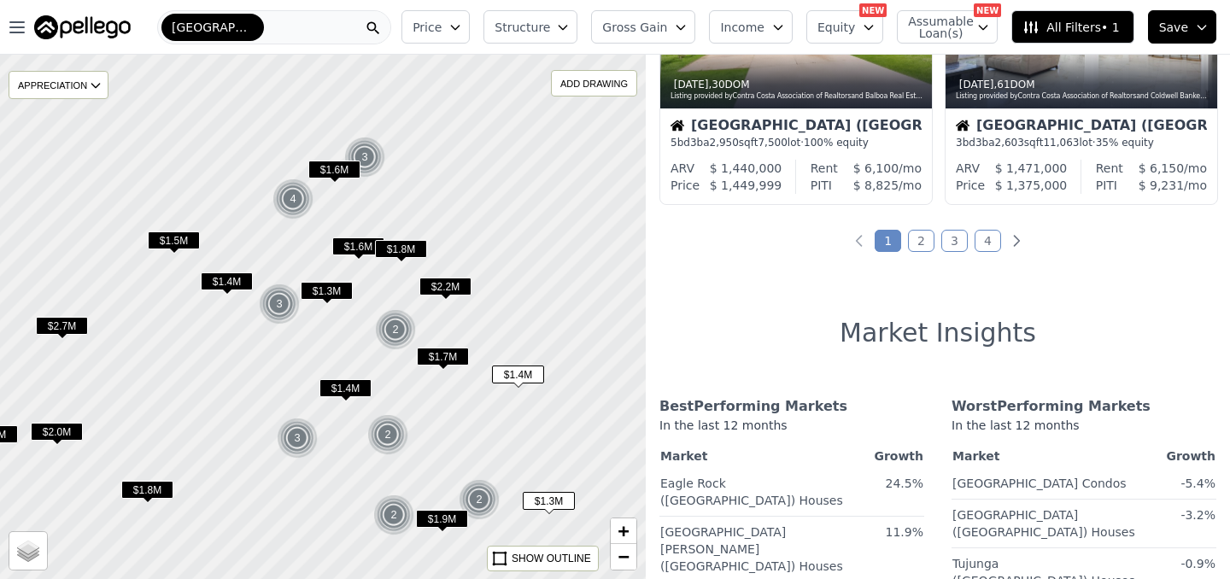
drag, startPoint x: 584, startPoint y: 444, endPoint x: 328, endPoint y: 232, distance: 332.6
click at [335, 238] on div at bounding box center [307, 305] width 775 height 630
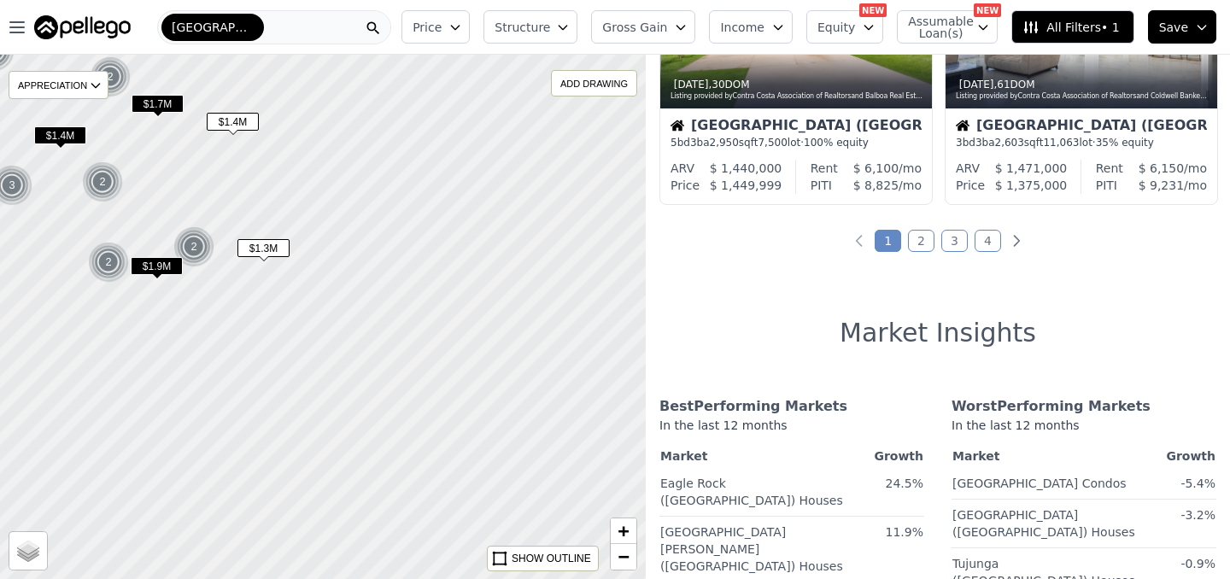
drag, startPoint x: 515, startPoint y: 391, endPoint x: 162, endPoint y: 237, distance: 385.3
click at [172, 244] on div at bounding box center [322, 318] width 775 height 630
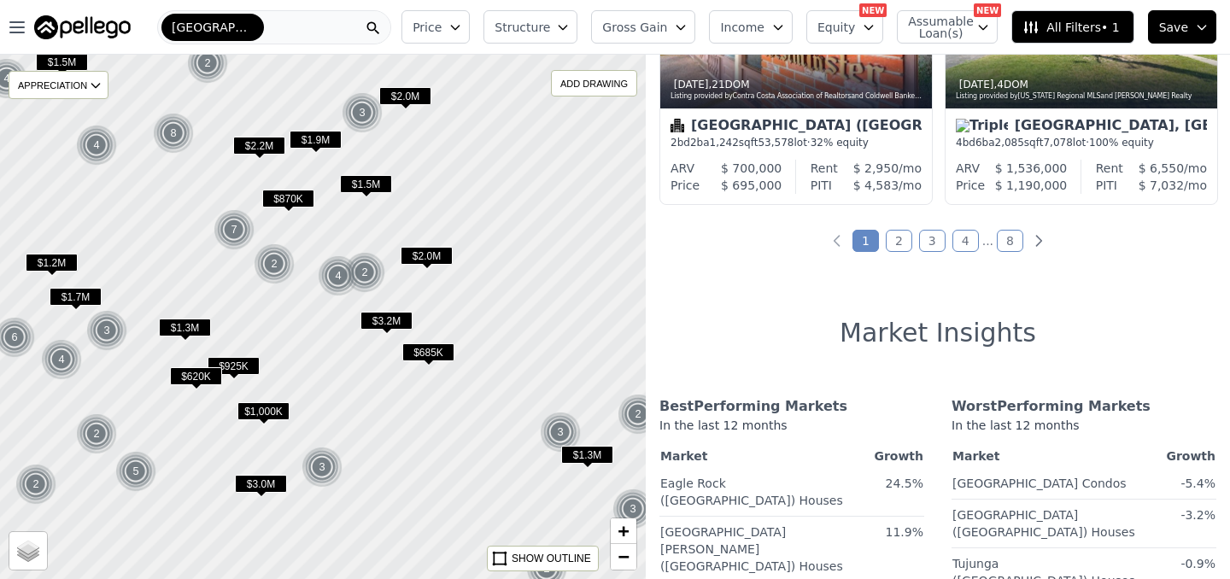
click at [287, 234] on div at bounding box center [322, 318] width 775 height 630
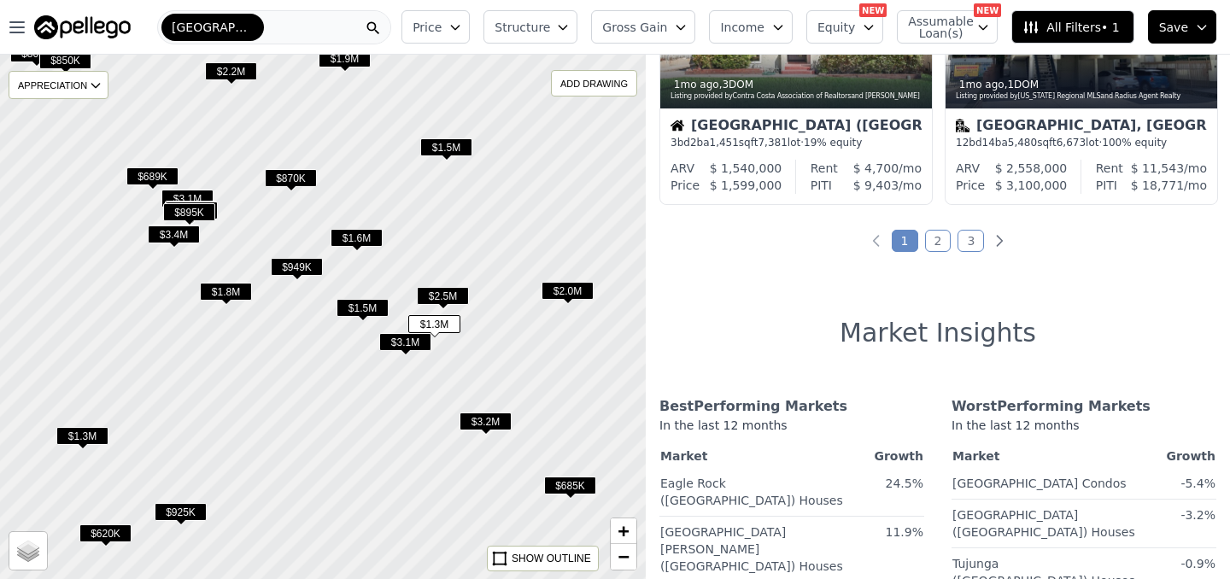
click at [161, 174] on span "$689K" at bounding box center [152, 176] width 52 height 18
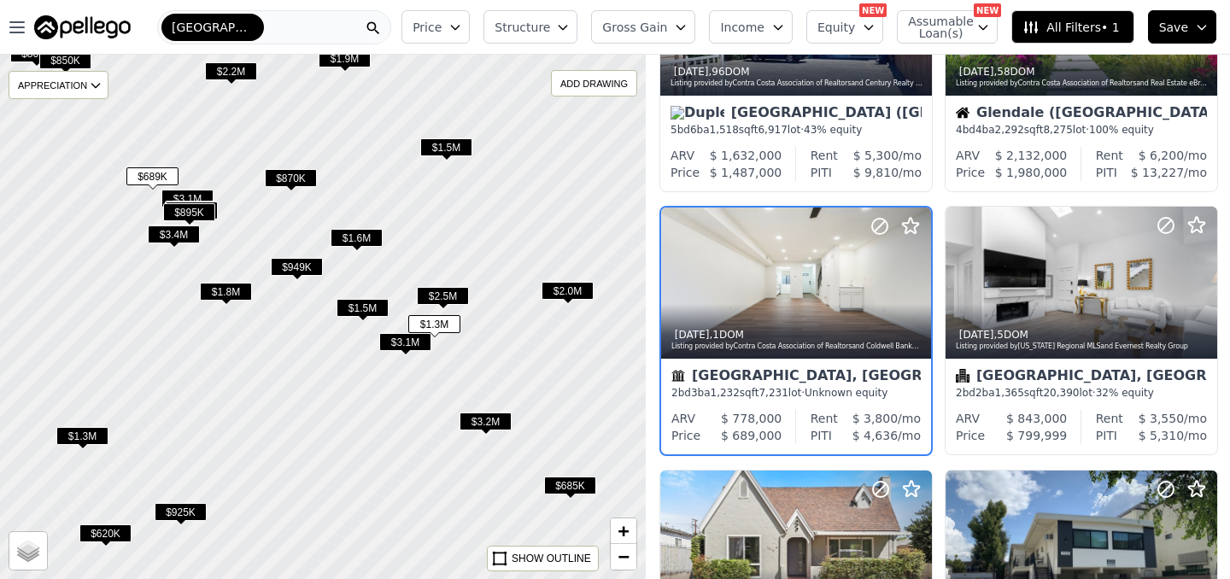
scroll to position [937, 0]
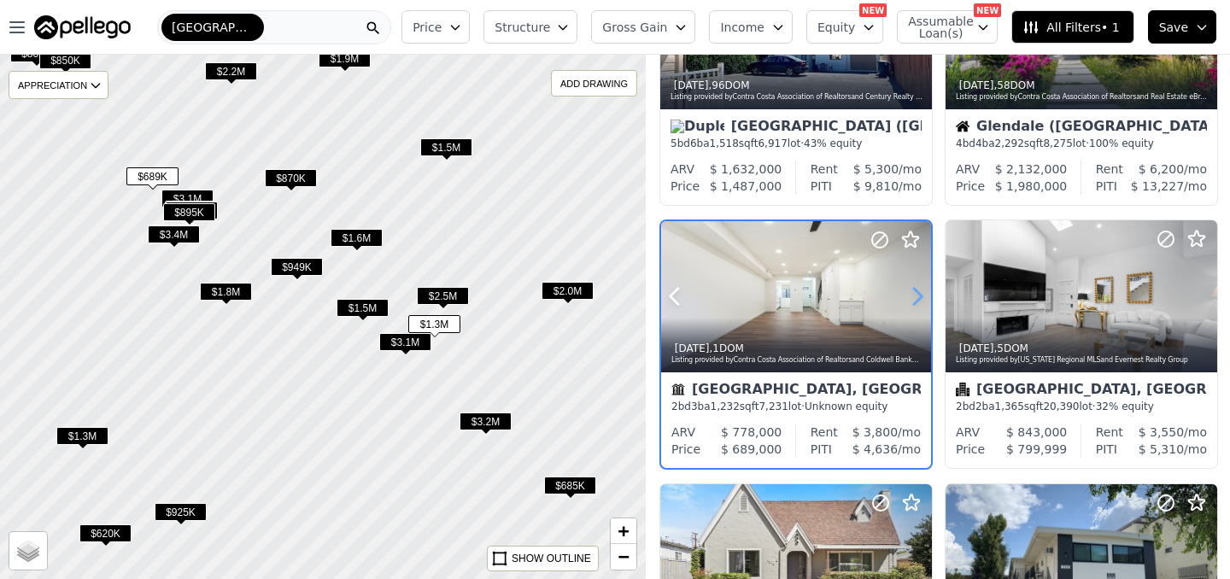
click at [913, 296] on icon at bounding box center [917, 296] width 27 height 27
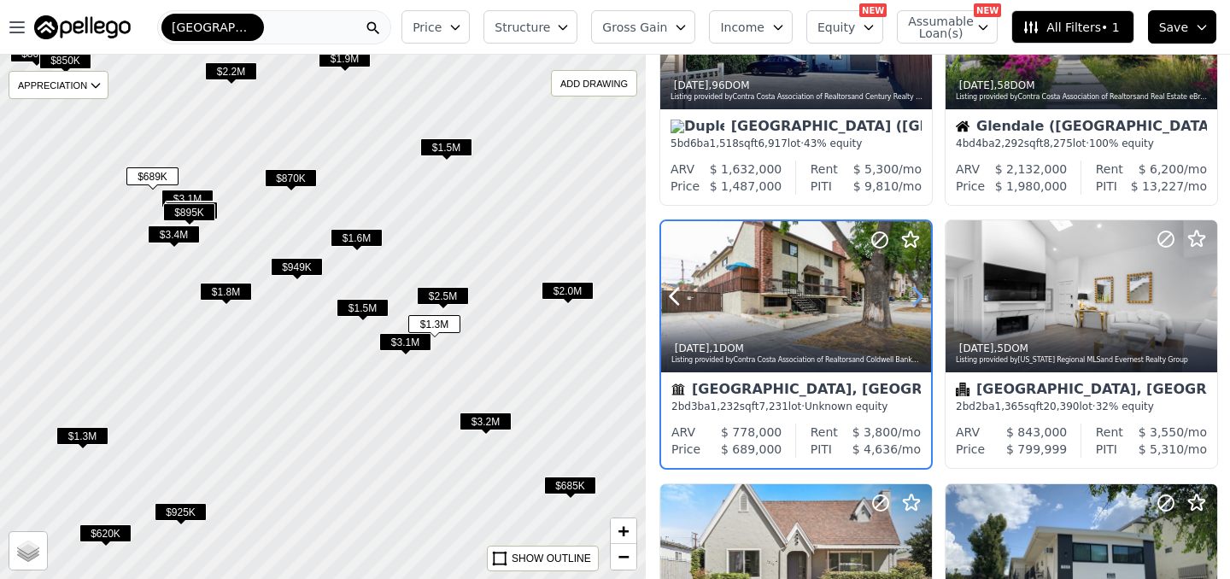
click at [917, 297] on icon at bounding box center [917, 296] width 27 height 27
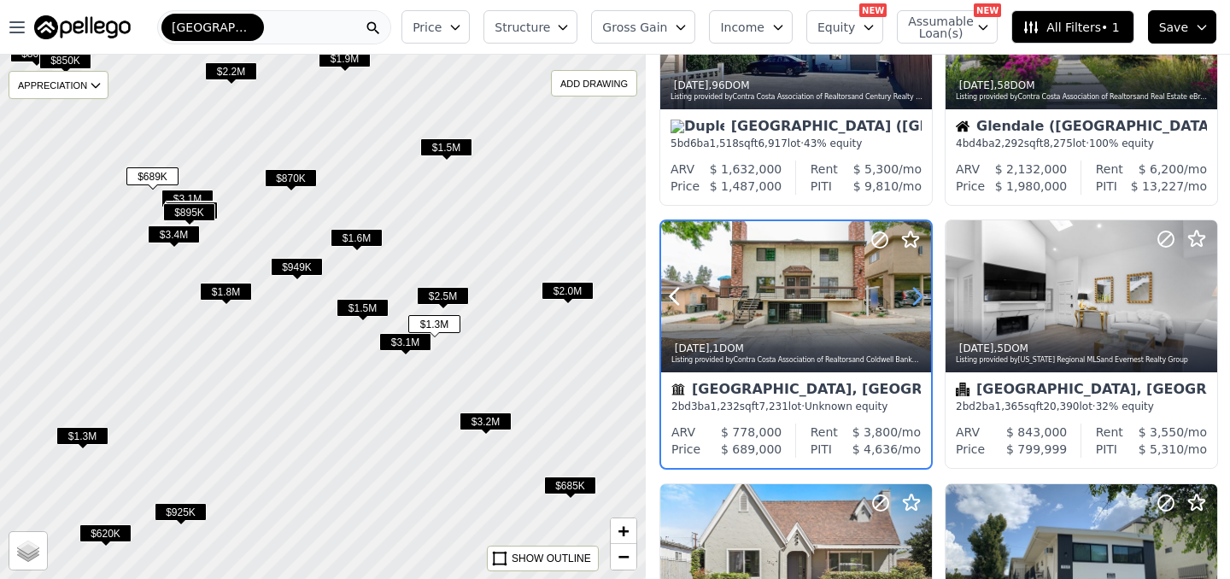
click at [917, 297] on icon at bounding box center [917, 296] width 27 height 27
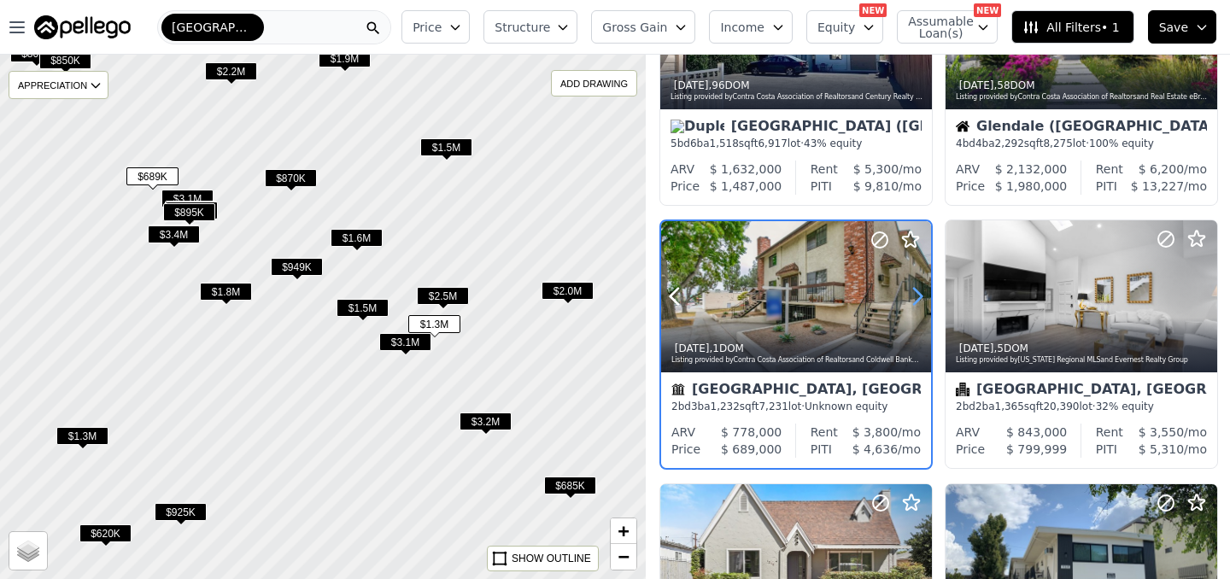
click at [917, 297] on icon at bounding box center [917, 296] width 27 height 27
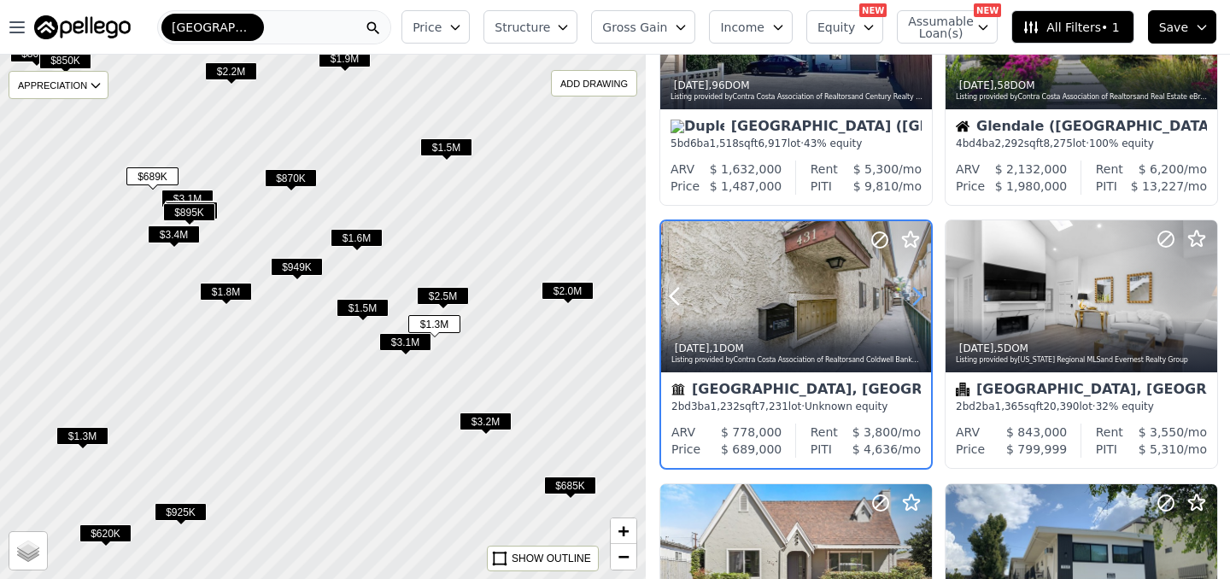
click at [917, 297] on icon at bounding box center [917, 296] width 27 height 27
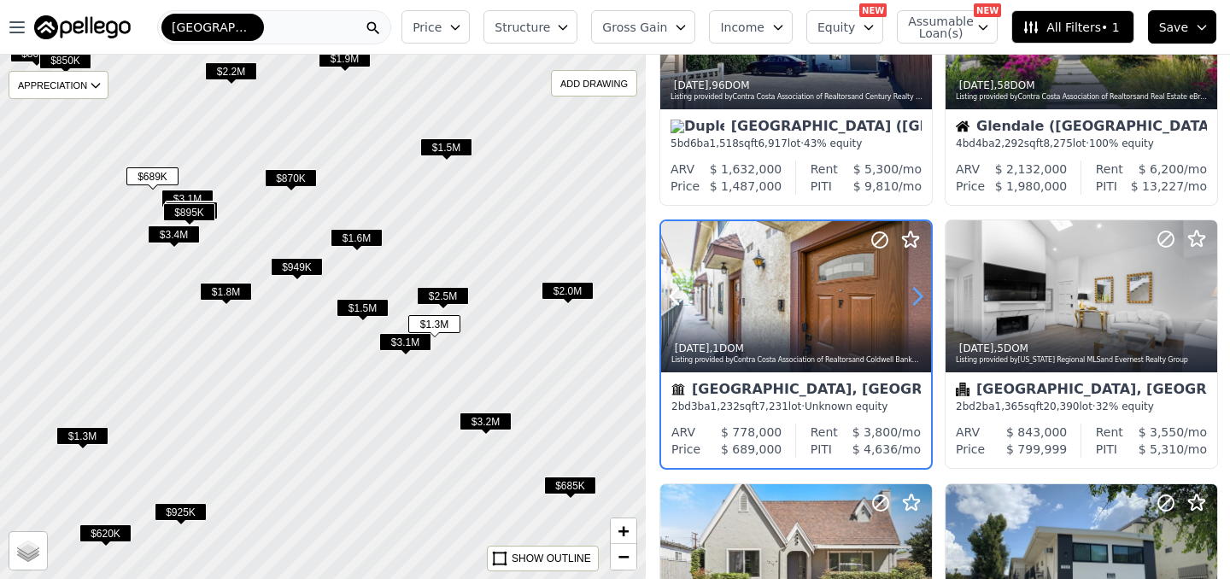
click at [917, 297] on icon at bounding box center [917, 296] width 27 height 27
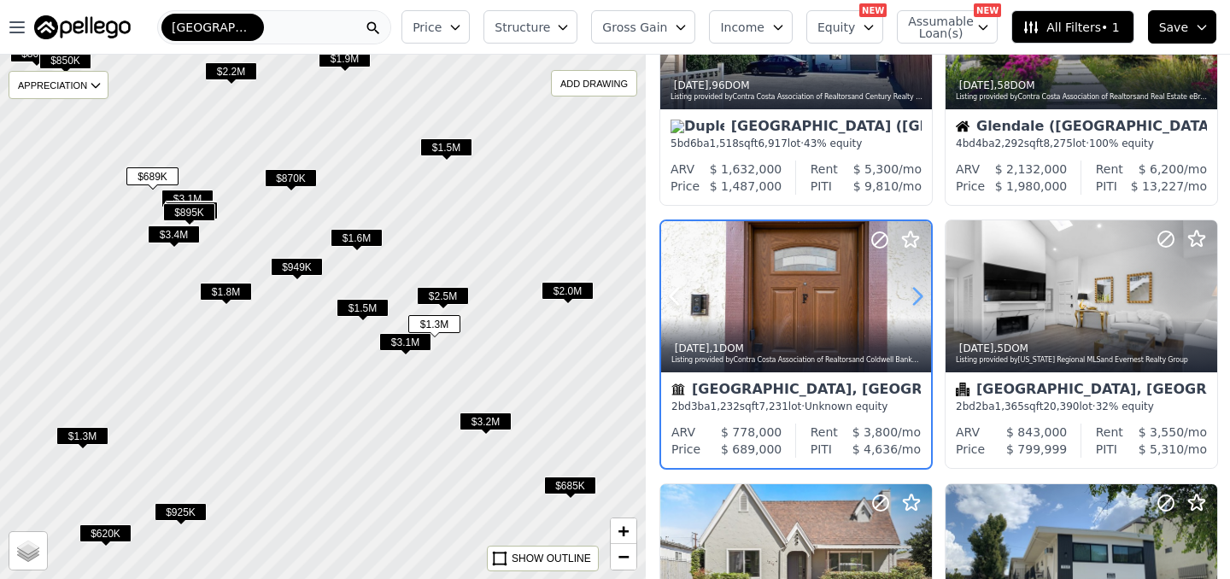
click at [917, 297] on icon at bounding box center [917, 296] width 27 height 27
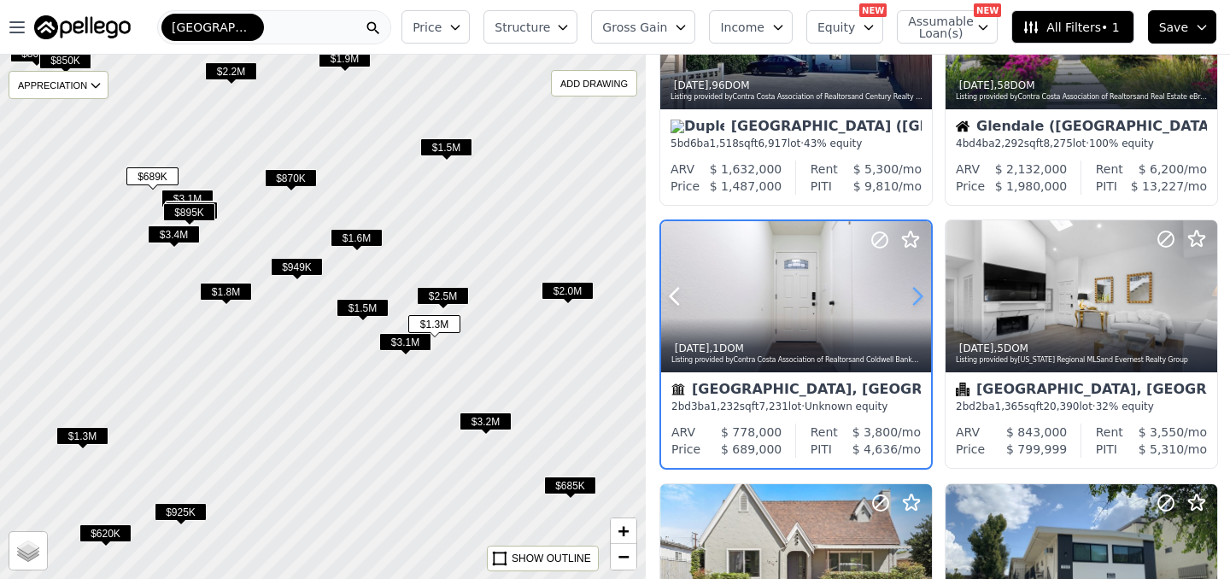
click at [917, 297] on icon at bounding box center [917, 296] width 27 height 27
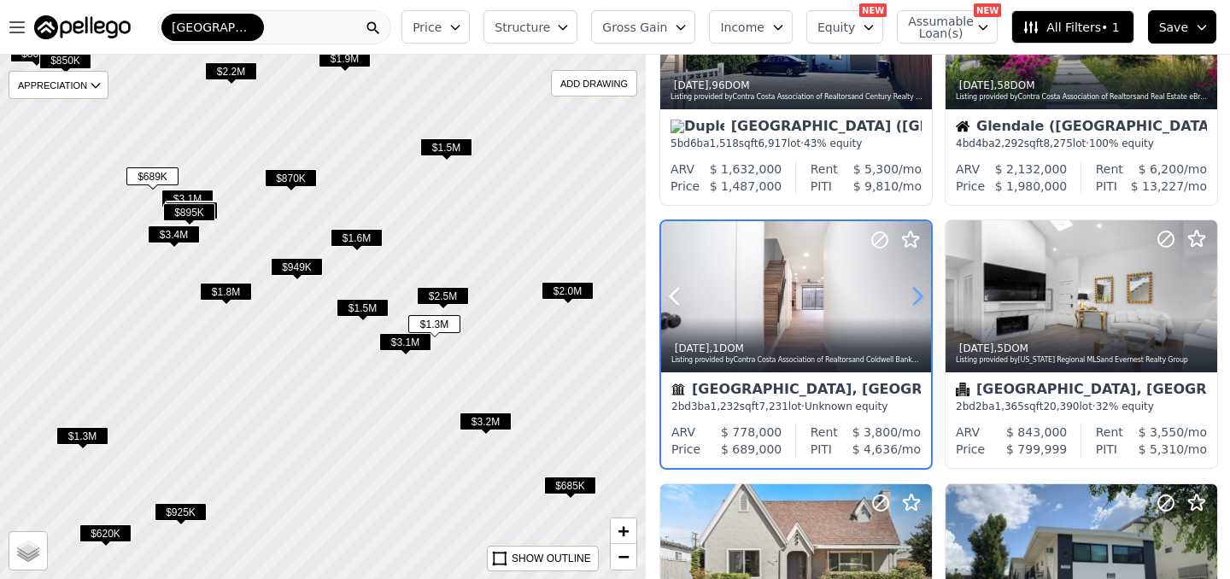
click at [917, 297] on icon at bounding box center [917, 296] width 27 height 27
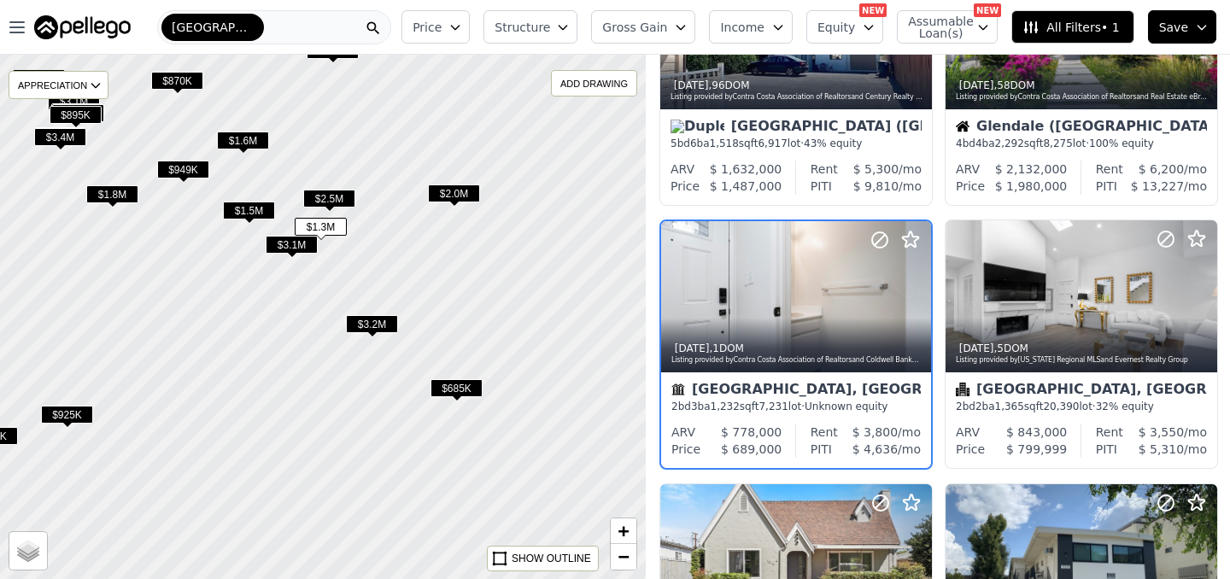
drag, startPoint x: 555, startPoint y: 404, endPoint x: 361, endPoint y: 230, distance: 260.8
click at [389, 254] on div at bounding box center [322, 318] width 775 height 630
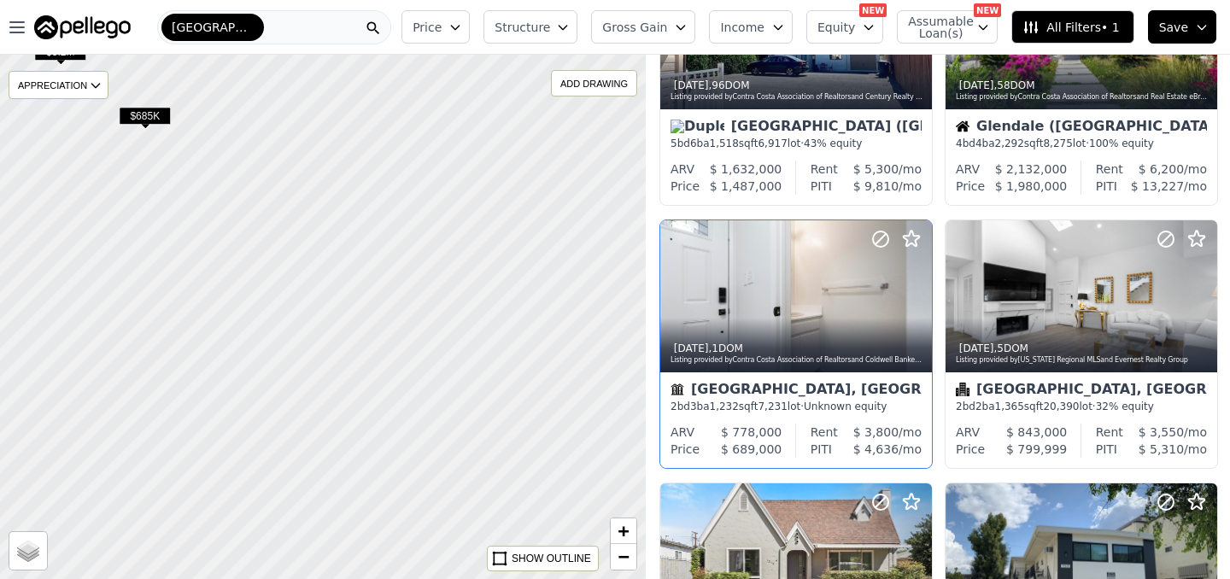
drag, startPoint x: 403, startPoint y: 265, endPoint x: 550, endPoint y: 455, distance: 240.0
click at [550, 455] on div at bounding box center [322, 318] width 775 height 630
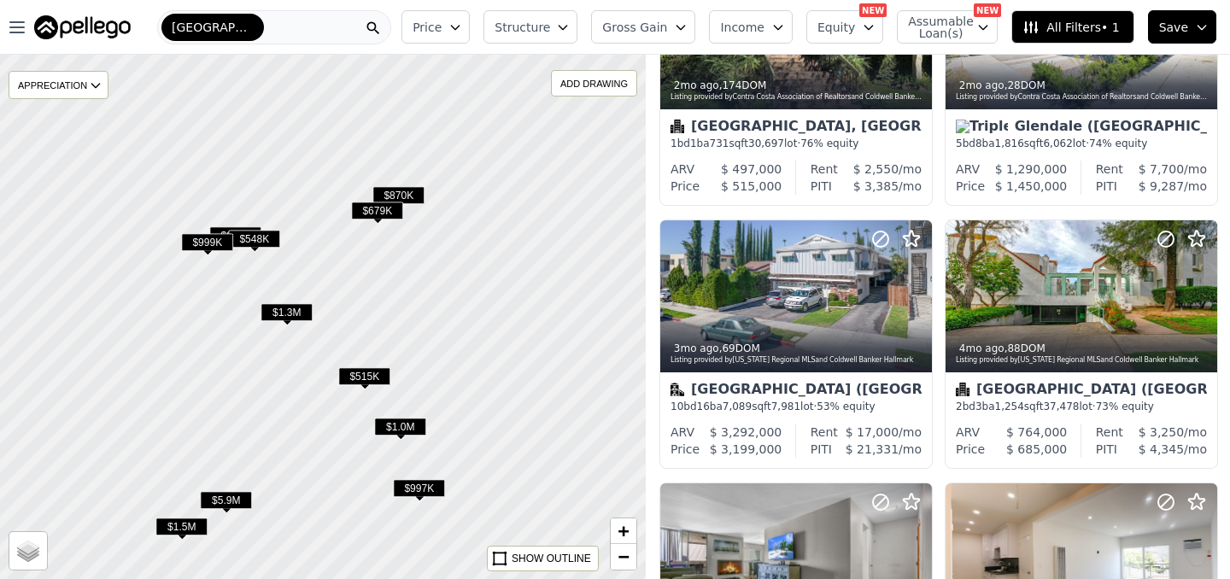
drag, startPoint x: 529, startPoint y: 301, endPoint x: 344, endPoint y: 285, distance: 185.2
click at [345, 285] on div at bounding box center [321, 318] width 775 height 630
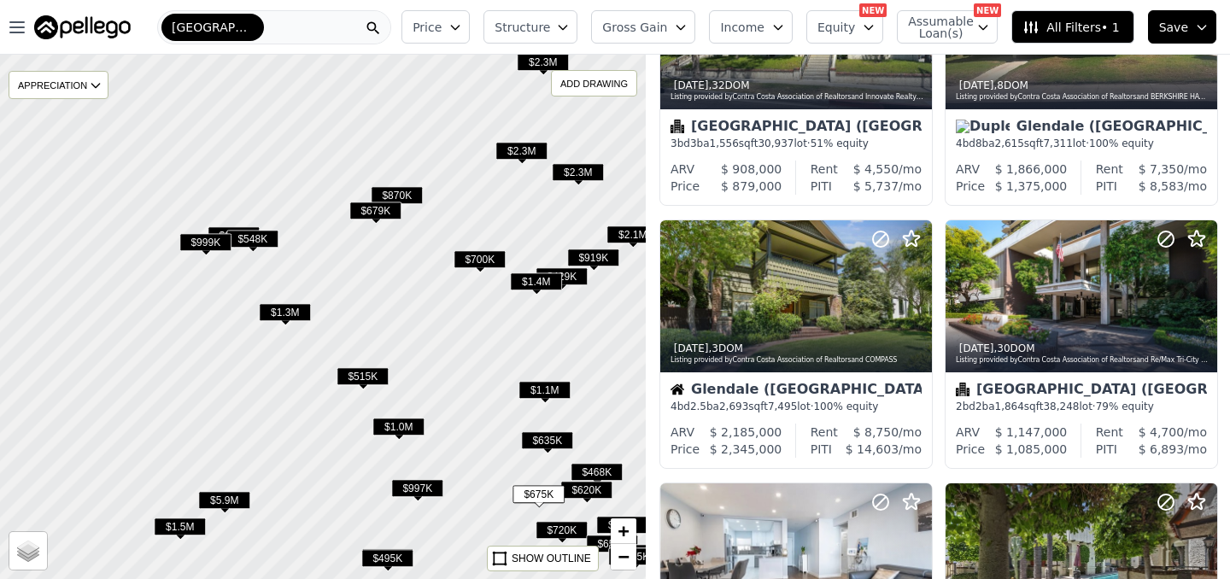
click at [490, 258] on span "$700K" at bounding box center [480, 259] width 52 height 18
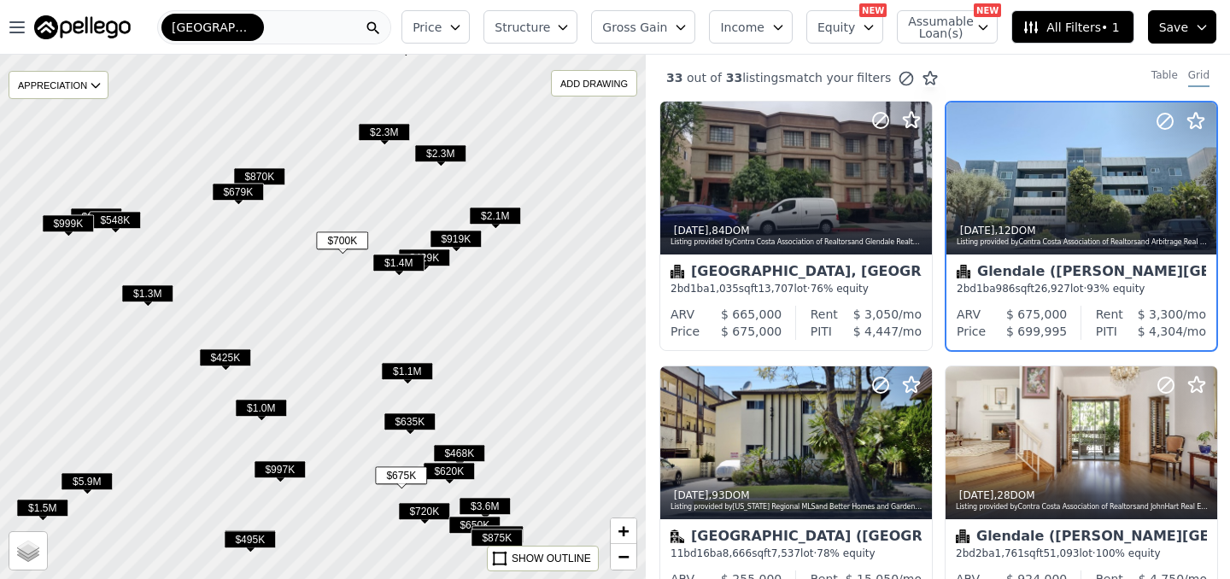
drag, startPoint x: 547, startPoint y: 339, endPoint x: 402, endPoint y: 312, distance: 147.0
click at [403, 314] on div at bounding box center [322, 318] width 775 height 630
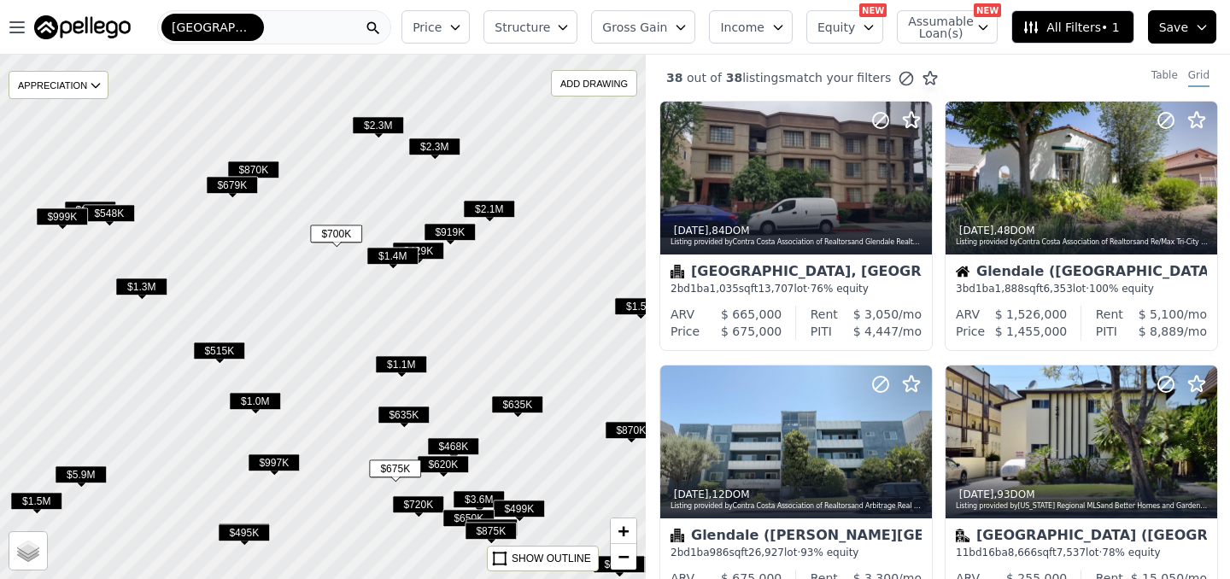
click at [455, 397] on div at bounding box center [322, 318] width 775 height 630
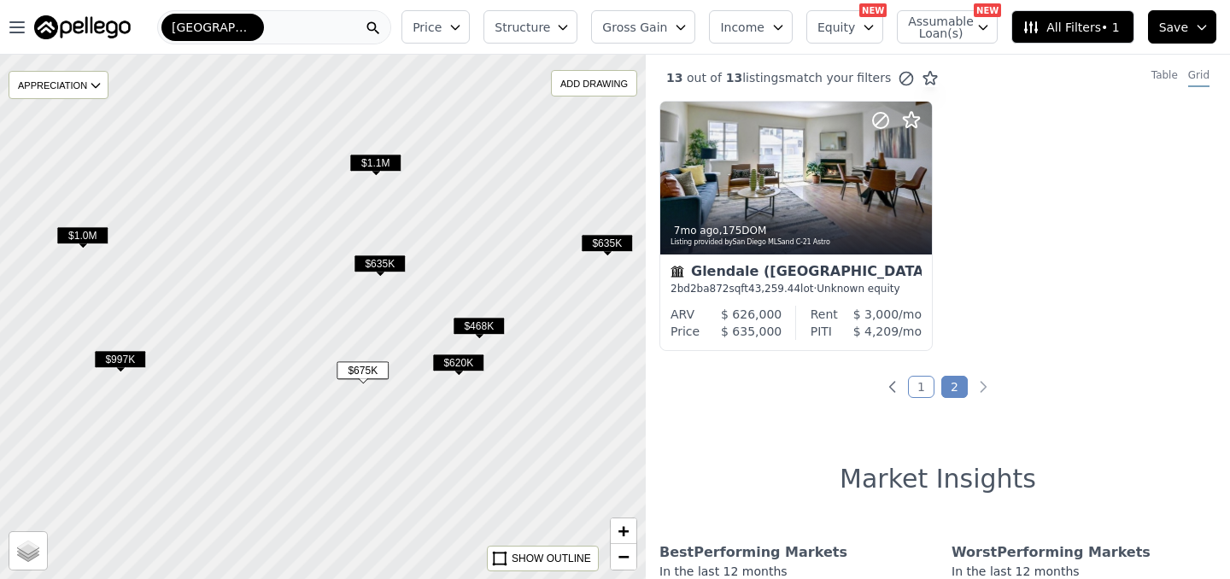
drag, startPoint x: 455, startPoint y: 417, endPoint x: 479, endPoint y: 234, distance: 184.5
click at [480, 234] on div at bounding box center [322, 318] width 775 height 630
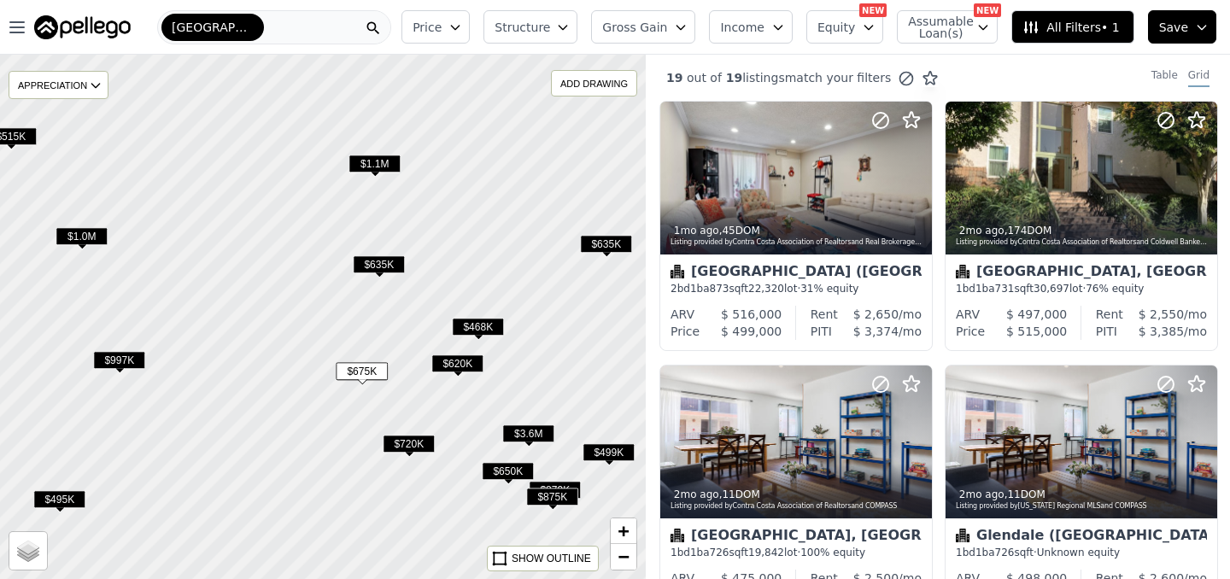
click at [386, 166] on span "$1.1M" at bounding box center [375, 164] width 52 height 18
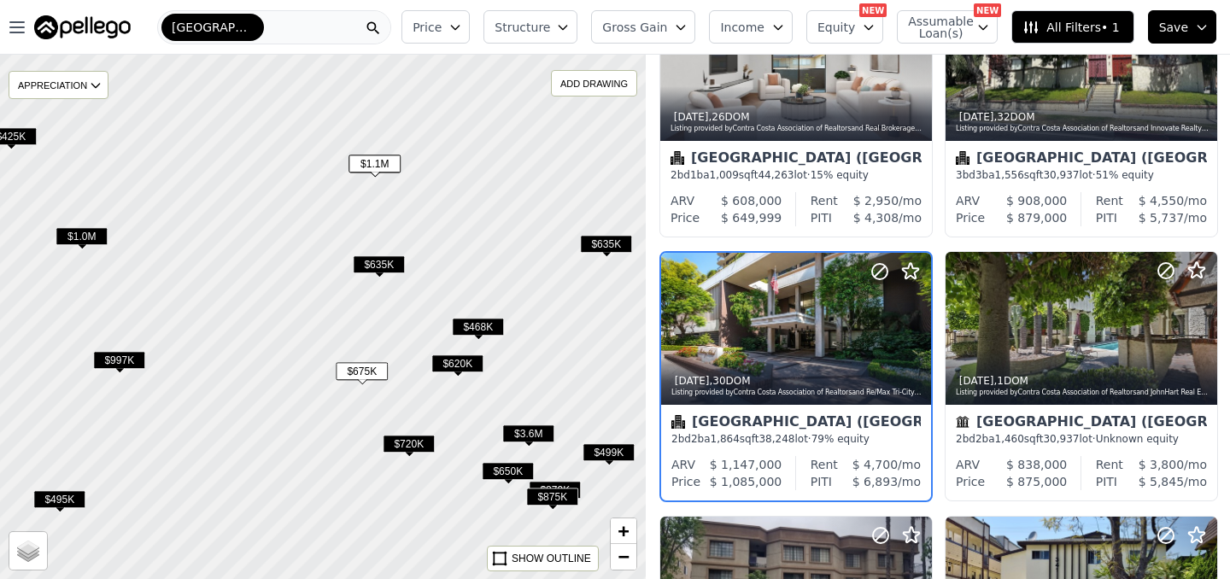
scroll to position [409, 0]
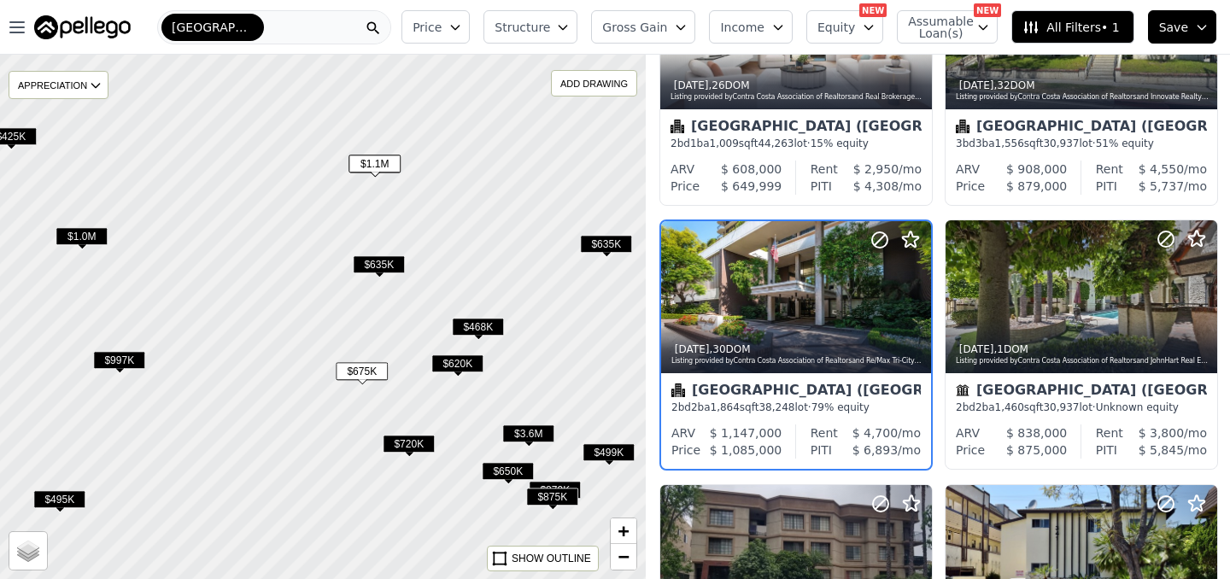
click at [385, 262] on span "$635K" at bounding box center [379, 264] width 52 height 18
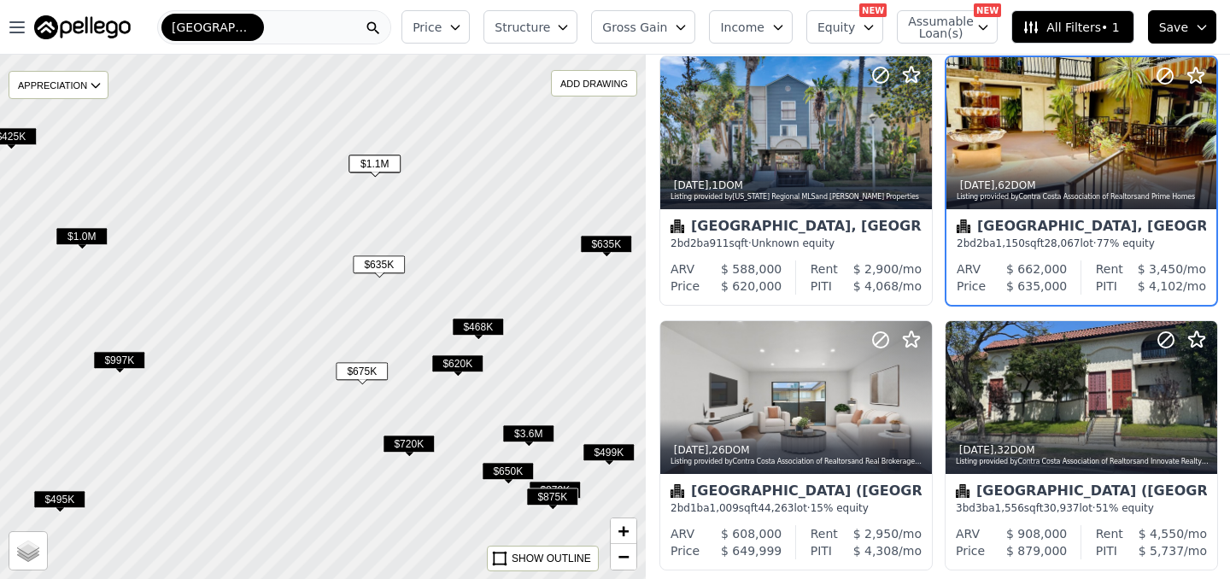
scroll to position [0, 0]
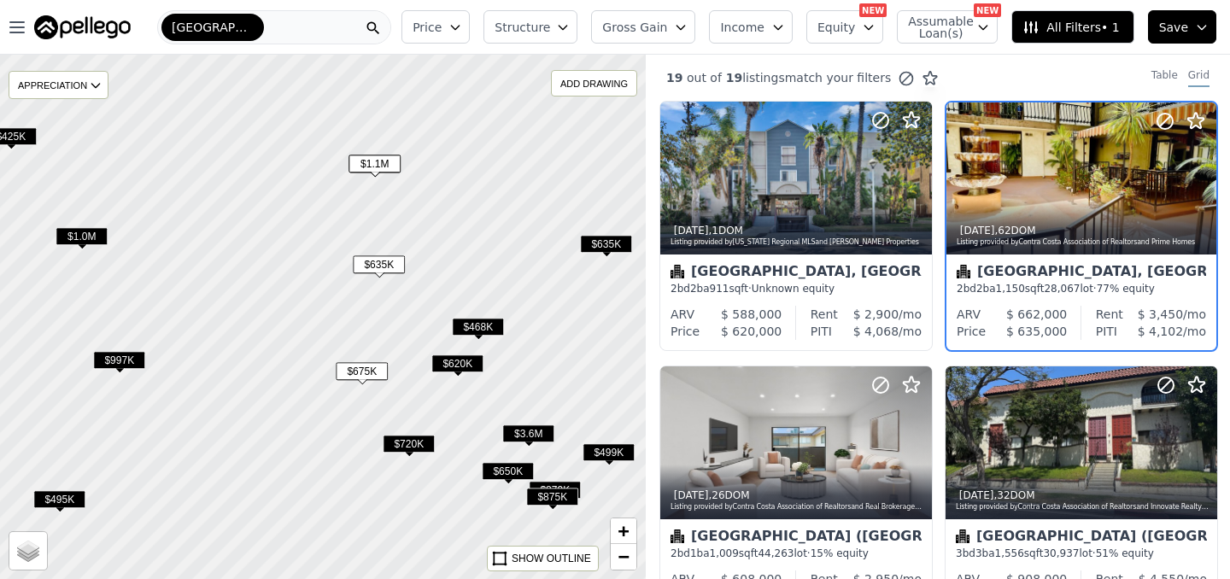
click at [479, 326] on span "$468K" at bounding box center [478, 327] width 52 height 18
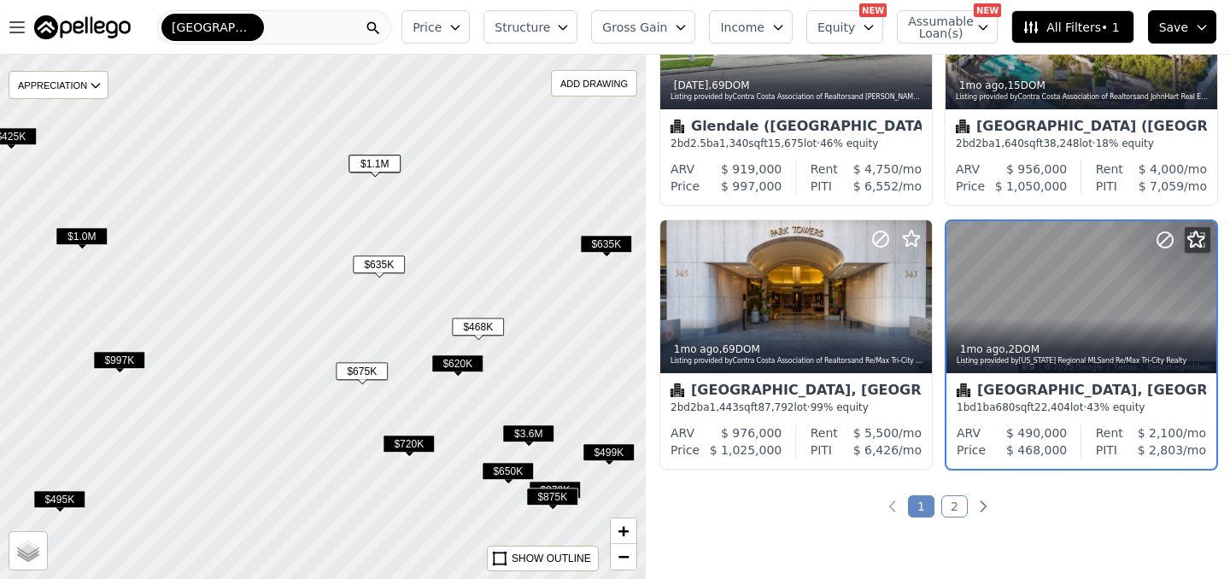
scroll to position [1201, 0]
click at [464, 363] on span "$620K" at bounding box center [458, 364] width 52 height 18
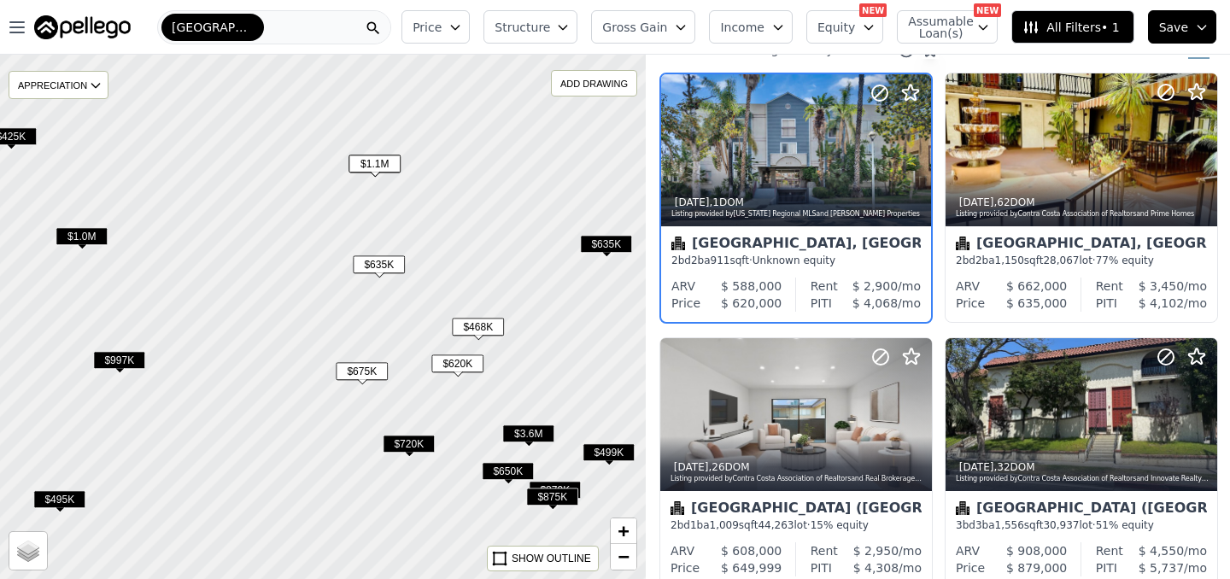
scroll to position [0, 0]
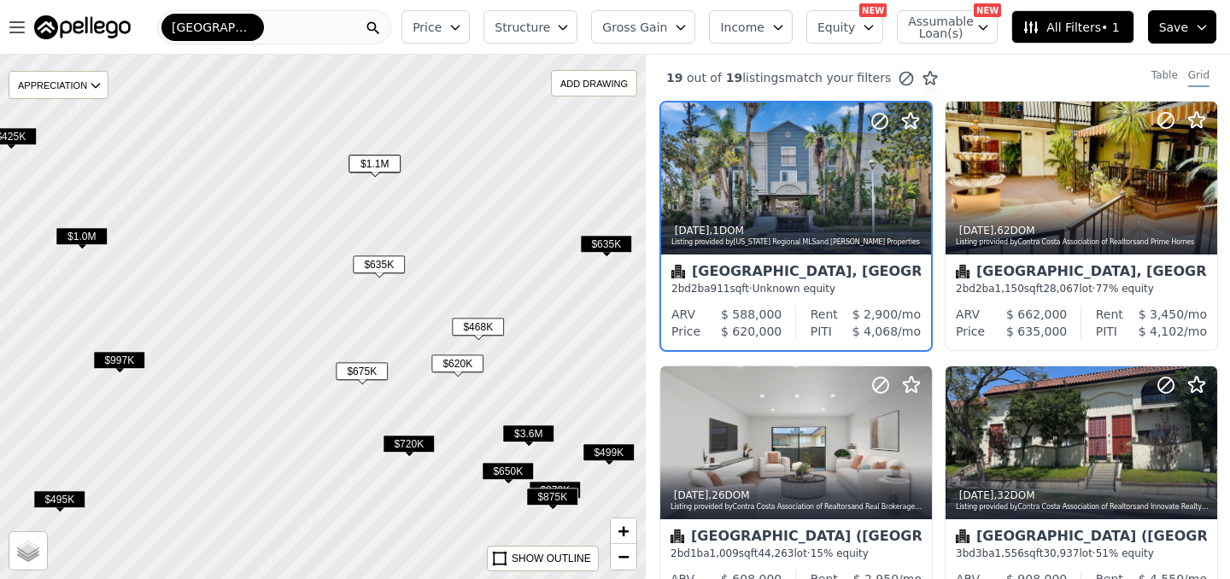
click at [376, 367] on span "$675K" at bounding box center [362, 371] width 52 height 18
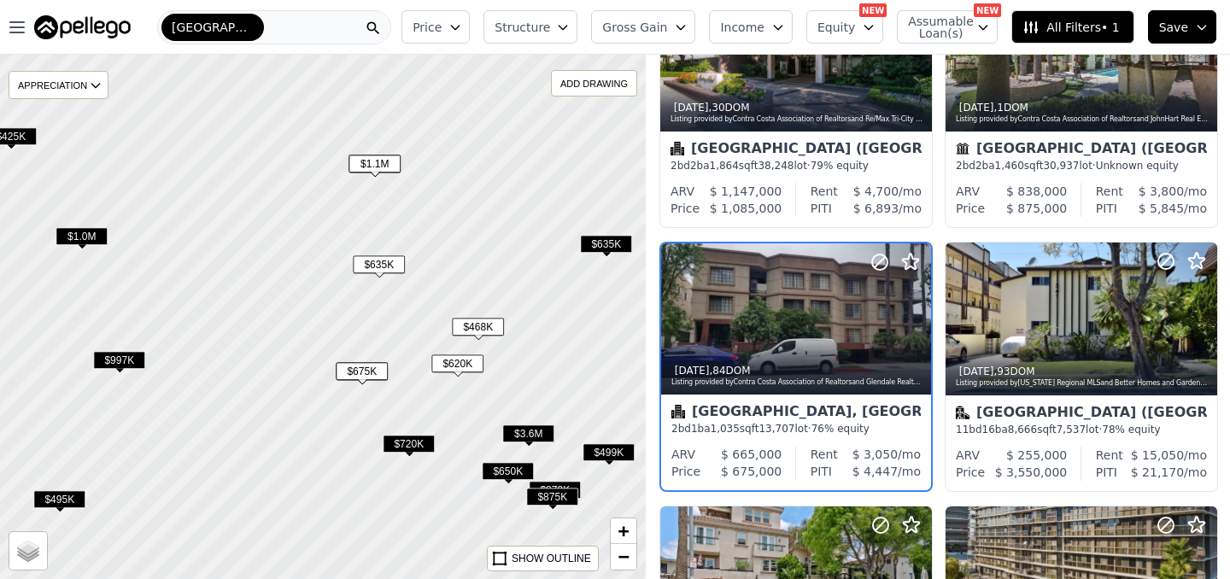
scroll to position [673, 0]
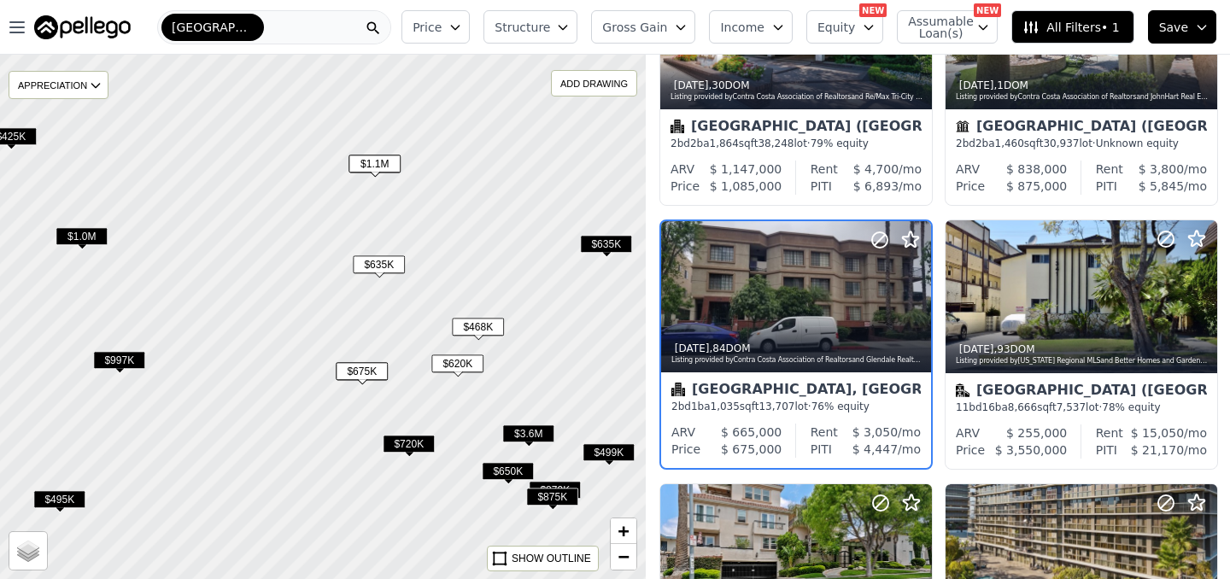
click at [422, 438] on span "$720K" at bounding box center [409, 444] width 52 height 18
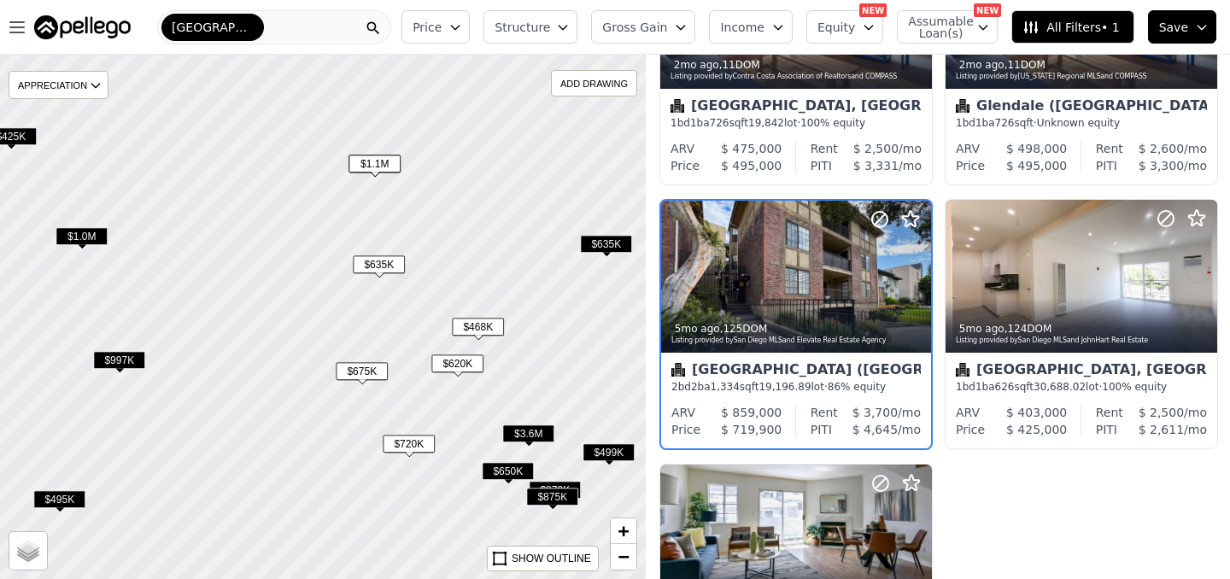
scroll to position [409, 0]
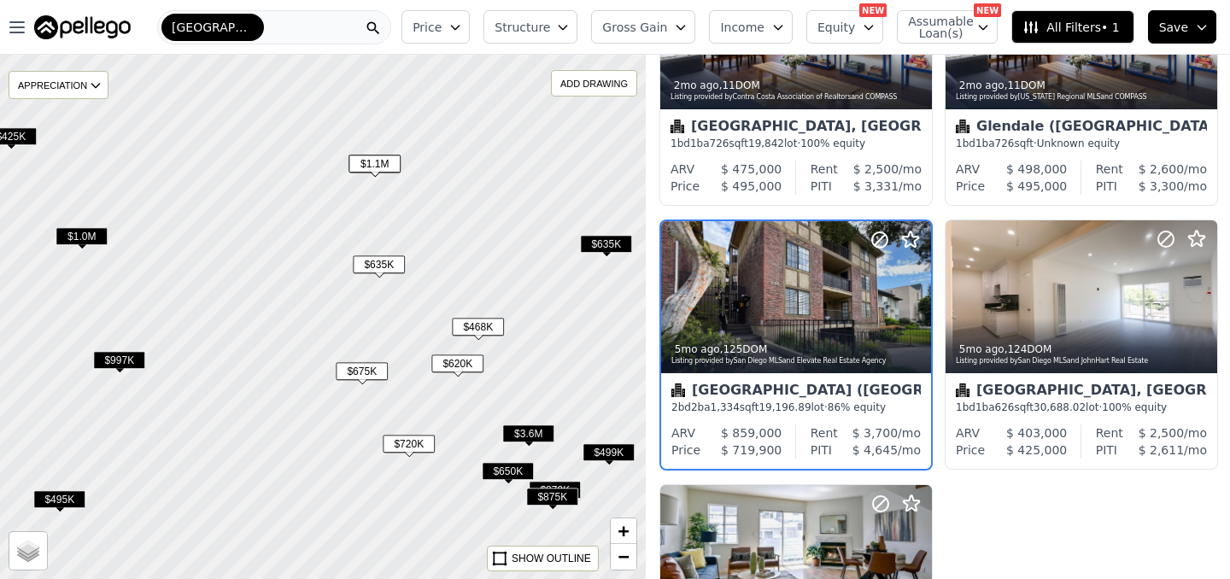
click at [512, 474] on span "$650K" at bounding box center [508, 471] width 52 height 18
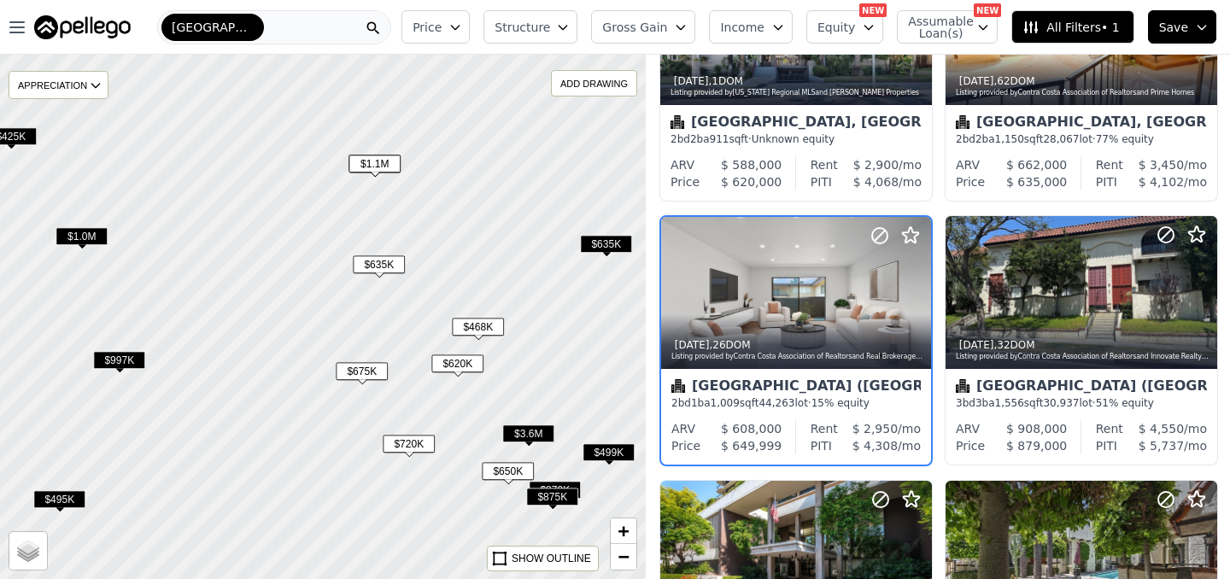
scroll to position [146, 0]
